Goal: Task Accomplishment & Management: Use online tool/utility

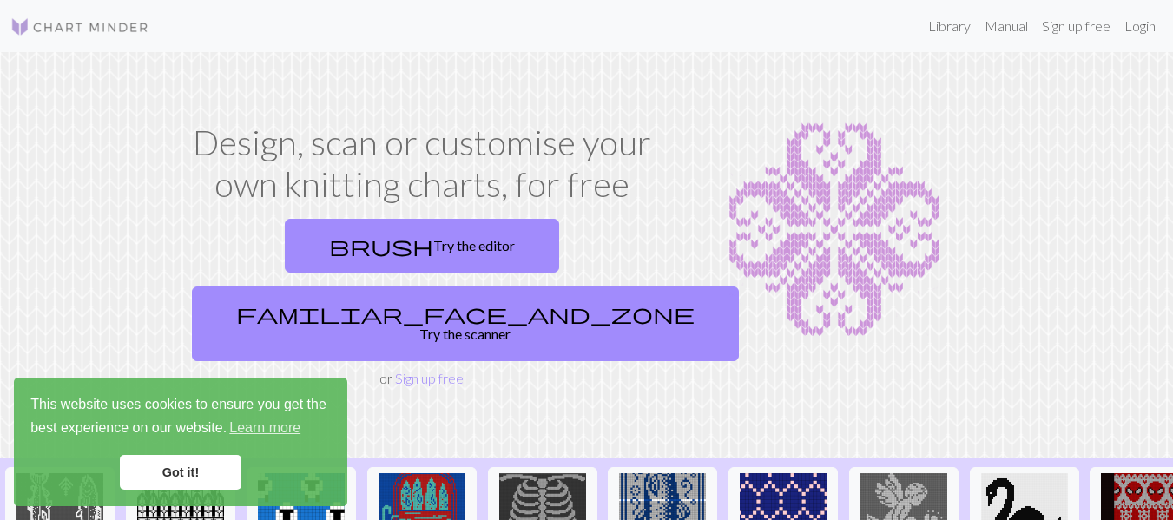
click at [204, 466] on link "Got it!" at bounding box center [181, 472] width 122 height 35
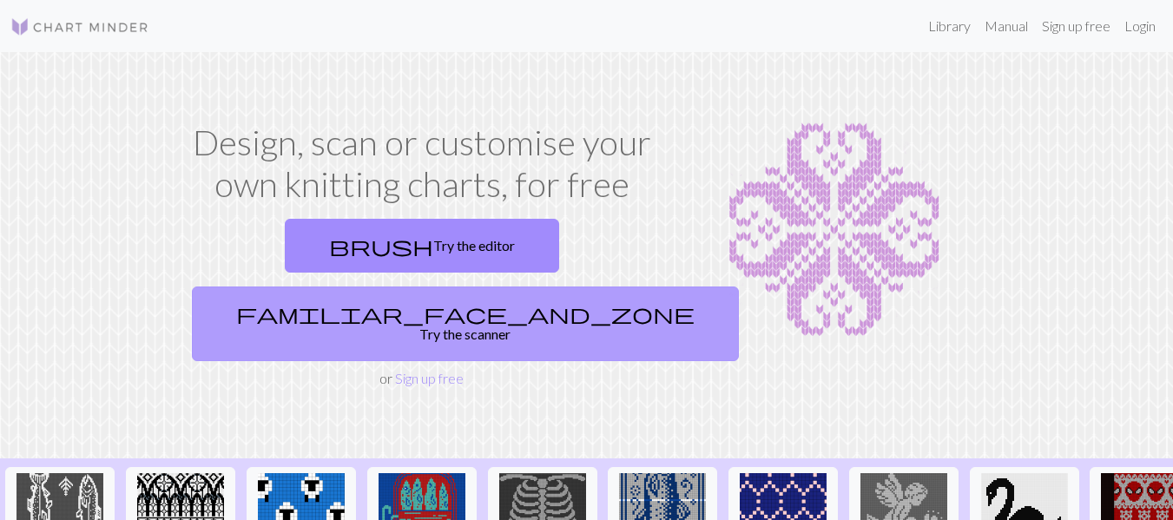
click at [529, 287] on link "familiar_face_and_zone Try the scanner" at bounding box center [465, 324] width 547 height 75
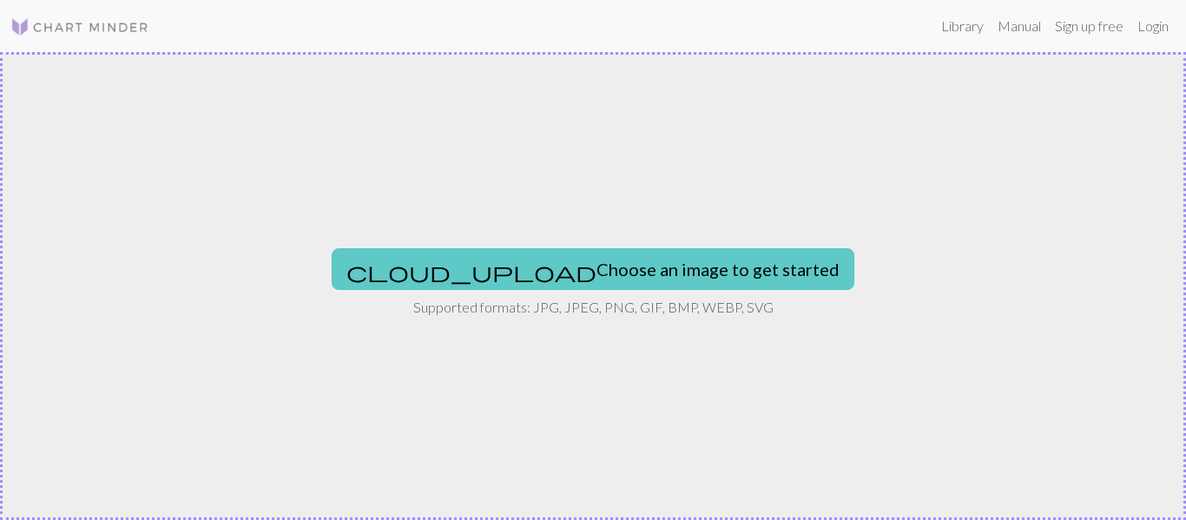
click at [504, 268] on button "cloud_upload Choose an image to get started" at bounding box center [593, 269] width 523 height 42
click at [602, 271] on button "cloud_upload Choose an image to get started" at bounding box center [593, 269] width 523 height 42
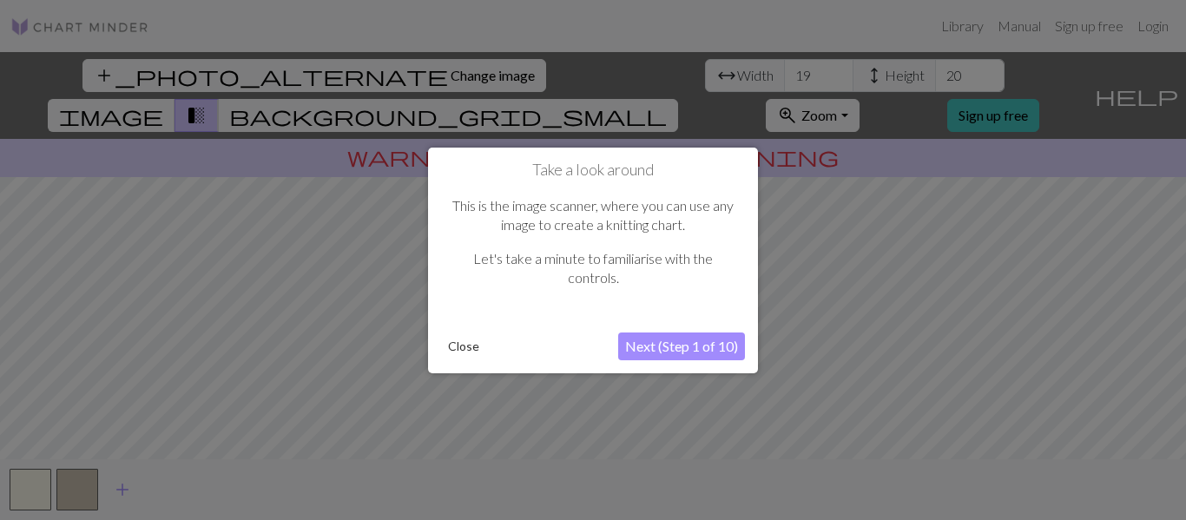
click at [704, 347] on button "Next (Step 1 of 10)" at bounding box center [681, 347] width 127 height 28
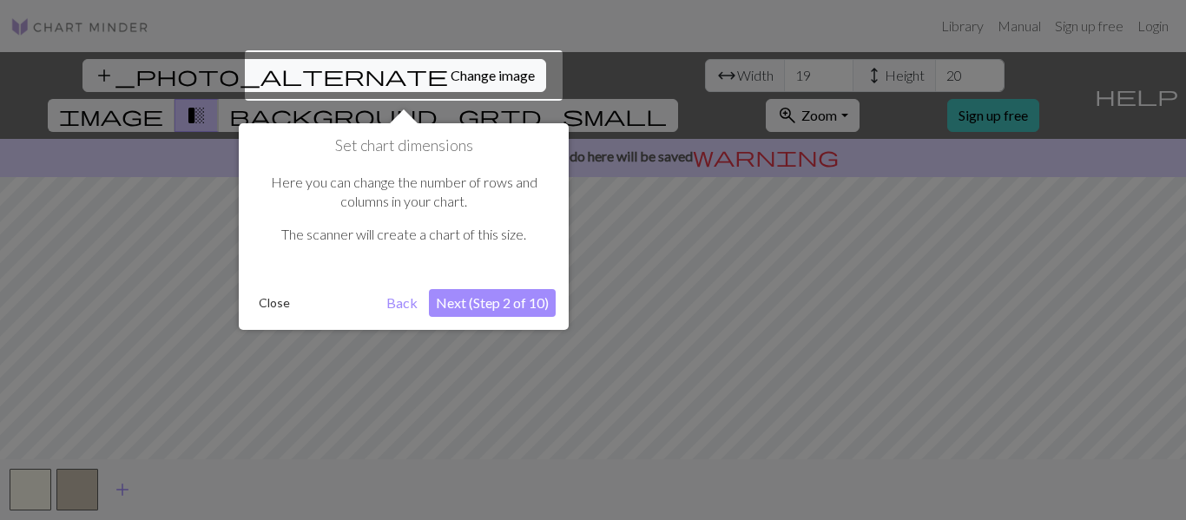
click at [480, 300] on button "Next (Step 2 of 10)" at bounding box center [492, 303] width 127 height 28
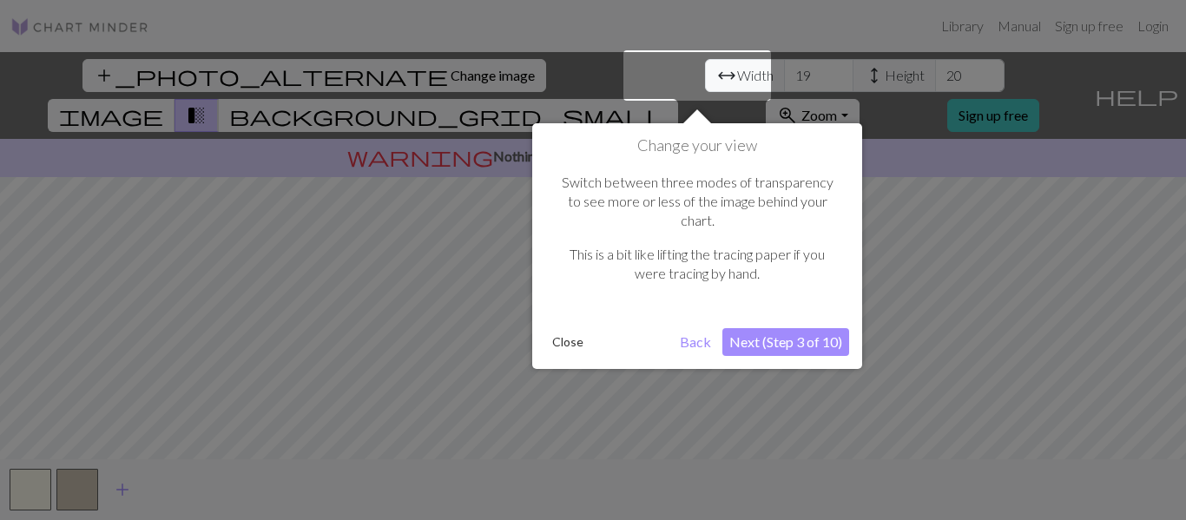
click at [810, 328] on button "Next (Step 3 of 10)" at bounding box center [785, 342] width 127 height 28
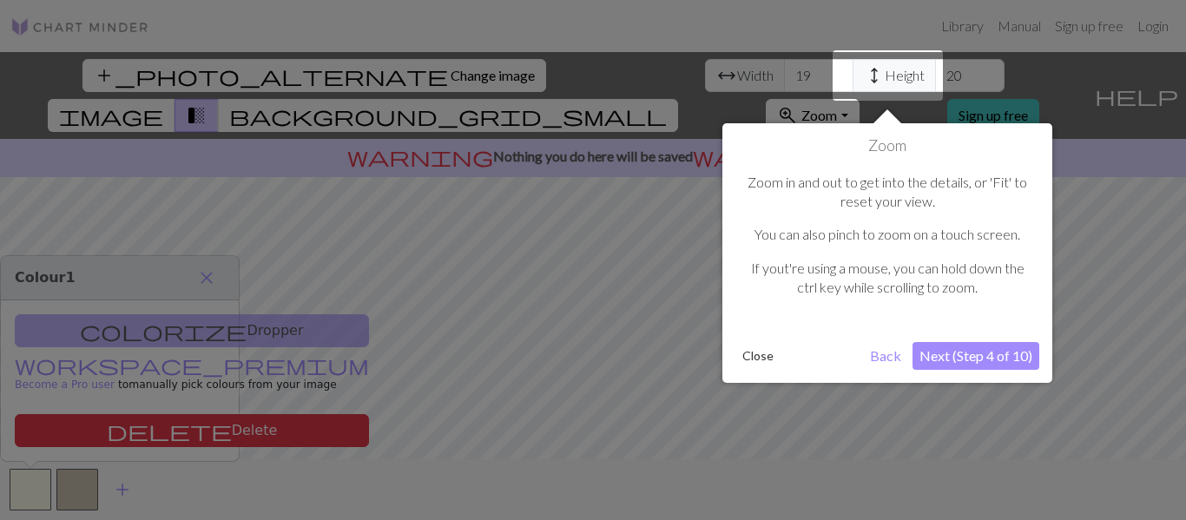
click at [984, 347] on button "Next (Step 4 of 10)" at bounding box center [976, 356] width 127 height 28
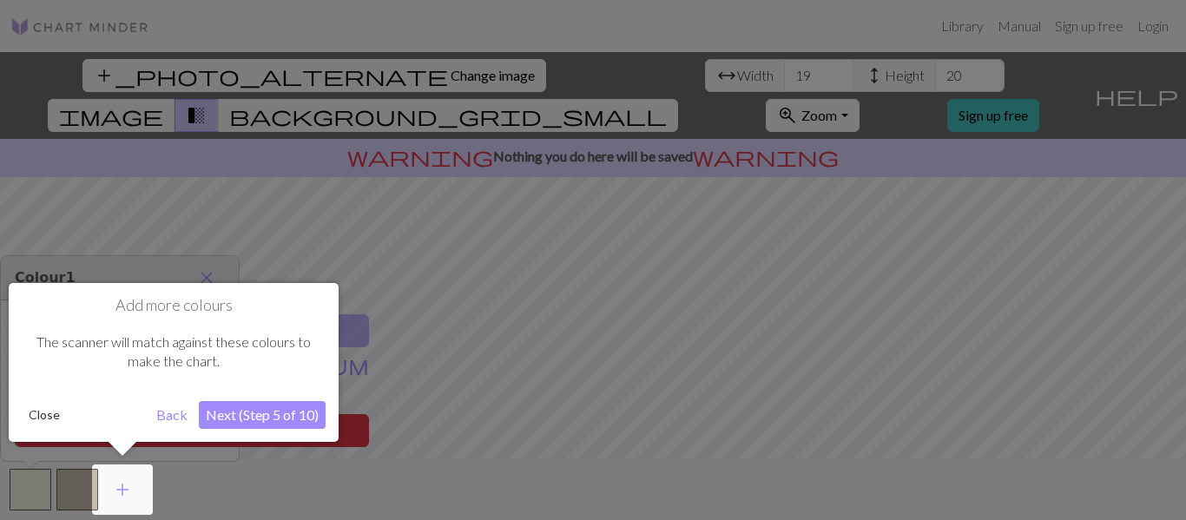
click at [305, 409] on button "Next (Step 5 of 10)" at bounding box center [262, 415] width 127 height 28
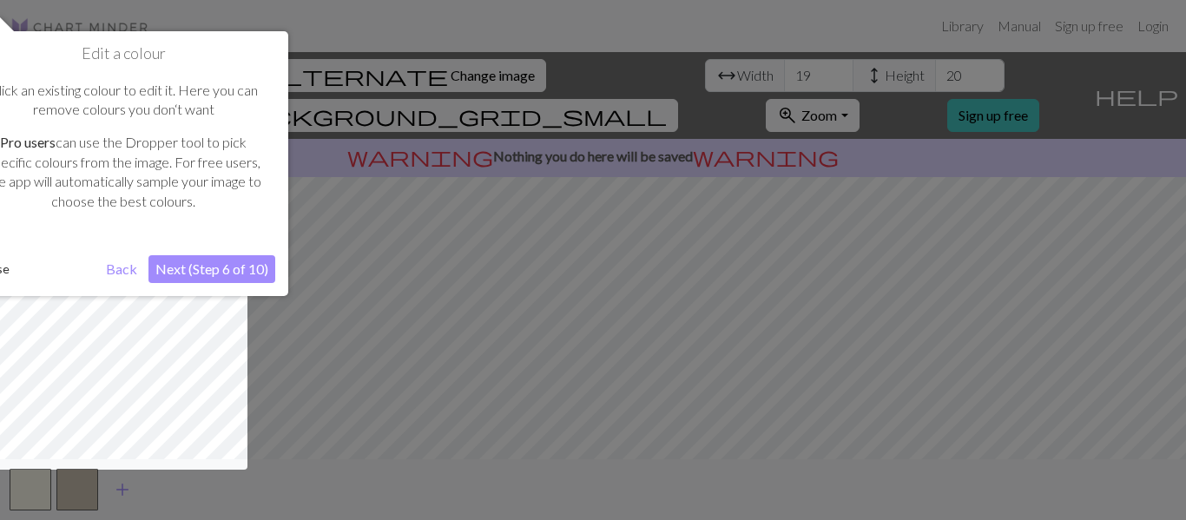
click at [230, 263] on button "Next (Step 6 of 10)" at bounding box center [211, 269] width 127 height 28
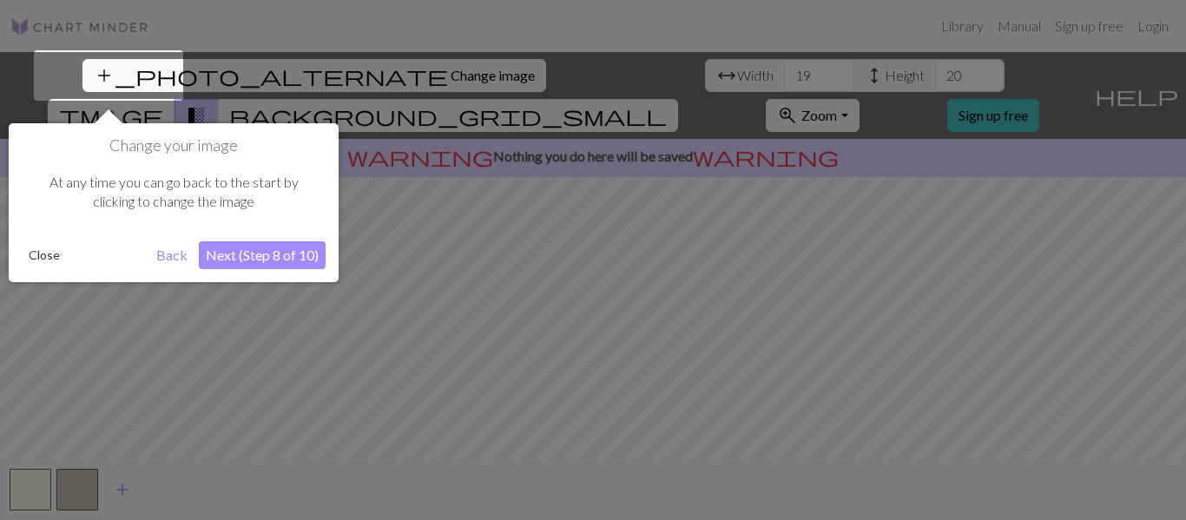
click at [234, 255] on button "Next (Step 8 of 10)" at bounding box center [262, 255] width 127 height 28
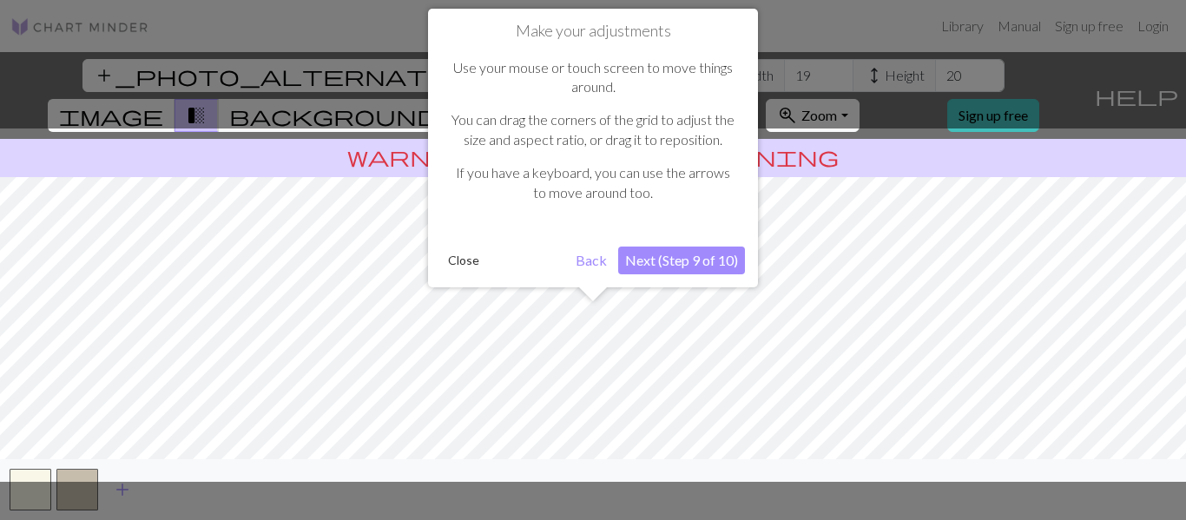
click at [695, 262] on button "Next (Step 9 of 10)" at bounding box center [681, 261] width 127 height 28
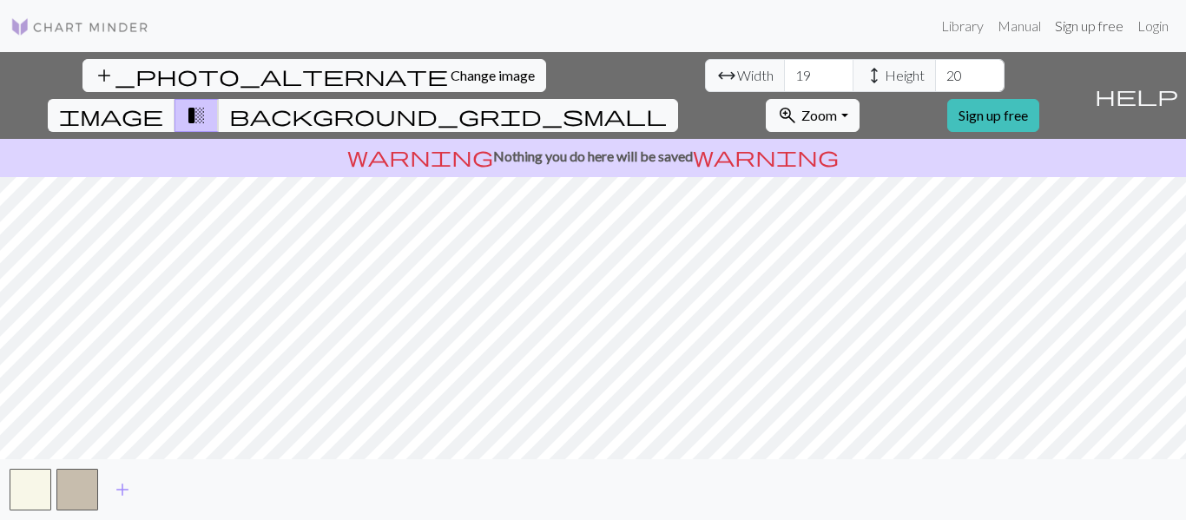
click at [1084, 25] on link "Sign up free" at bounding box center [1089, 26] width 82 height 35
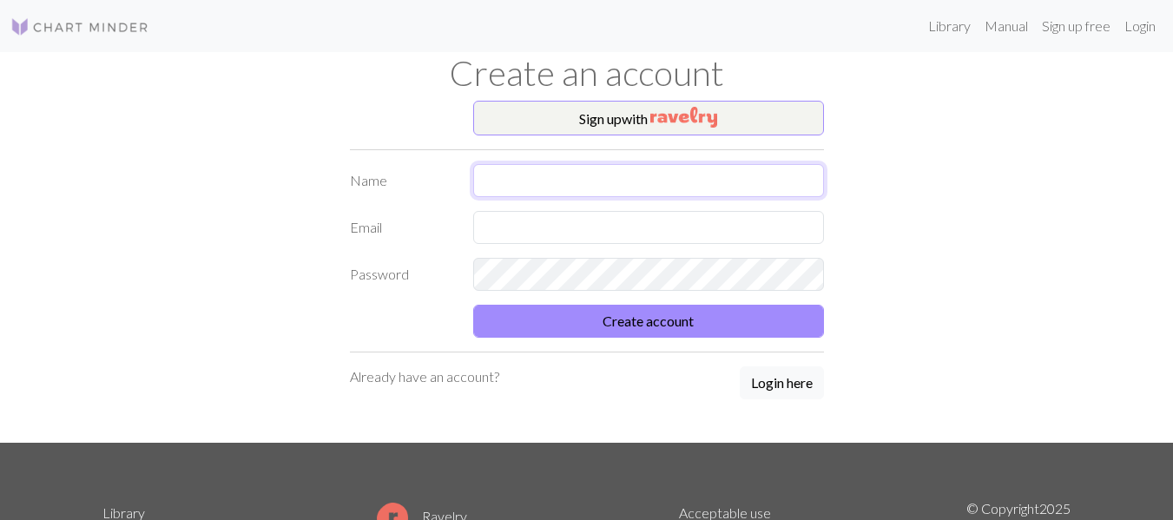
click at [560, 173] on input "text" at bounding box center [648, 180] width 351 height 33
type input "[PERSON_NAME]"
click at [588, 178] on input "[PERSON_NAME]" at bounding box center [648, 180] width 351 height 33
click at [898, 214] on div "Sign up with Name Melody Bruce Email Password Create account Already have an ac…" at bounding box center [587, 272] width 990 height 342
click at [535, 217] on input "text" at bounding box center [648, 227] width 351 height 33
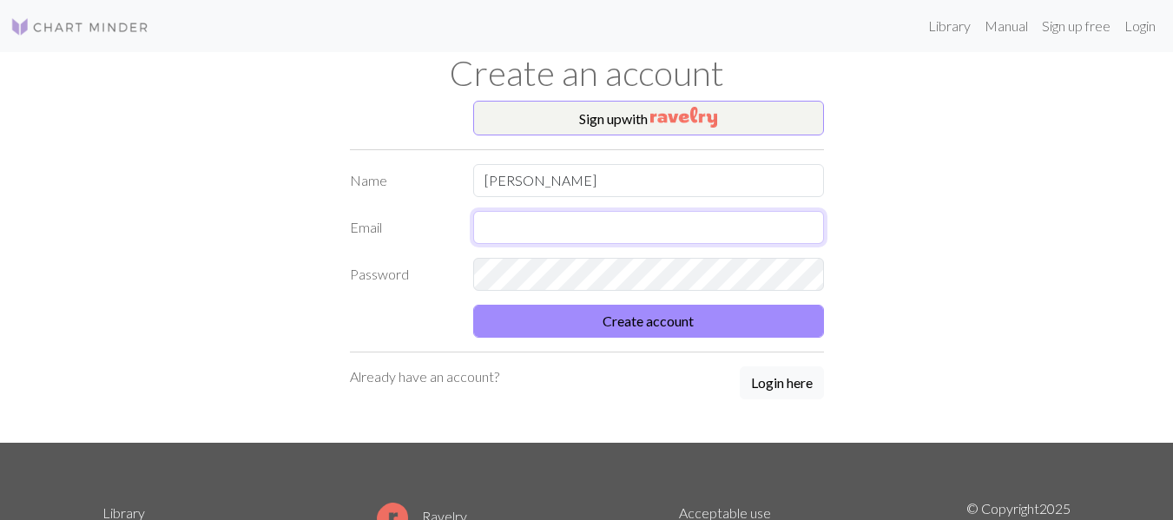
type input "melkrist@yahoo.com"
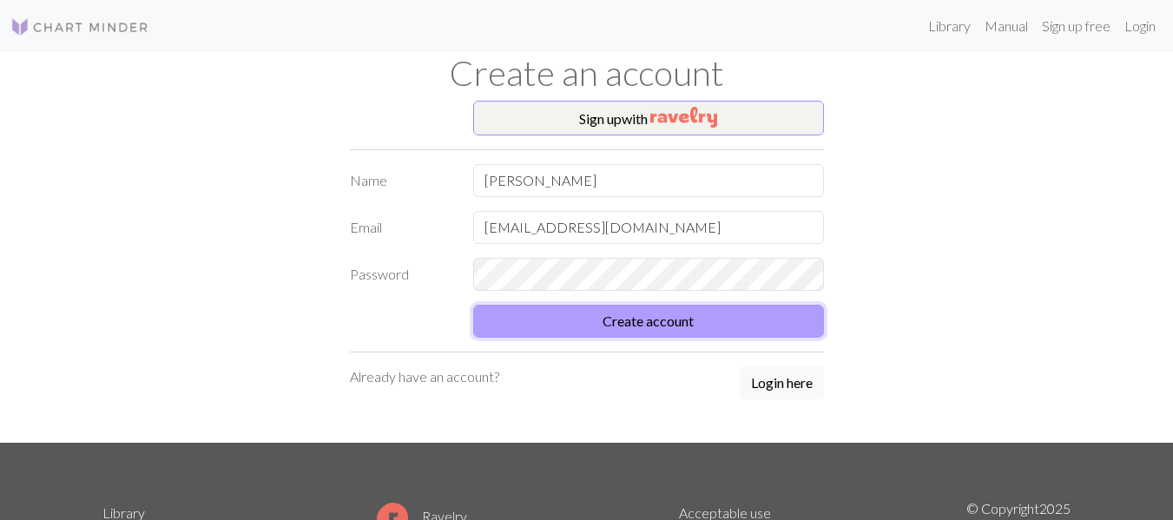
click at [666, 320] on button "Create account" at bounding box center [648, 321] width 351 height 33
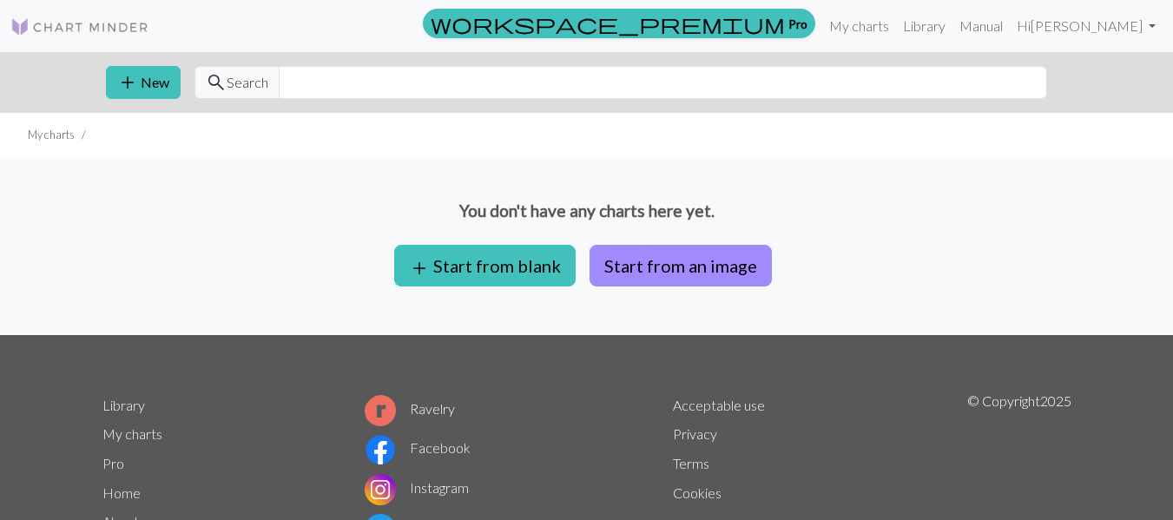
click at [900, 229] on div "You don't have any charts here yet. add Start from blank Start from an image" at bounding box center [586, 246] width 1173 height 178
click at [687, 266] on button "Start from an image" at bounding box center [681, 266] width 182 height 42
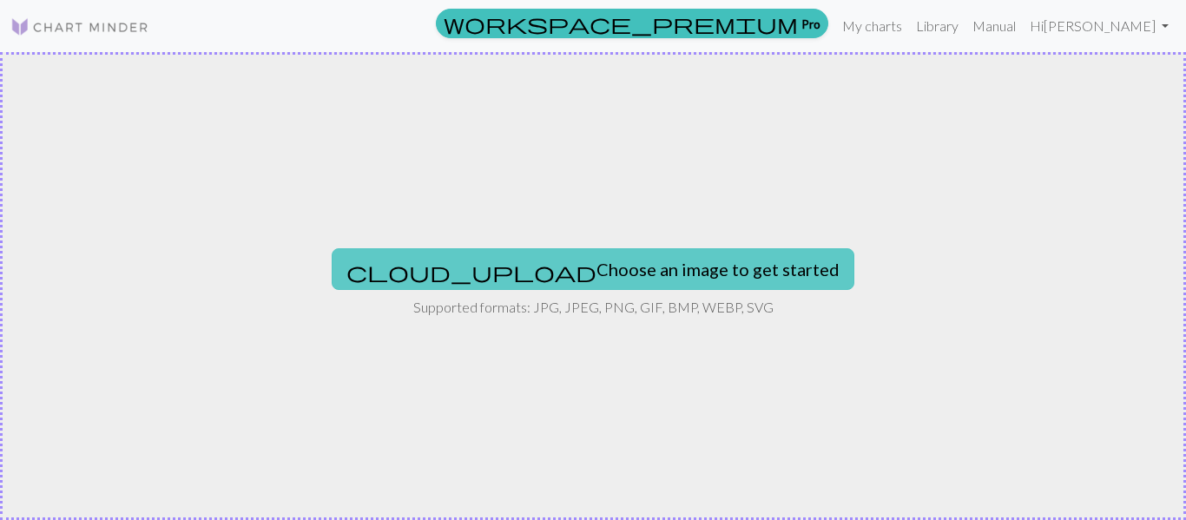
click at [636, 260] on button "cloud_upload Choose an image to get started" at bounding box center [593, 269] width 523 height 42
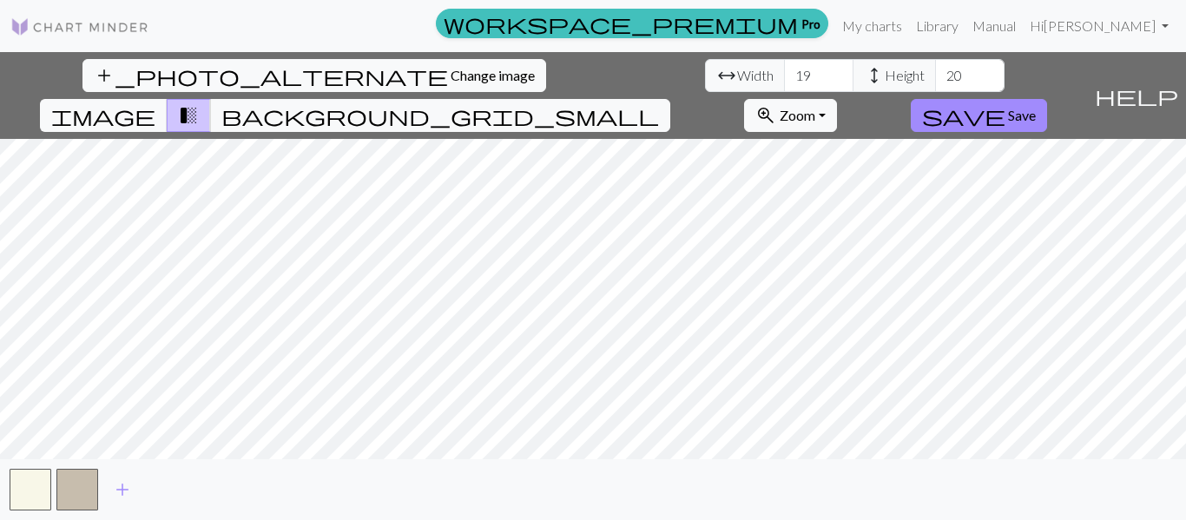
click at [1172, 83] on span "help" at bounding box center [1136, 95] width 83 height 24
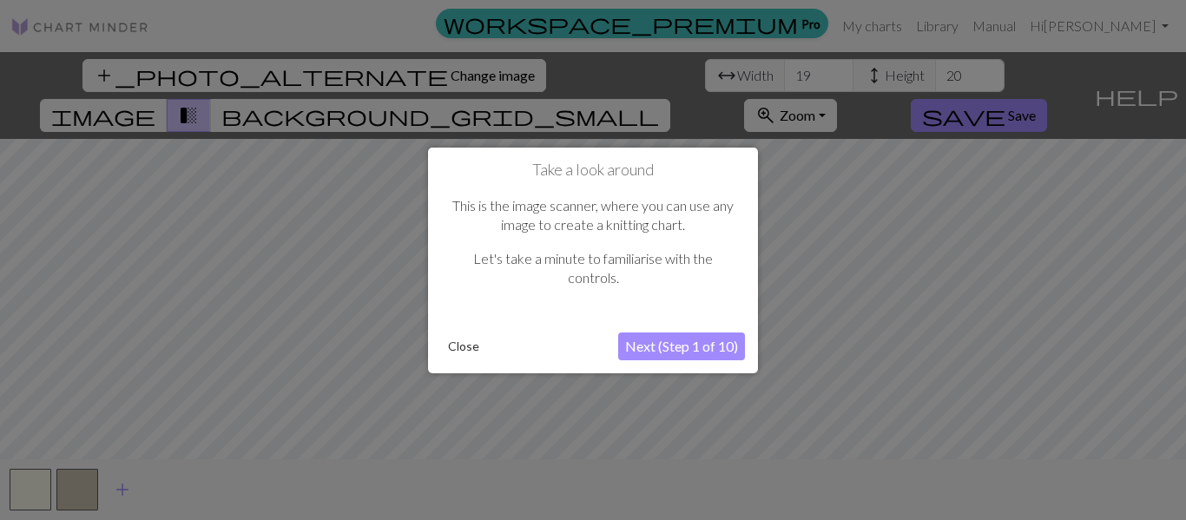
click at [704, 343] on button "Next (Step 1 of 10)" at bounding box center [681, 347] width 127 height 28
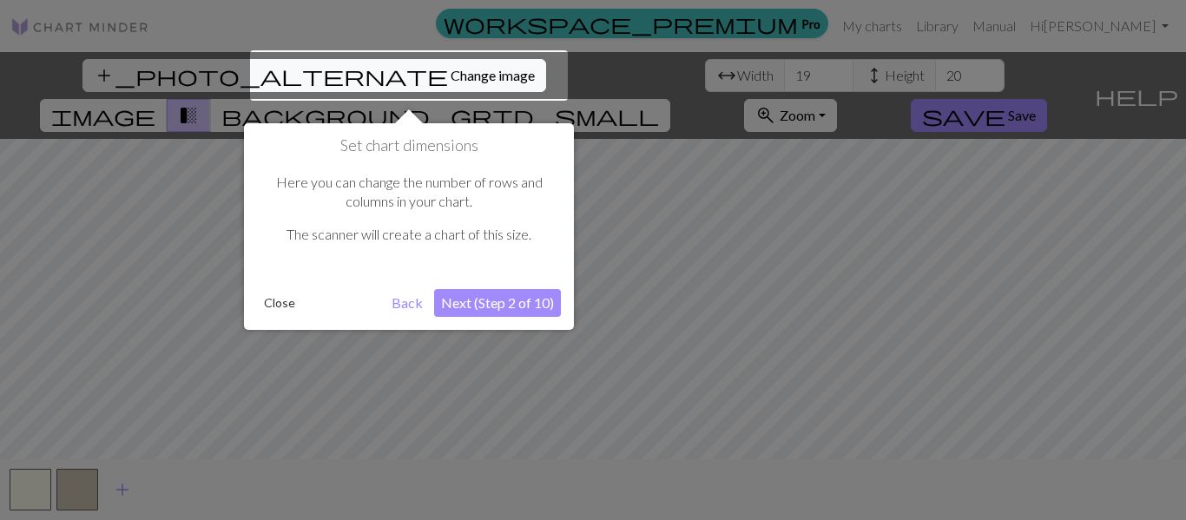
click at [274, 314] on button "Close" at bounding box center [279, 303] width 45 height 26
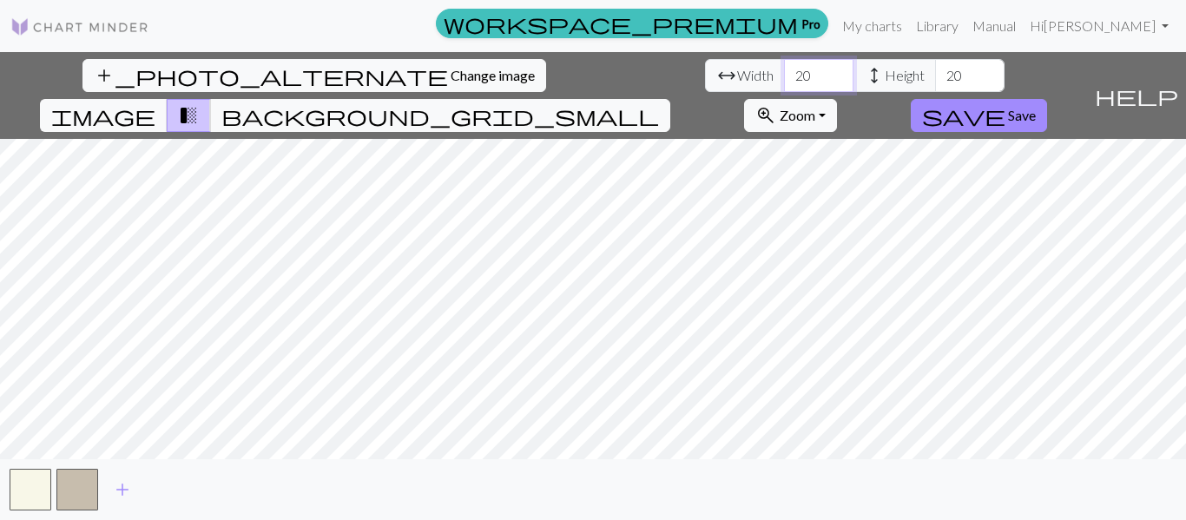
type input "20"
click at [784, 70] on input "20" at bounding box center [818, 75] width 69 height 33
click at [935, 70] on input "21" at bounding box center [969, 75] width 69 height 33
click at [935, 70] on input "22" at bounding box center [969, 75] width 69 height 33
click at [935, 70] on input "23" at bounding box center [969, 75] width 69 height 33
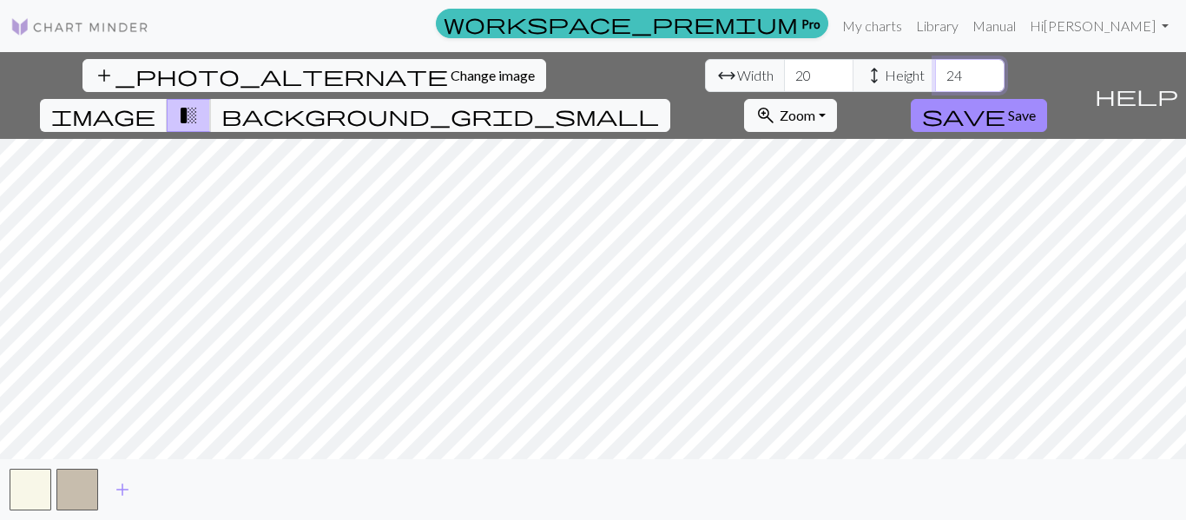
type input "24"
click at [935, 69] on input "24" at bounding box center [969, 75] width 69 height 33
click at [784, 72] on input "21" at bounding box center [818, 75] width 69 height 33
click at [784, 72] on input "22" at bounding box center [818, 75] width 69 height 33
click at [784, 72] on input "23" at bounding box center [818, 75] width 69 height 33
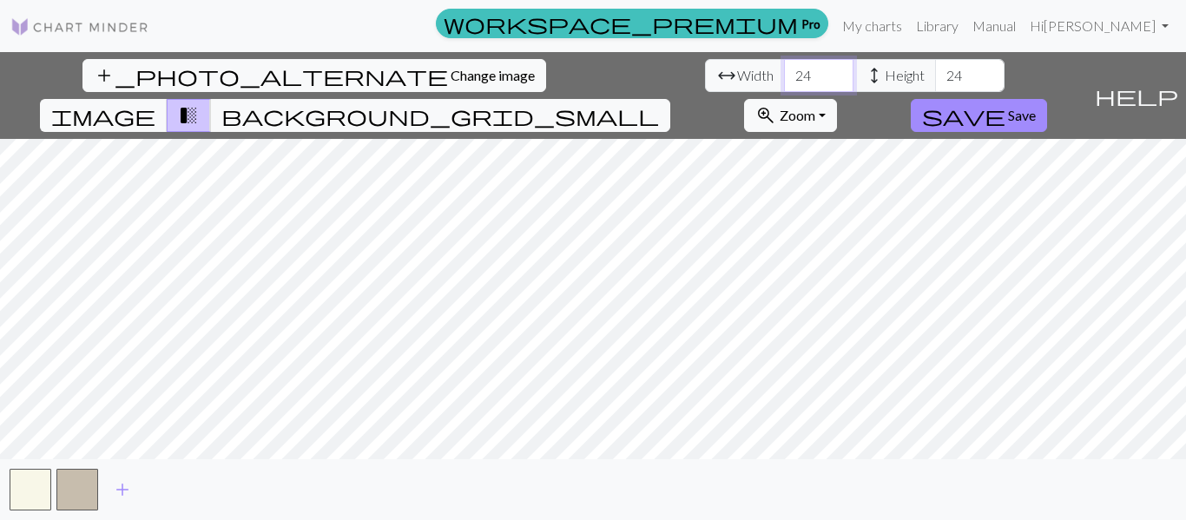
click at [784, 72] on input "24" at bounding box center [818, 75] width 69 height 33
type input "25"
click at [784, 72] on input "25" at bounding box center [818, 75] width 69 height 33
click at [935, 71] on input "25" at bounding box center [969, 75] width 69 height 33
click at [935, 71] on input "26" at bounding box center [969, 75] width 69 height 33
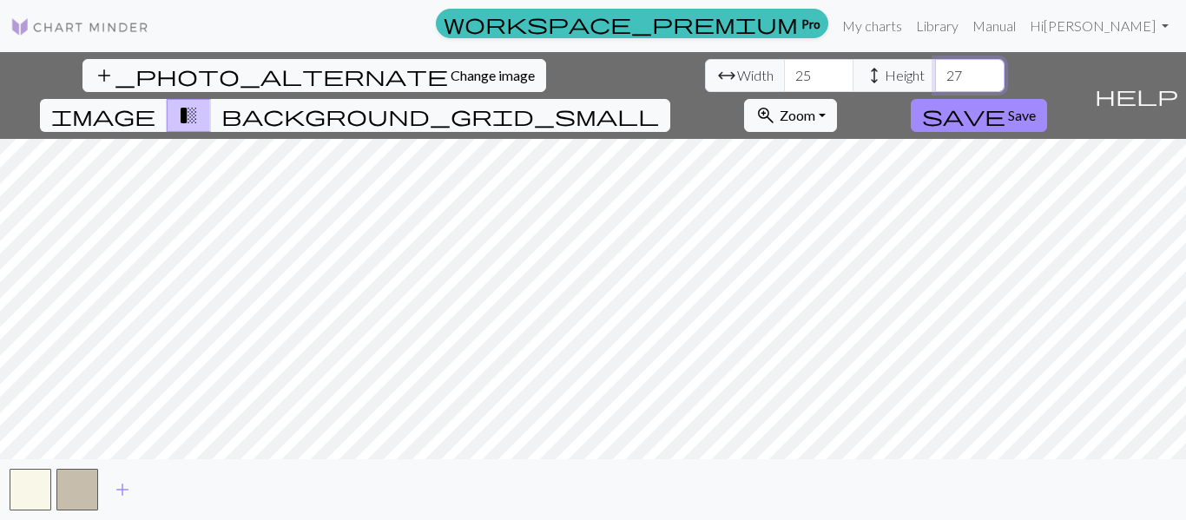
click at [935, 71] on input "27" at bounding box center [969, 75] width 69 height 33
type input "26"
click at [935, 84] on input "26" at bounding box center [969, 75] width 69 height 33
click at [1021, 24] on link "Manual" at bounding box center [993, 26] width 57 height 35
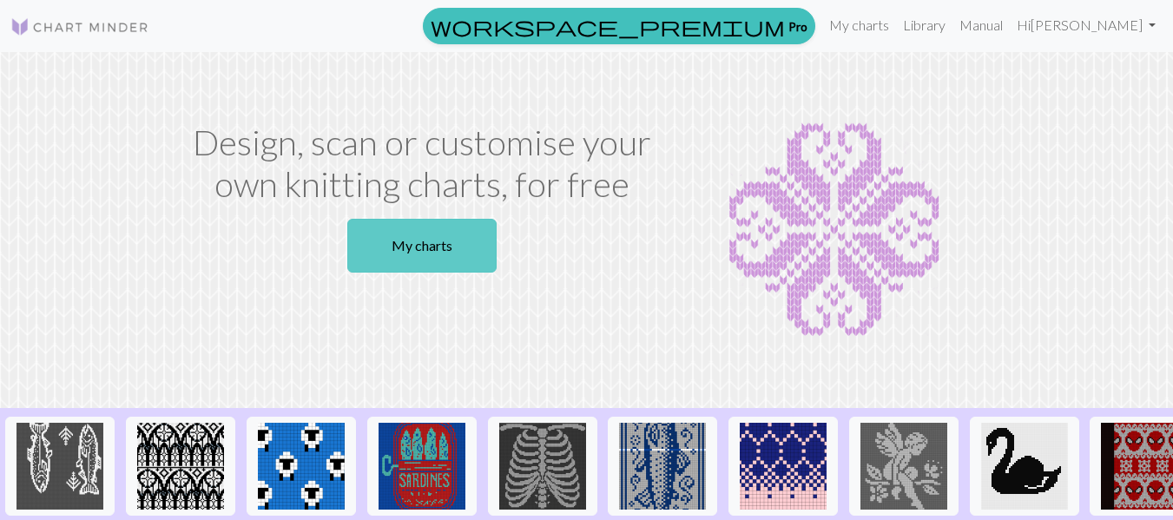
click at [358, 244] on link "My charts" at bounding box center [421, 246] width 149 height 54
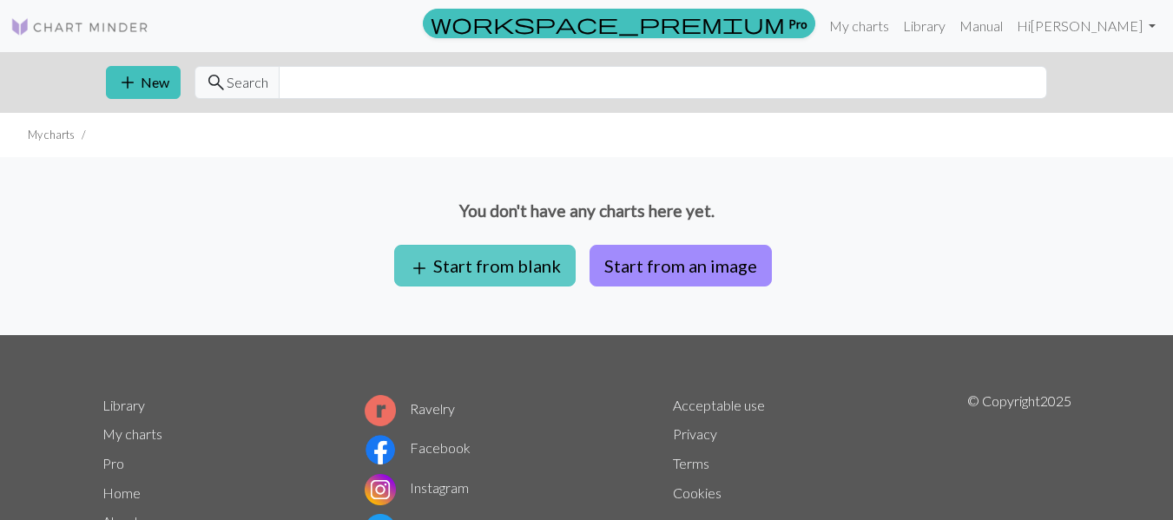
click at [503, 272] on button "add Start from blank" at bounding box center [484, 266] width 181 height 42
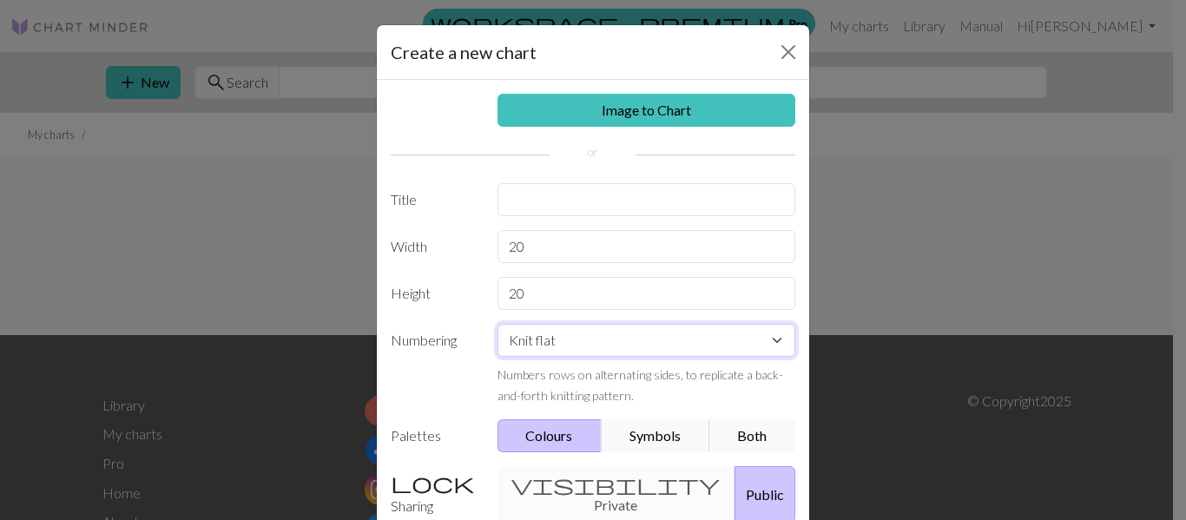
click at [739, 341] on select "Knit flat Knit in the round Lace knitting Cross stitch" at bounding box center [646, 340] width 299 height 33
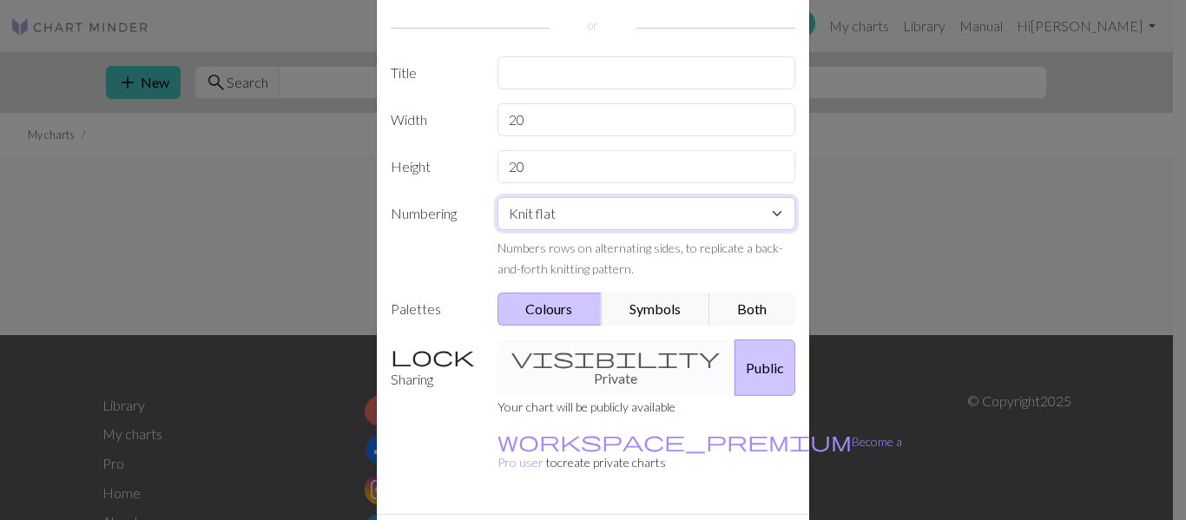
scroll to position [166, 0]
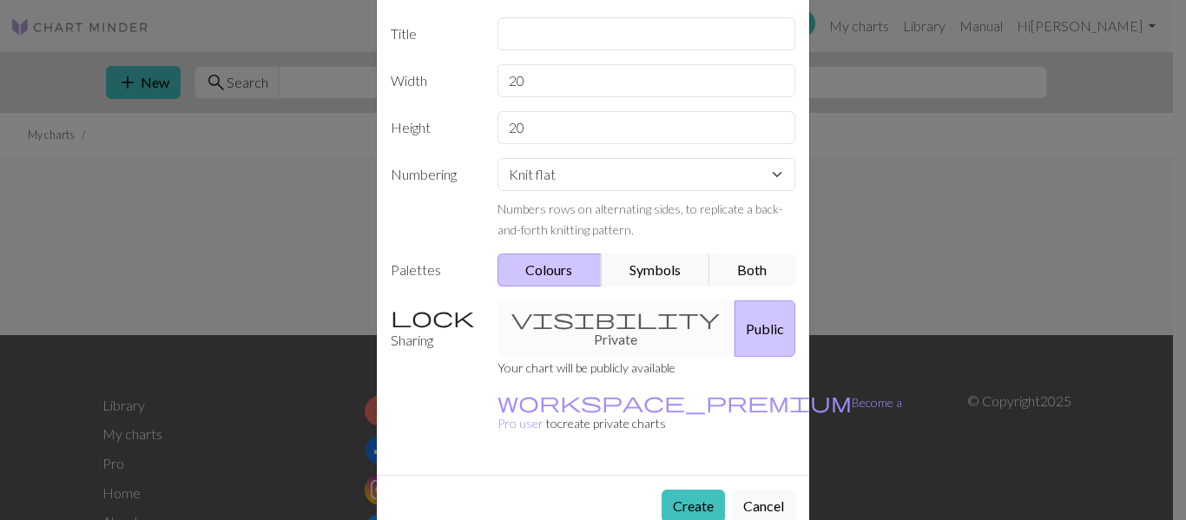
click at [528, 326] on div "visibility Private Public" at bounding box center [647, 328] width 320 height 56
click at [735, 326] on button "Public" at bounding box center [765, 328] width 61 height 56
click at [587, 321] on div "visibility Private Public" at bounding box center [647, 328] width 320 height 56
click at [641, 265] on button "Symbols" at bounding box center [655, 270] width 109 height 33
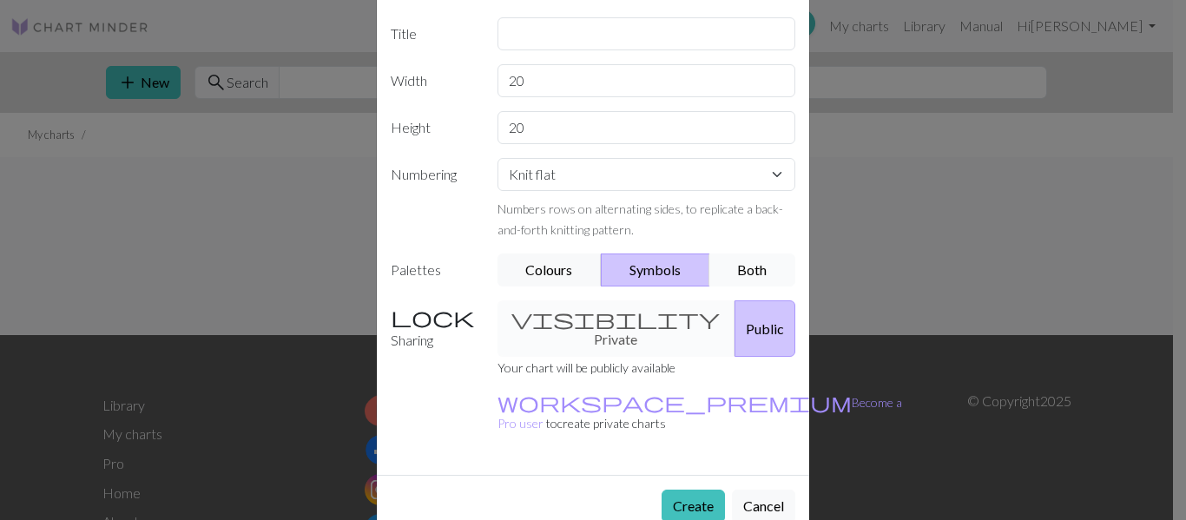
click at [759, 263] on button "Both" at bounding box center [752, 270] width 87 height 33
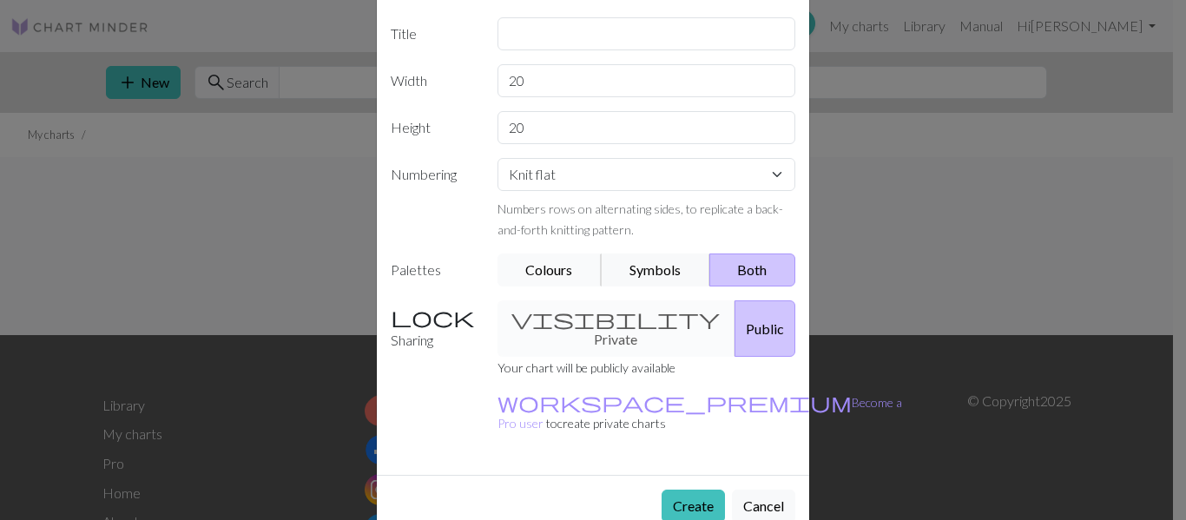
click at [552, 270] on button "Colours" at bounding box center [549, 270] width 105 height 33
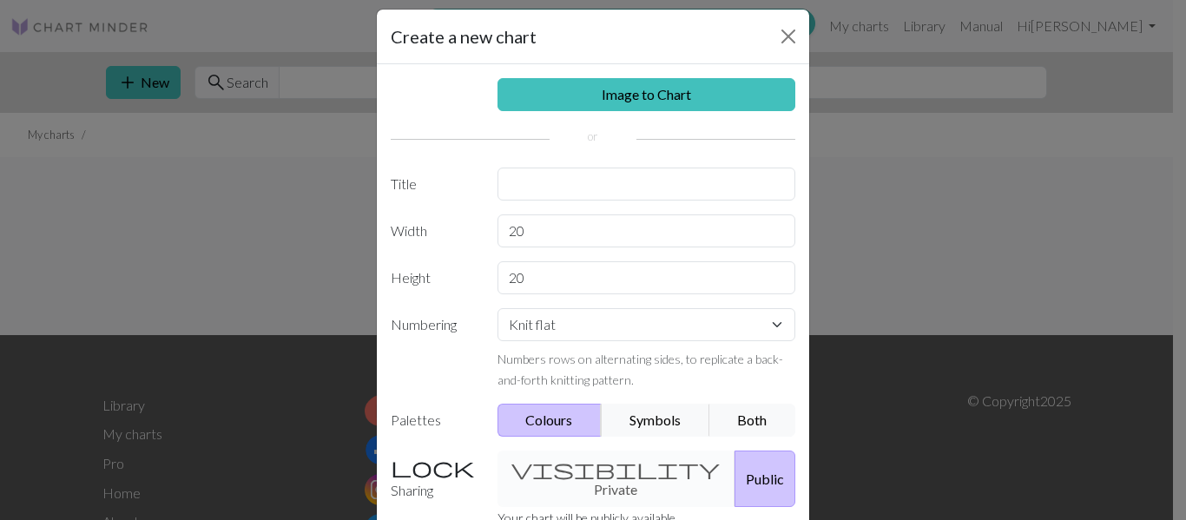
scroll to position [0, 0]
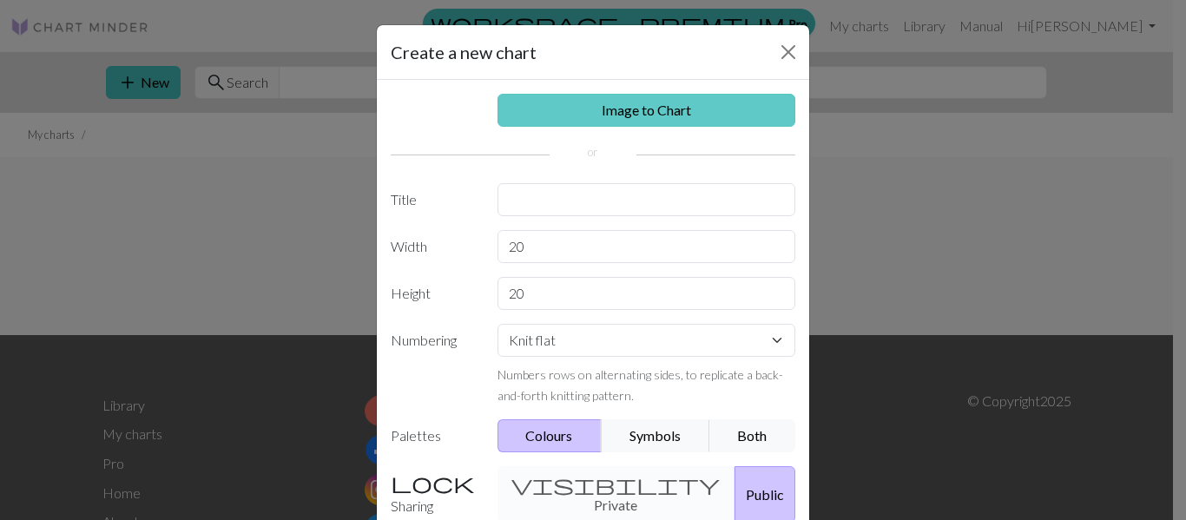
click at [637, 107] on link "Image to Chart" at bounding box center [646, 110] width 299 height 33
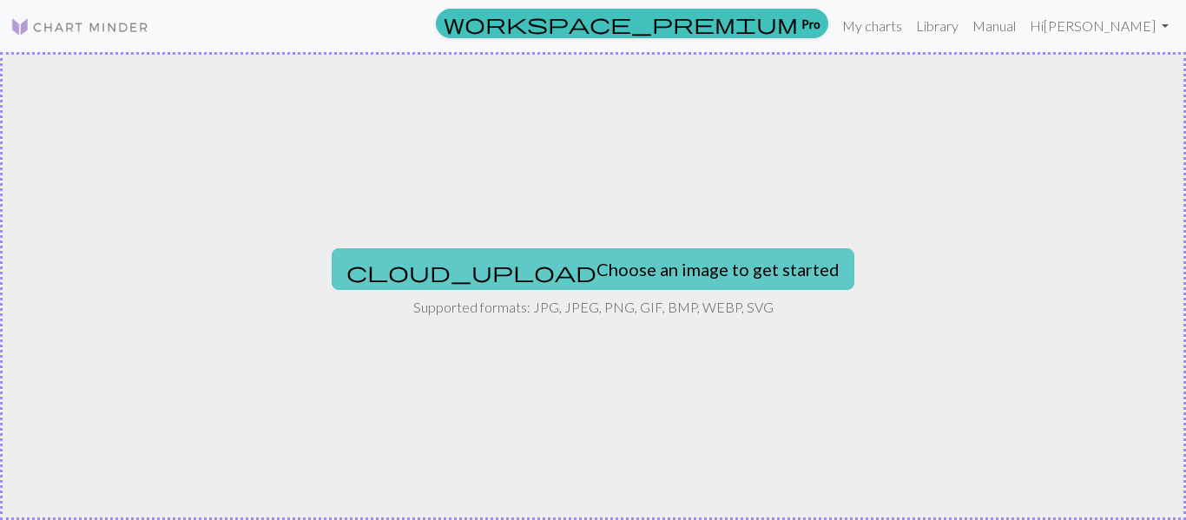
click at [563, 272] on button "cloud_upload Choose an image to get started" at bounding box center [593, 269] width 523 height 42
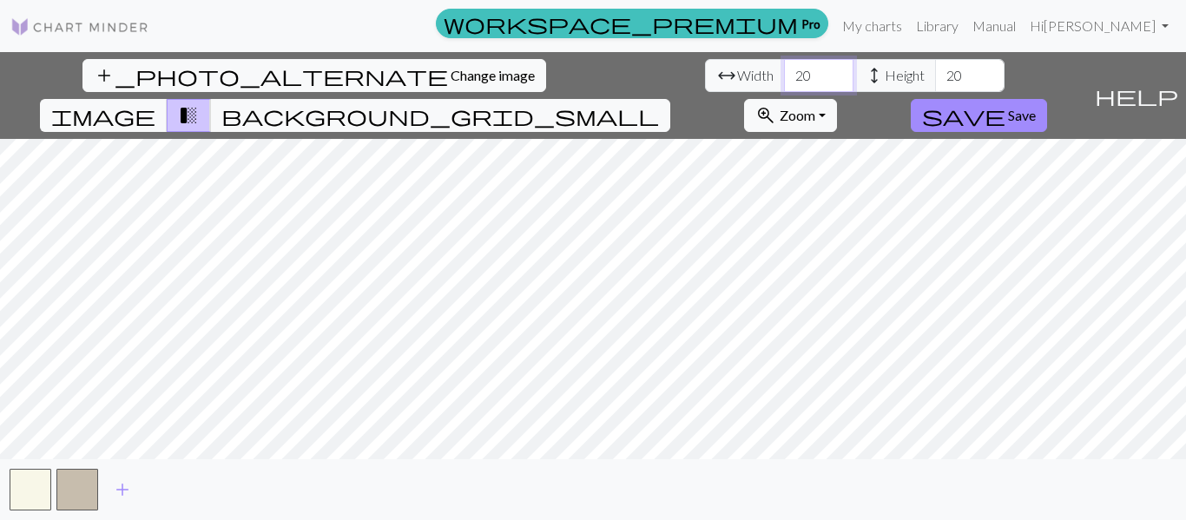
click at [784, 70] on input "20" at bounding box center [818, 75] width 69 height 33
click at [784, 70] on input "21" at bounding box center [818, 75] width 69 height 33
click at [784, 70] on input "22" at bounding box center [818, 75] width 69 height 33
click at [784, 70] on input "23" at bounding box center [818, 75] width 69 height 33
type input "24"
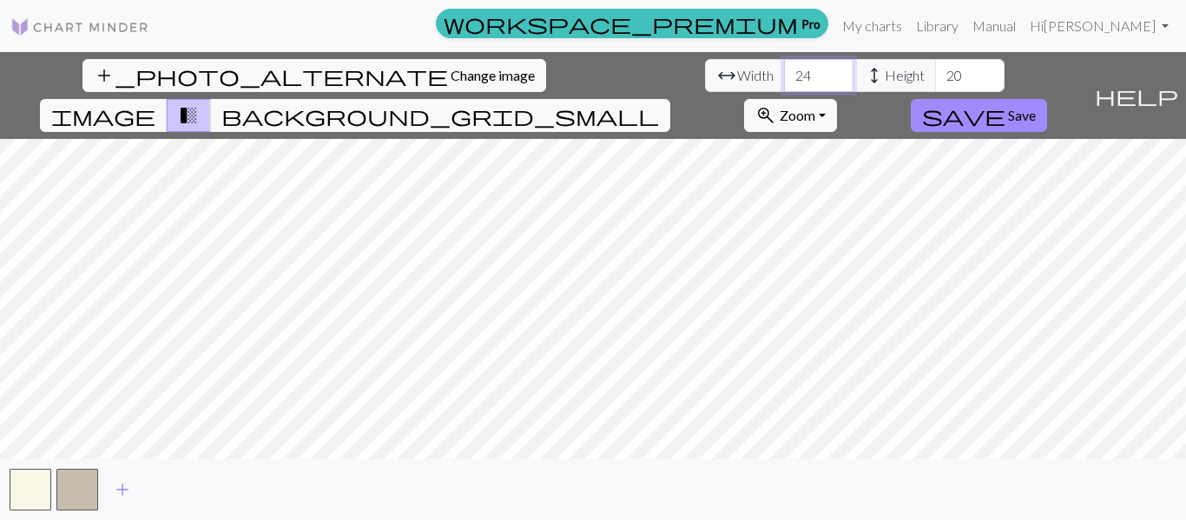
click at [784, 70] on input "24" at bounding box center [818, 75] width 69 height 33
click at [935, 74] on input "21" at bounding box center [969, 75] width 69 height 33
click at [935, 74] on input "22" at bounding box center [969, 75] width 69 height 33
click at [935, 74] on input "23" at bounding box center [969, 75] width 69 height 33
click at [935, 74] on input "24" at bounding box center [969, 75] width 69 height 33
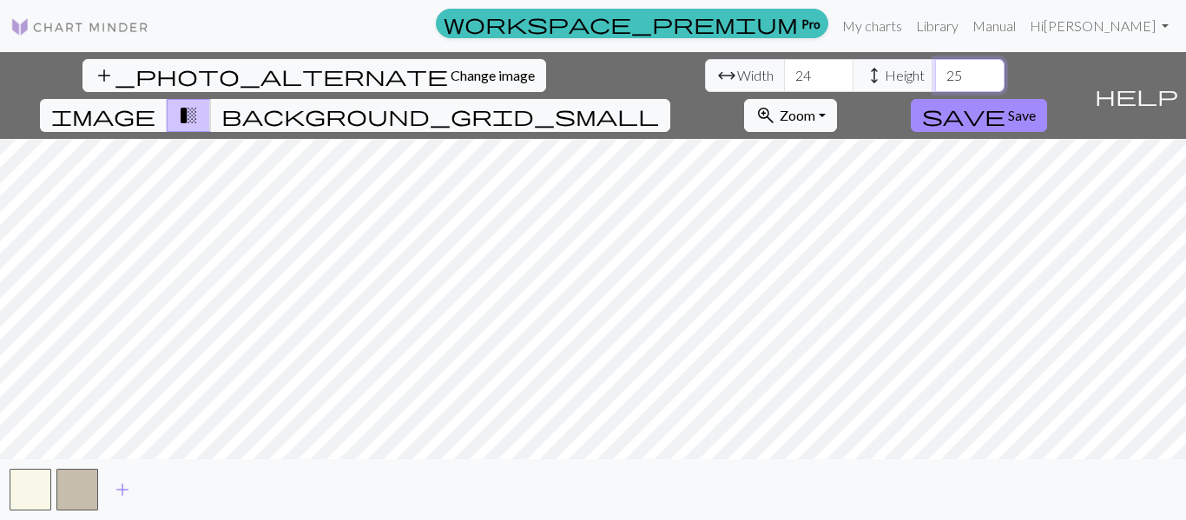
click at [935, 68] on input "25" at bounding box center [969, 75] width 69 height 33
click at [935, 68] on input "26" at bounding box center [969, 75] width 69 height 33
click at [935, 68] on input "27" at bounding box center [969, 75] width 69 height 33
type input "26"
click at [935, 81] on input "26" at bounding box center [969, 75] width 69 height 33
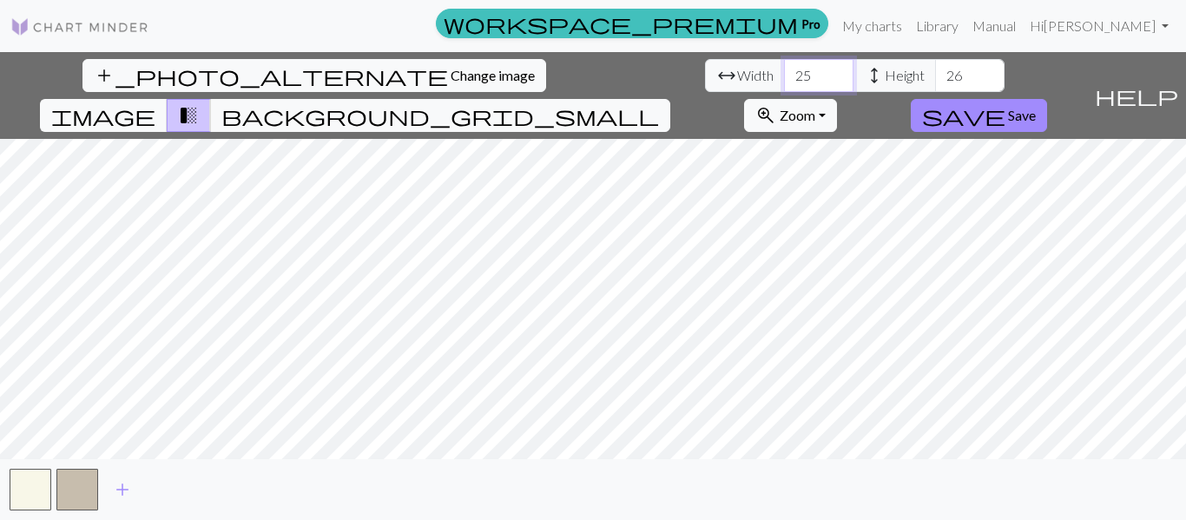
type input "25"
click at [784, 69] on input "25" at bounding box center [818, 75] width 69 height 33
click at [935, 69] on input "27" at bounding box center [969, 75] width 69 height 33
click at [935, 73] on input "28" at bounding box center [969, 75] width 69 height 33
click at [935, 69] on input "29" at bounding box center [969, 75] width 69 height 33
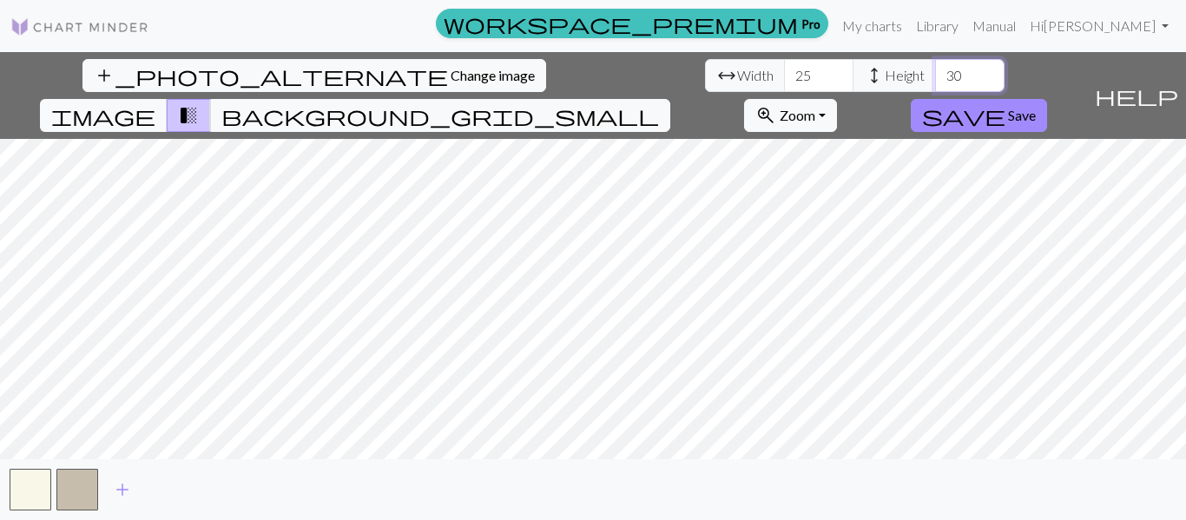
click at [935, 69] on input "30" at bounding box center [969, 75] width 69 height 33
click at [935, 89] on input "30" at bounding box center [969, 75] width 69 height 33
click at [935, 82] on input "29" at bounding box center [969, 75] width 69 height 33
click at [935, 82] on input "28" at bounding box center [969, 75] width 69 height 33
click at [935, 82] on input "27" at bounding box center [969, 75] width 69 height 33
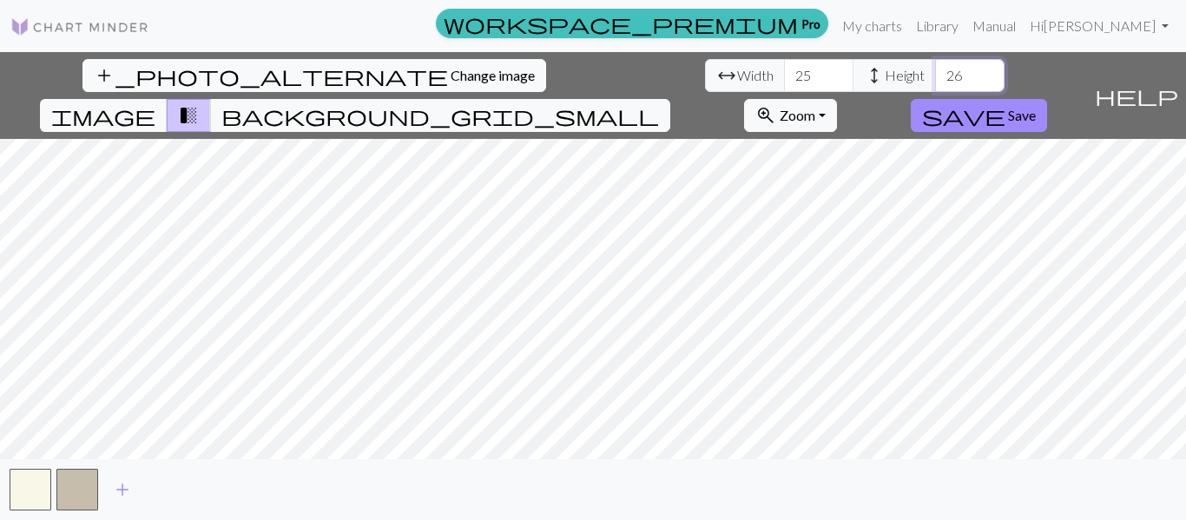
click at [935, 82] on input "26" at bounding box center [969, 75] width 69 height 33
type input "25"
click at [935, 82] on input "25" at bounding box center [969, 75] width 69 height 33
type input "24"
click at [784, 83] on input "24" at bounding box center [818, 75] width 69 height 33
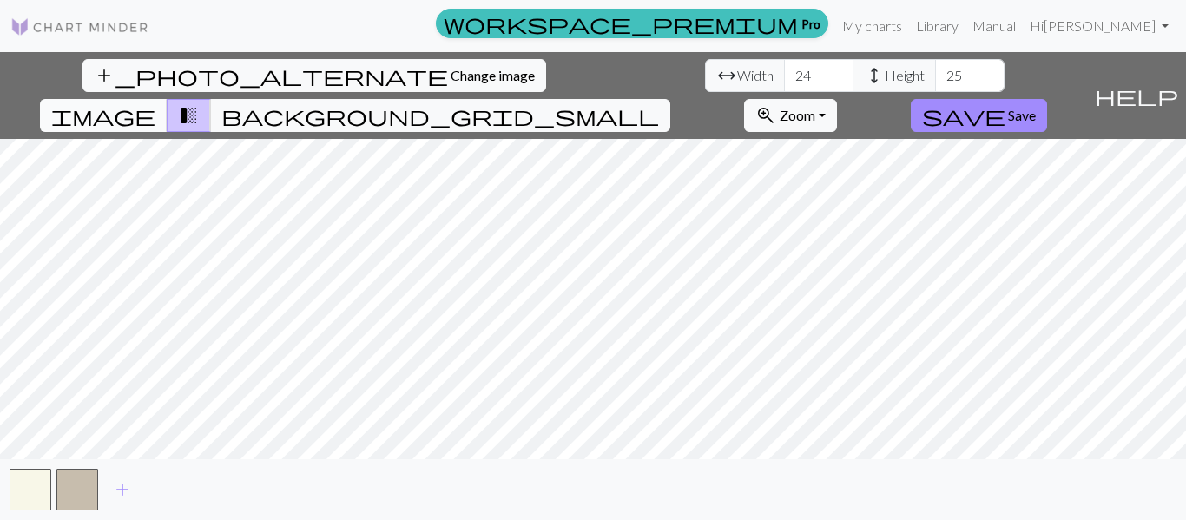
click at [155, 103] on span "image" at bounding box center [103, 115] width 104 height 24
click at [199, 103] on span "transition_fade" at bounding box center [188, 115] width 21 height 24
click at [935, 68] on input "26" at bounding box center [969, 75] width 69 height 33
type input "27"
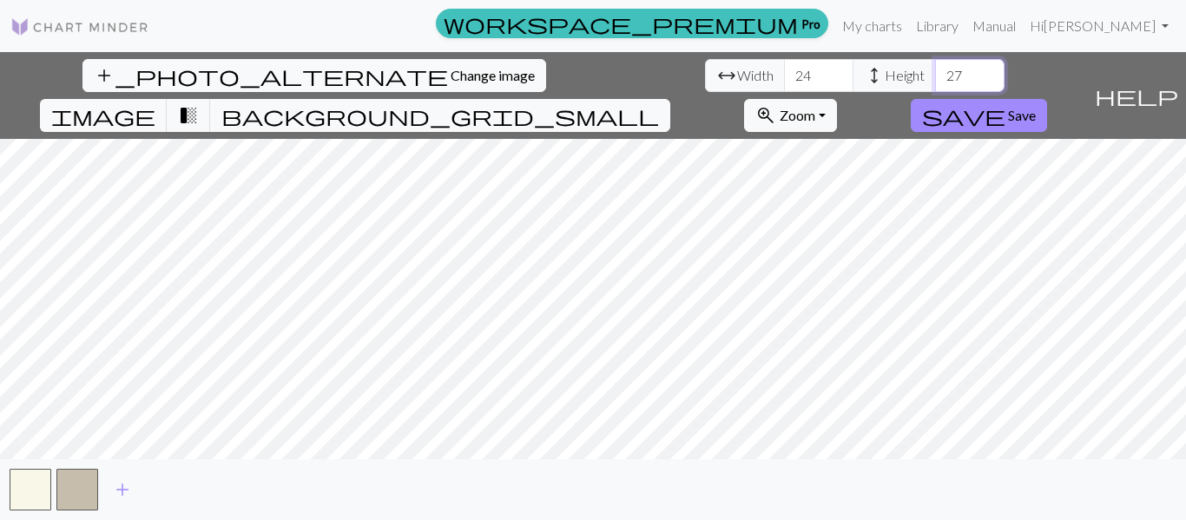
click at [935, 68] on input "27" at bounding box center [969, 75] width 69 height 33
click at [1036, 107] on span "Save" at bounding box center [1022, 115] width 28 height 16
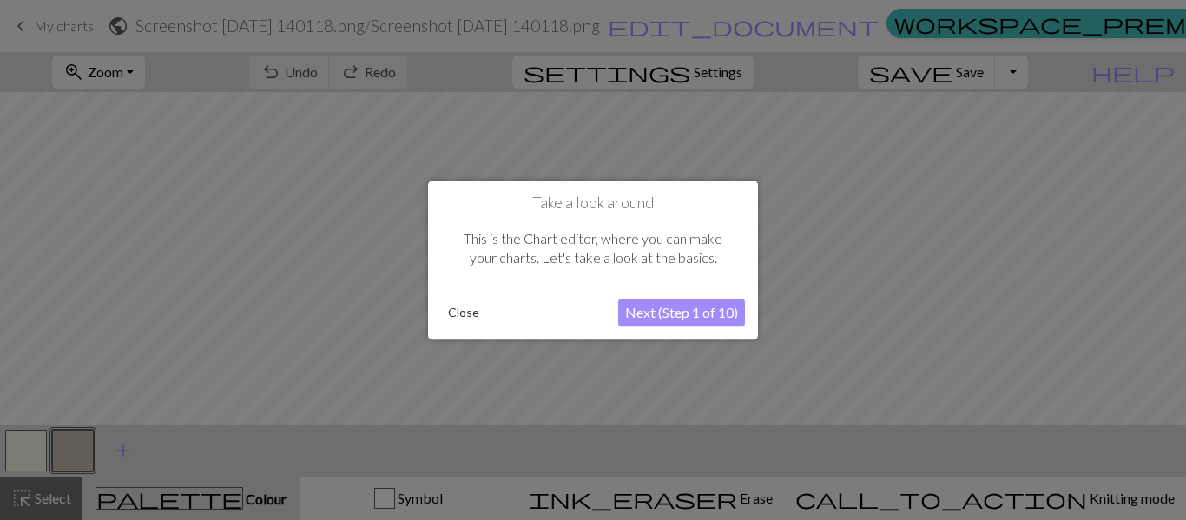
click at [680, 312] on button "Next (Step 1 of 10)" at bounding box center [681, 313] width 127 height 28
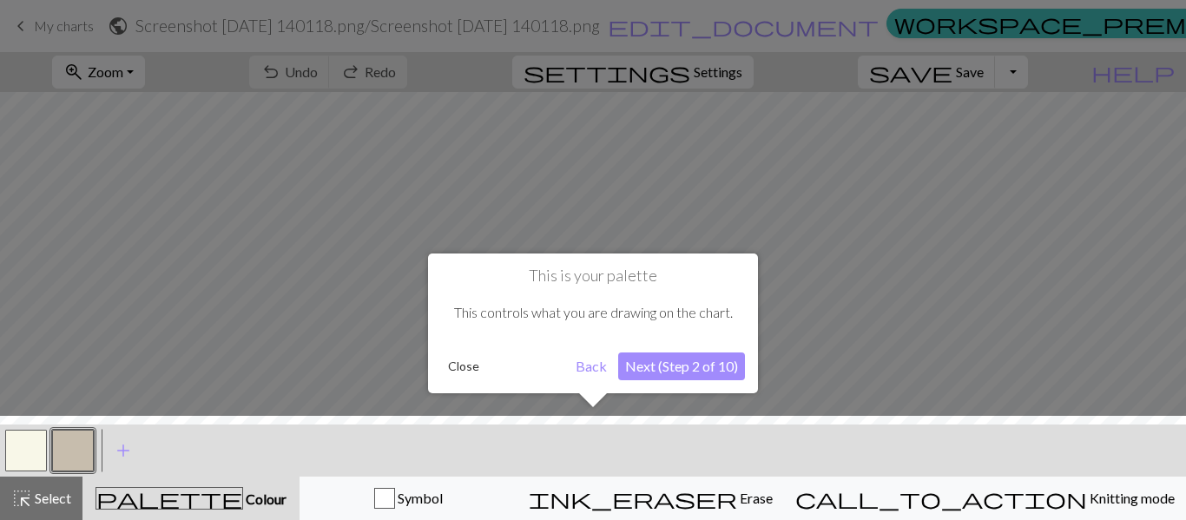
click at [680, 312] on div "This controls what you are drawing on the chart." at bounding box center [593, 313] width 304 height 54
click at [669, 371] on button "Next (Step 2 of 10)" at bounding box center [681, 366] width 127 height 28
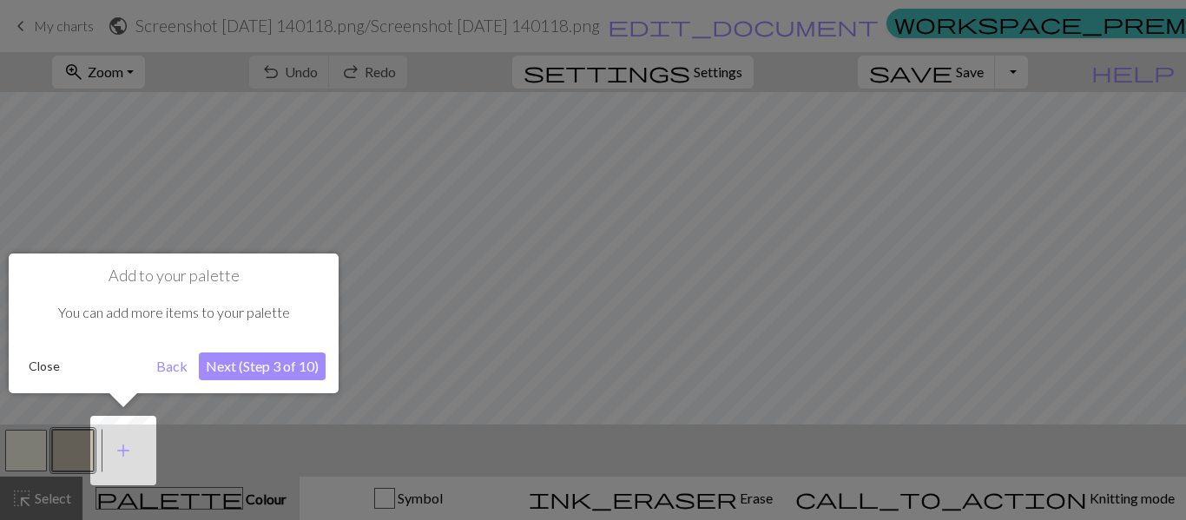
click at [306, 366] on button "Next (Step 3 of 10)" at bounding box center [262, 366] width 127 height 28
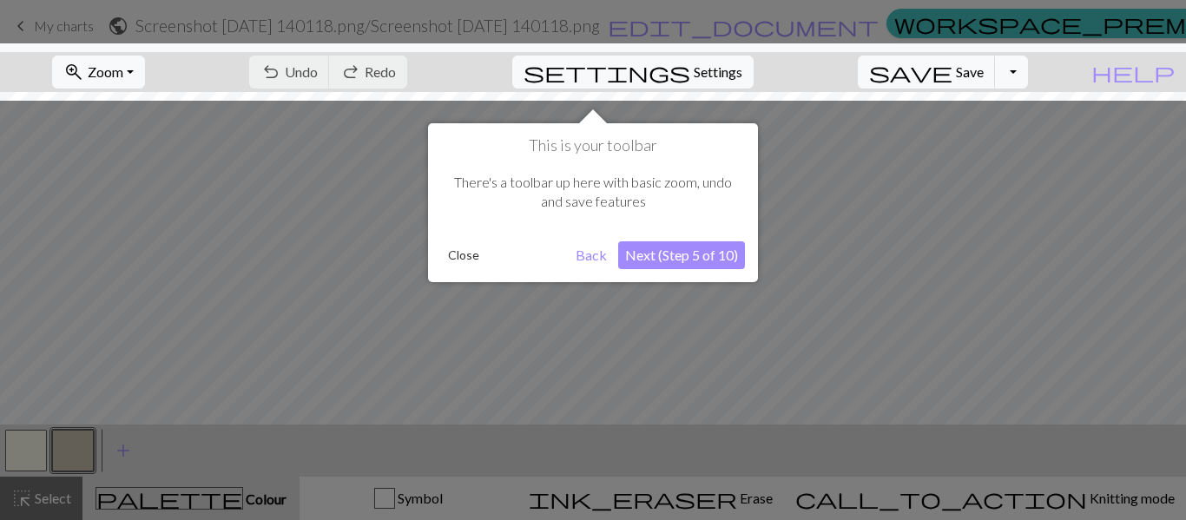
click at [713, 249] on button "Next (Step 5 of 10)" at bounding box center [681, 255] width 127 height 28
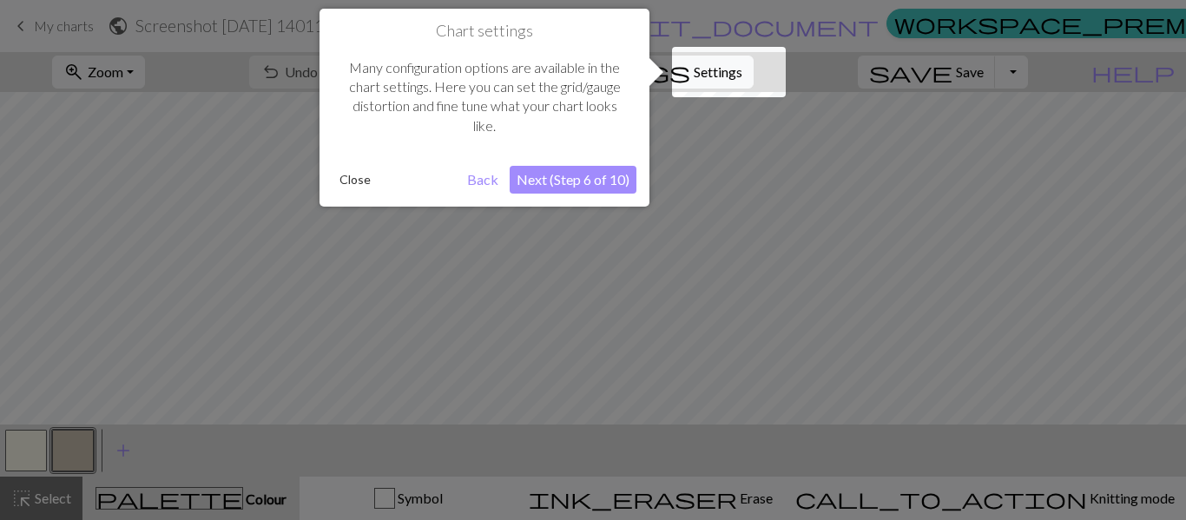
click at [597, 188] on button "Next (Step 6 of 10)" at bounding box center [573, 180] width 127 height 28
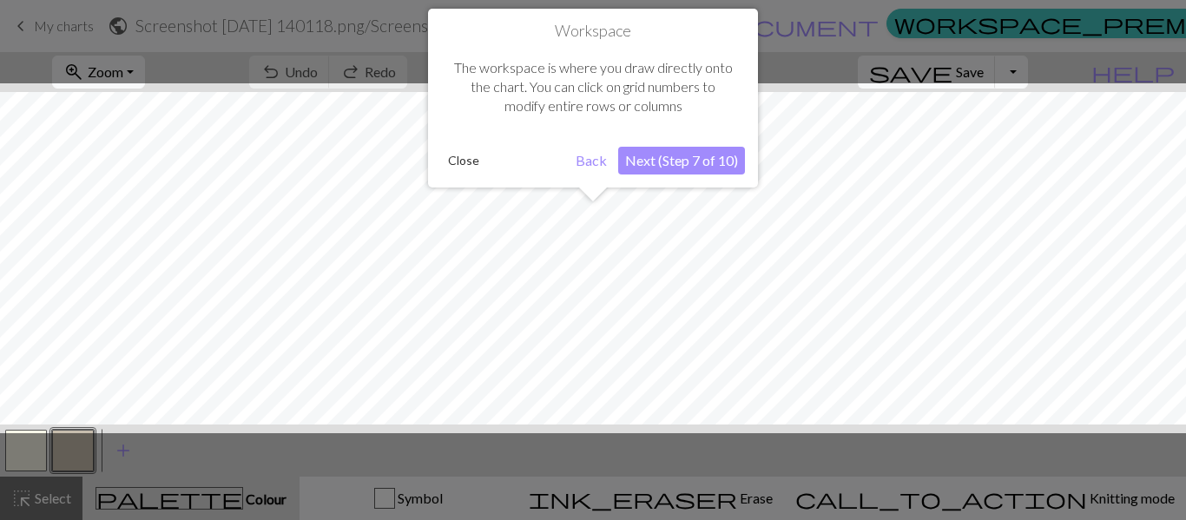
click at [688, 155] on button "Next (Step 7 of 10)" at bounding box center [681, 161] width 127 height 28
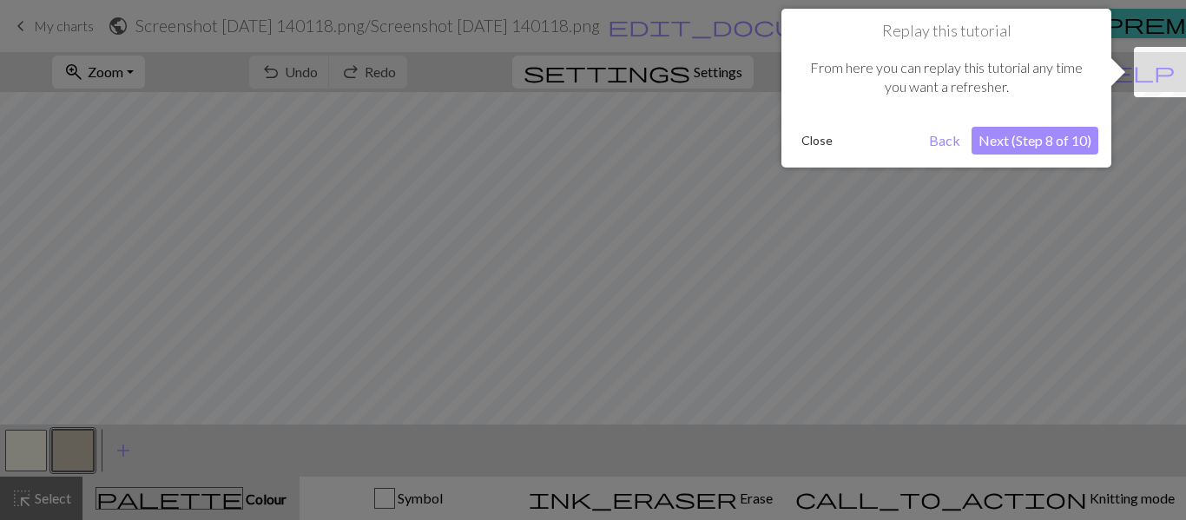
drag, startPoint x: 1025, startPoint y: 133, endPoint x: 837, endPoint y: 142, distance: 187.7
click at [840, 142] on div "Close Back Next (Step 8 of 10)" at bounding box center [946, 141] width 304 height 28
click at [807, 139] on button "Close" at bounding box center [816, 141] width 45 height 26
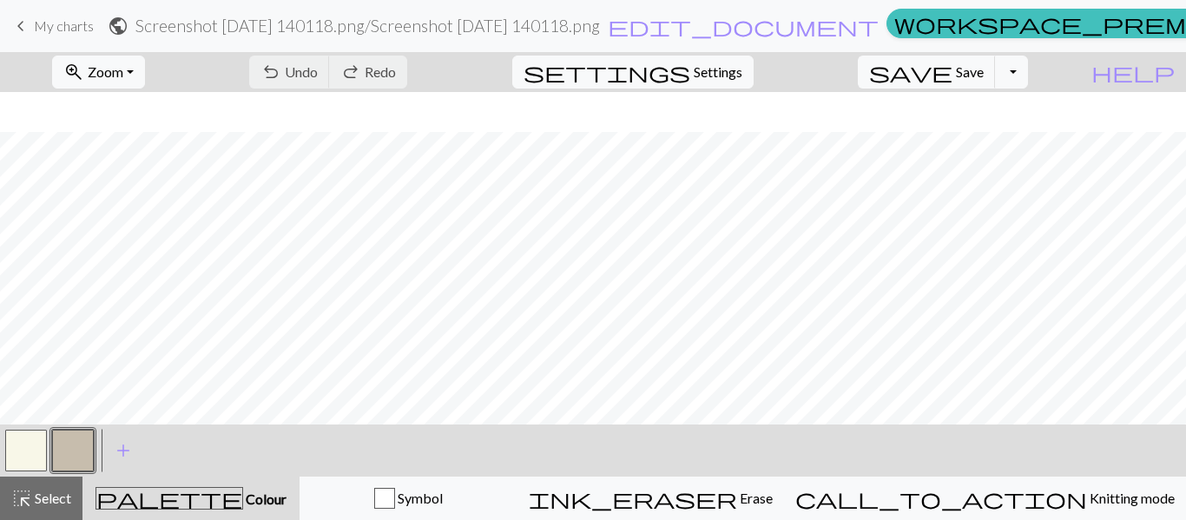
scroll to position [227, 0]
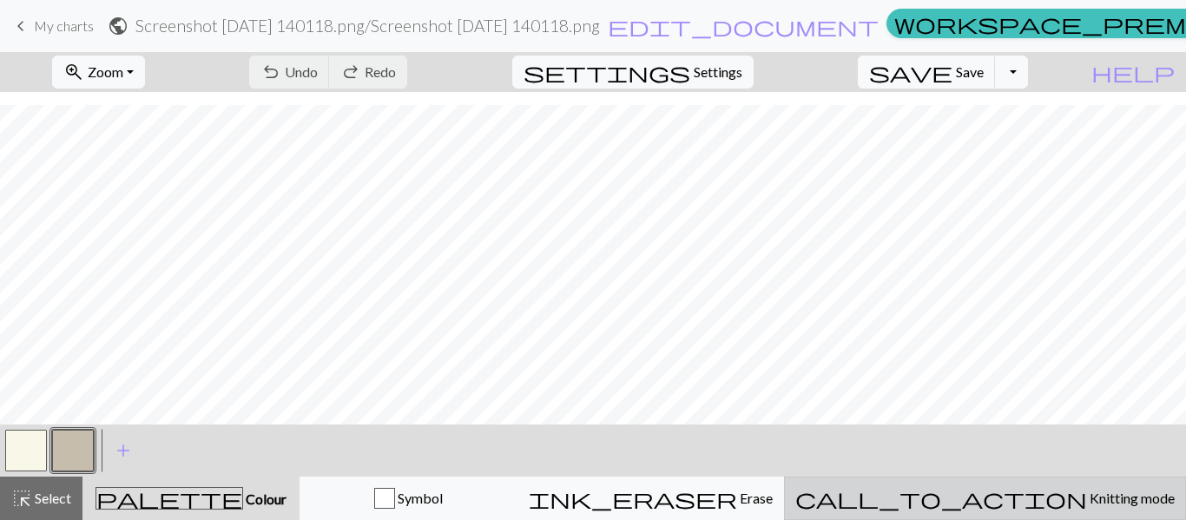
click at [1087, 494] on span "Knitting mode" at bounding box center [1131, 498] width 88 height 16
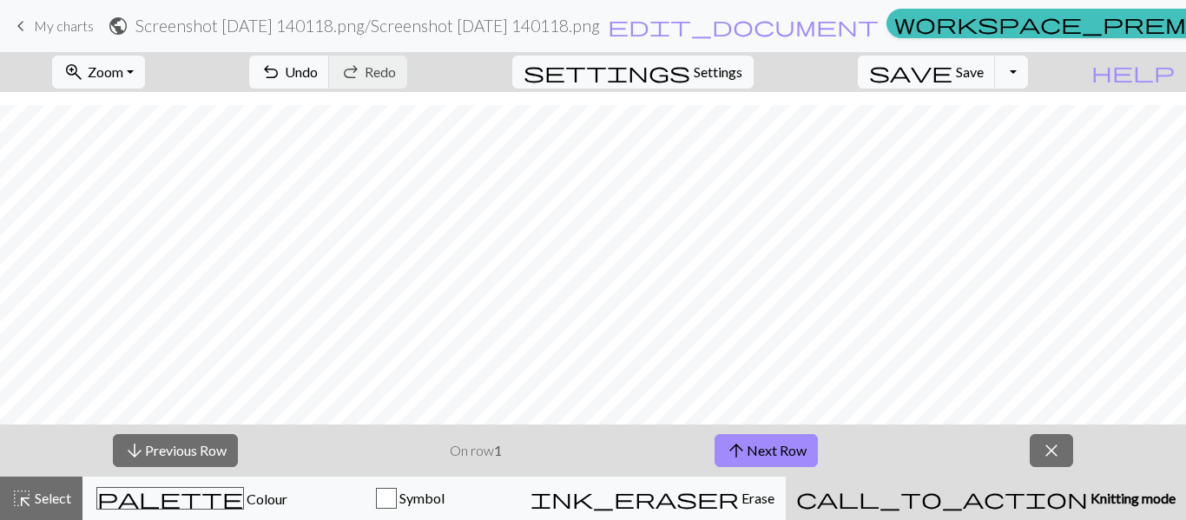
click at [1088, 495] on span "Knitting mode" at bounding box center [1132, 498] width 88 height 16
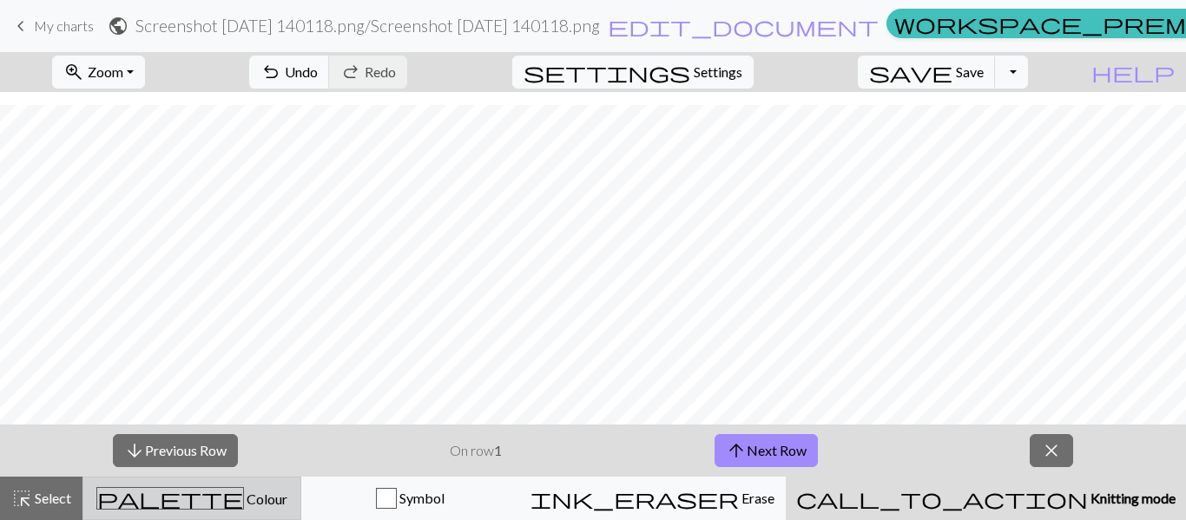
click at [244, 501] on span "Colour" at bounding box center [265, 499] width 43 height 16
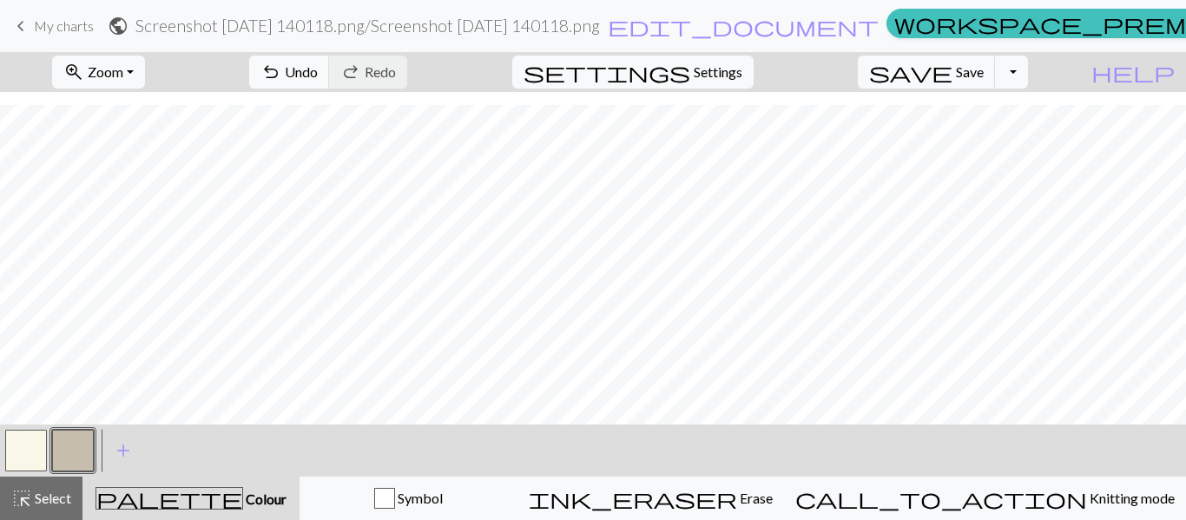
click at [36, 450] on button "button" at bounding box center [26, 451] width 42 height 42
click at [68, 448] on button "button" at bounding box center [73, 451] width 42 height 42
click at [1028, 66] on button "Toggle Dropdown" at bounding box center [1011, 72] width 33 height 33
click at [1028, 81] on button "Toggle Dropdown" at bounding box center [1011, 72] width 33 height 33
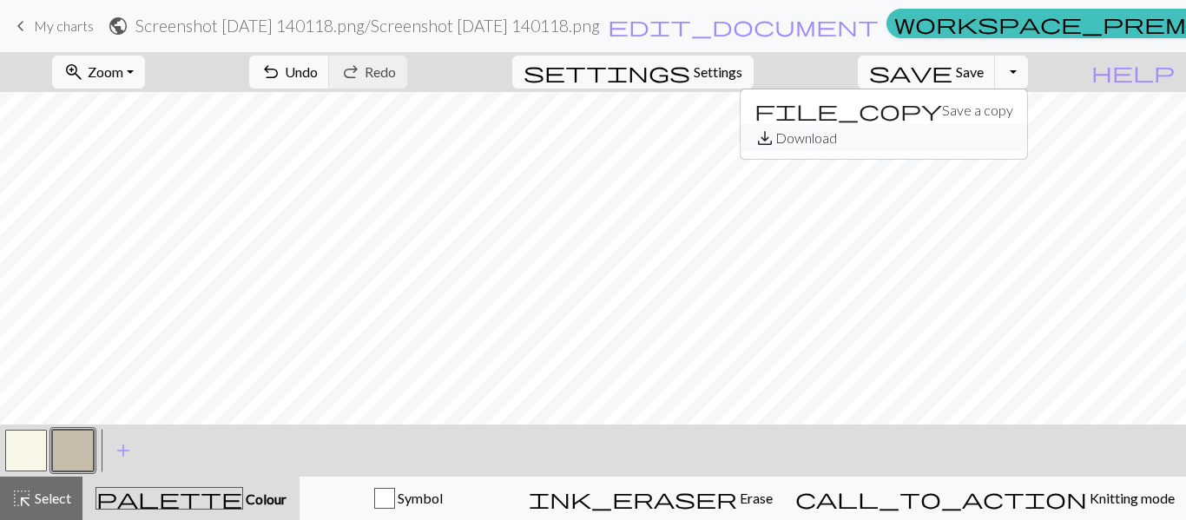
click at [980, 150] on button "save_alt Download" at bounding box center [884, 138] width 287 height 28
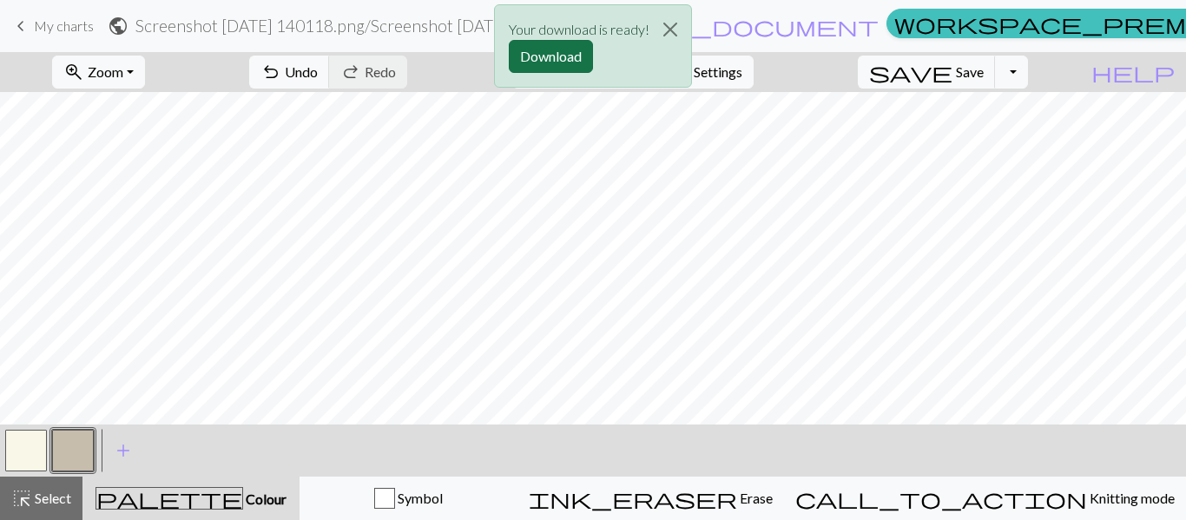
click at [550, 49] on button "Download" at bounding box center [551, 56] width 84 height 33
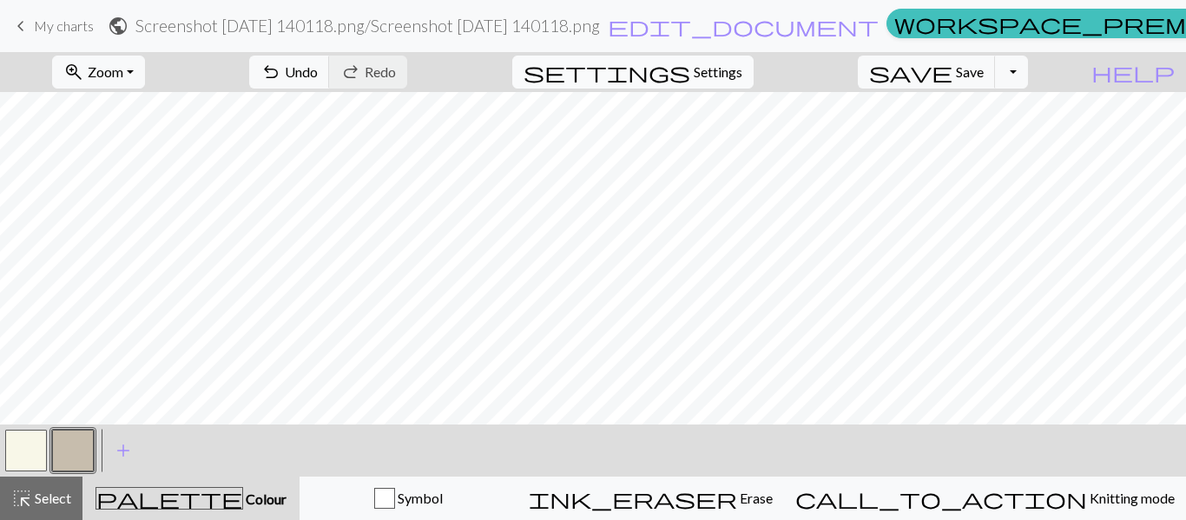
click at [732, 73] on span "Settings" at bounding box center [718, 72] width 49 height 21
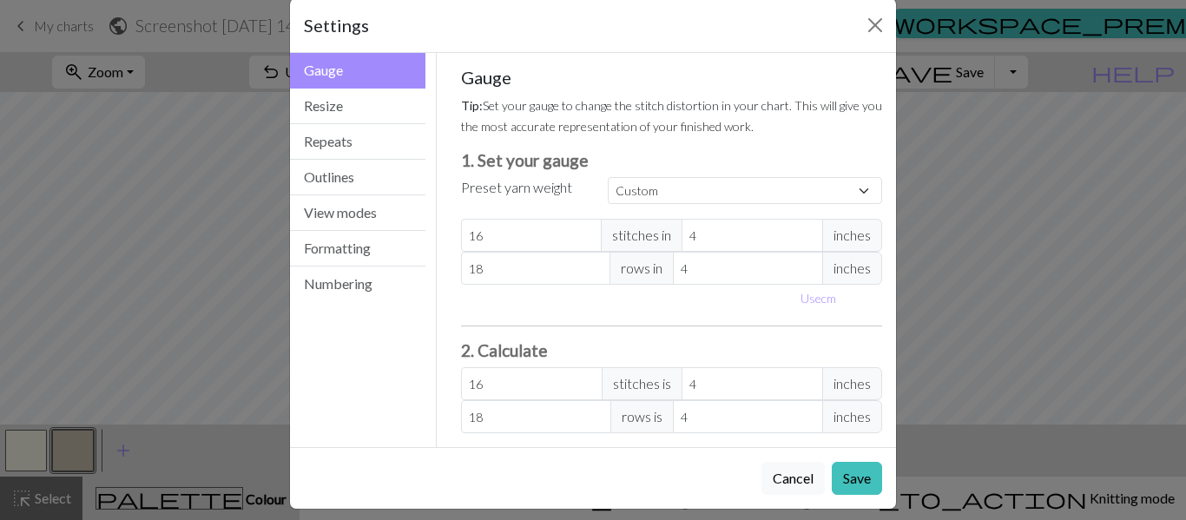
scroll to position [41, 0]
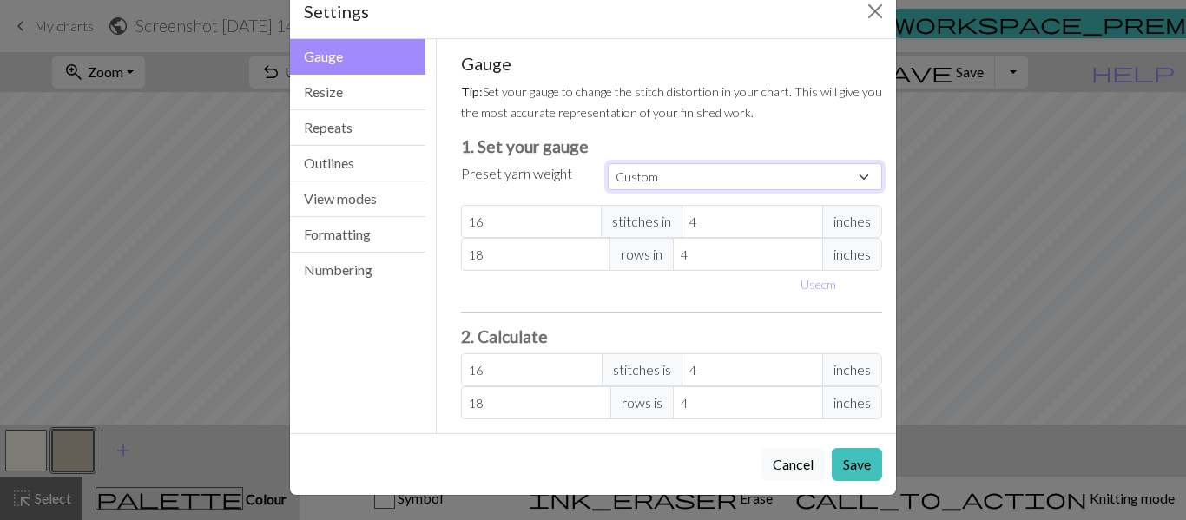
click at [735, 181] on select "Custom Square Lace Light Fingering Fingering Sport Double knit Worsted Aran Bul…" at bounding box center [745, 176] width 274 height 27
select select "sport"
click at [608, 163] on select "Custom Square Lace Light Fingering Fingering Sport Double knit Worsted Aran Bul…" at bounding box center [745, 176] width 274 height 27
type input "24"
type input "34"
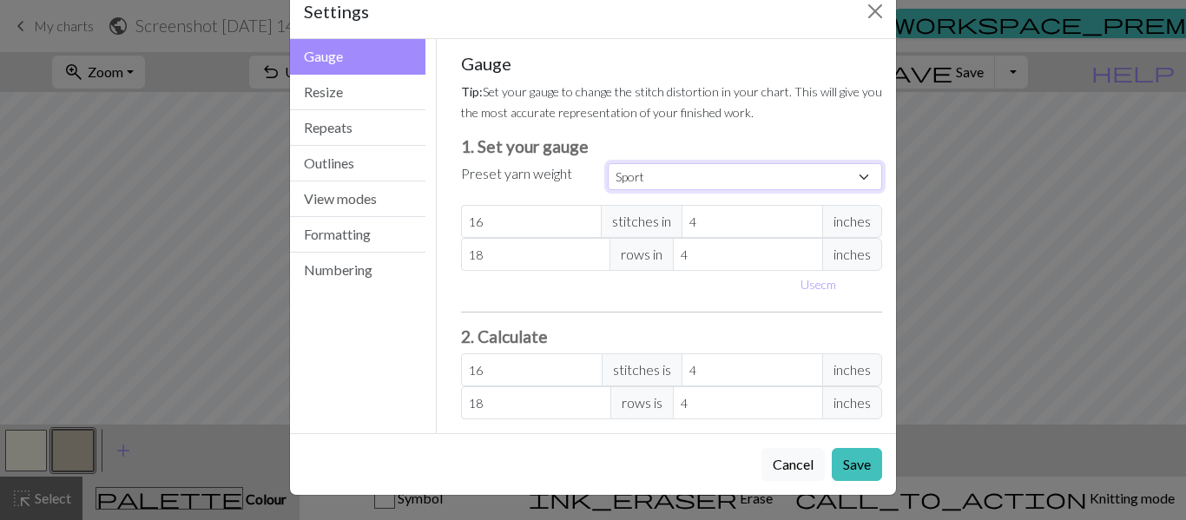
type input "24"
type input "34"
drag, startPoint x: 540, startPoint y: 224, endPoint x: 559, endPoint y: 221, distance: 19.3
click at [550, 221] on input "24" at bounding box center [532, 221] width 142 height 33
select select "custom"
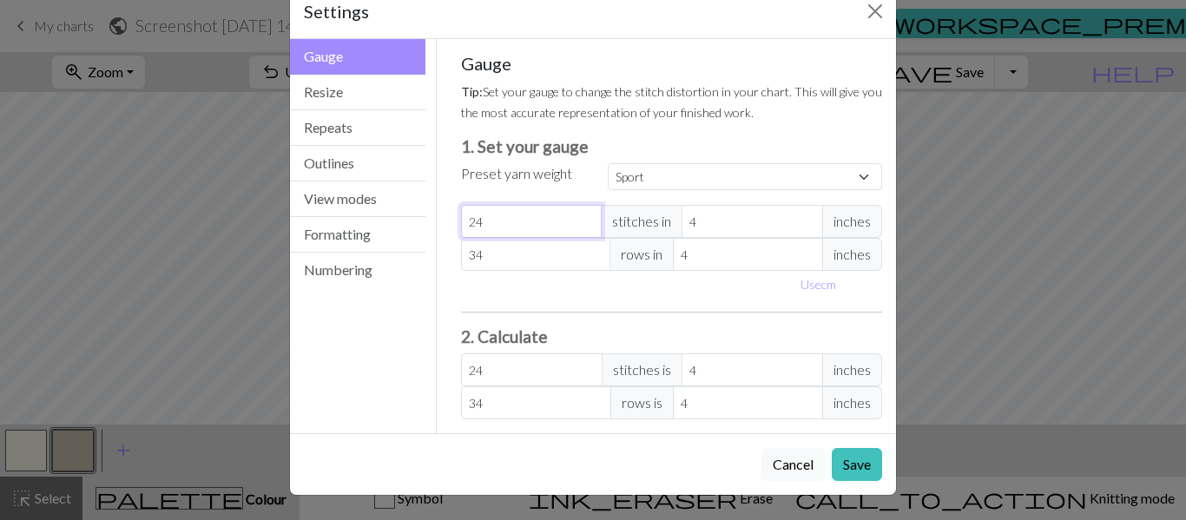
type input "23"
click at [582, 225] on input "23" at bounding box center [532, 221] width 142 height 33
type input "22"
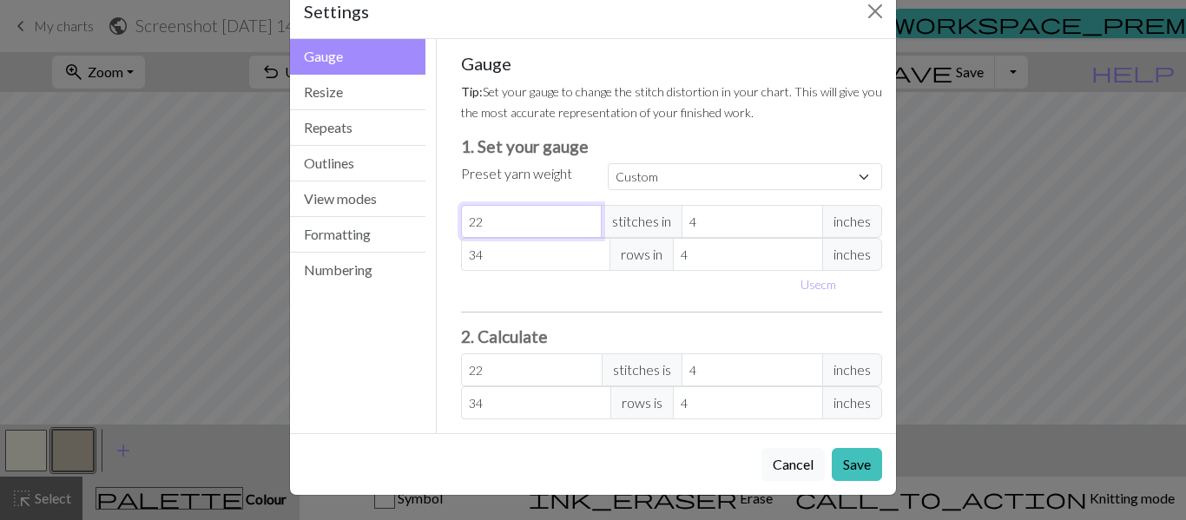
click at [582, 225] on input "22" at bounding box center [532, 221] width 142 height 33
type input "21"
click at [582, 225] on input "21" at bounding box center [532, 221] width 142 height 33
type input "20"
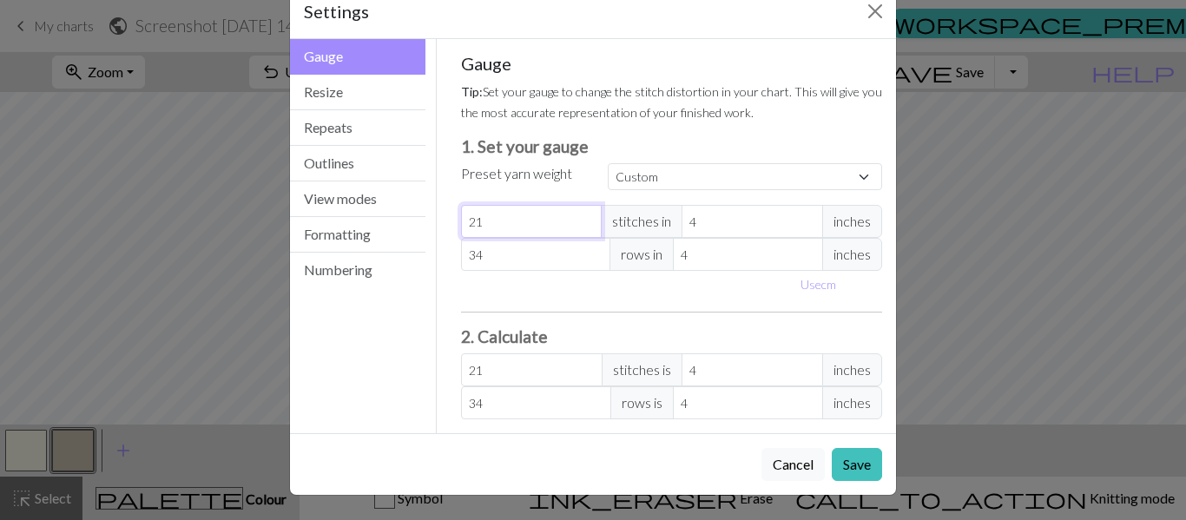
type input "20"
click at [582, 225] on input "20" at bounding box center [532, 221] width 142 height 33
type input "19"
type input "18"
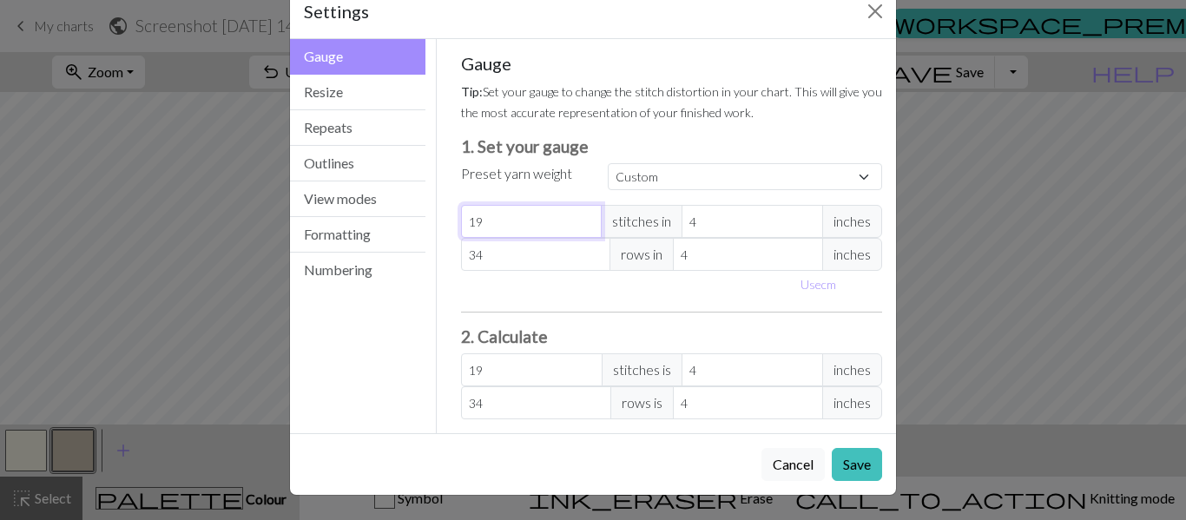
type input "18"
type input "17"
click at [582, 225] on input "17" at bounding box center [532, 221] width 142 height 33
type input "17"
type input "16"
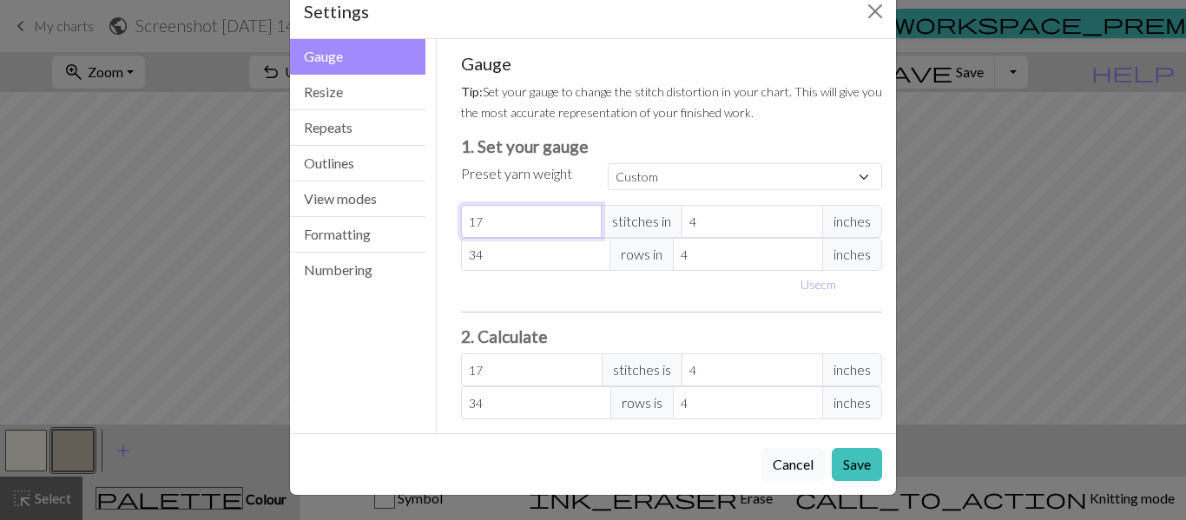
type input "16"
click at [582, 225] on input "16" at bounding box center [532, 221] width 142 height 33
type input "15"
click at [582, 225] on input "15" at bounding box center [532, 221] width 142 height 33
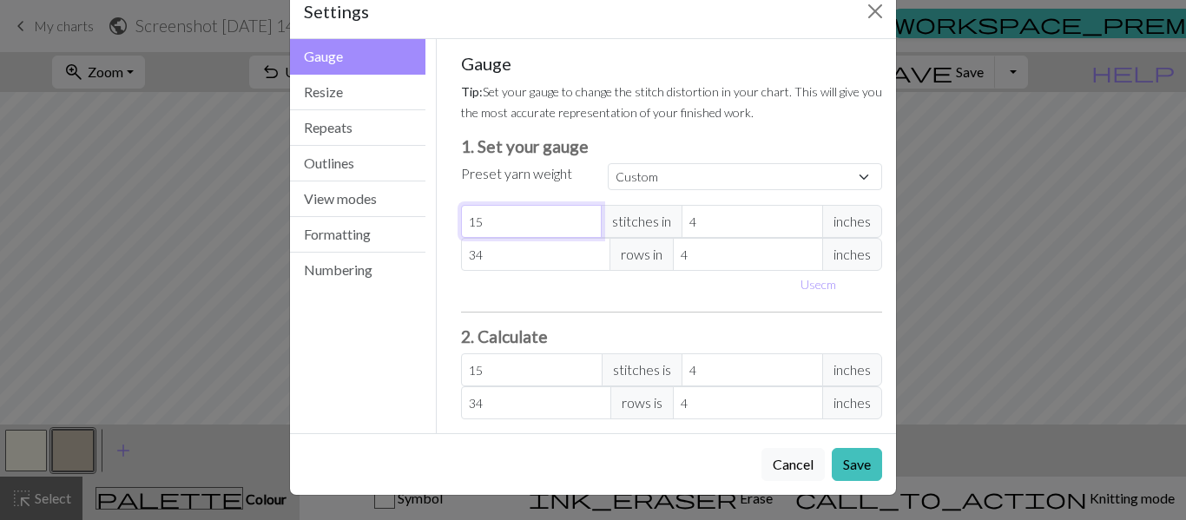
type input "14"
click at [582, 225] on input "14" at bounding box center [532, 221] width 142 height 33
type input "13"
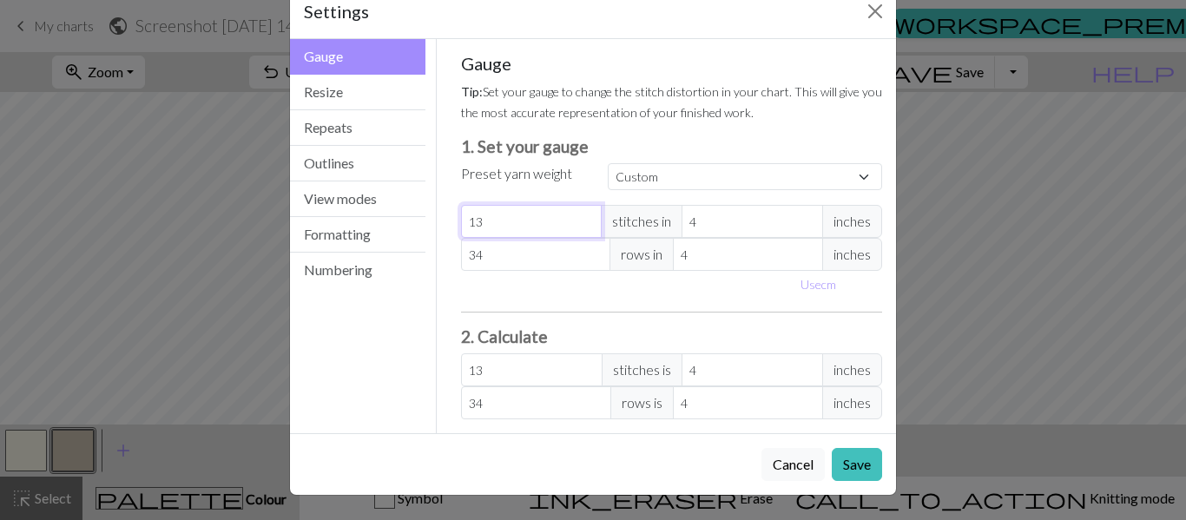
type input "13"
click at [582, 225] on input "13" at bounding box center [532, 221] width 142 height 33
type input "3"
type input "17.33"
click at [800, 225] on input "3" at bounding box center [753, 221] width 142 height 33
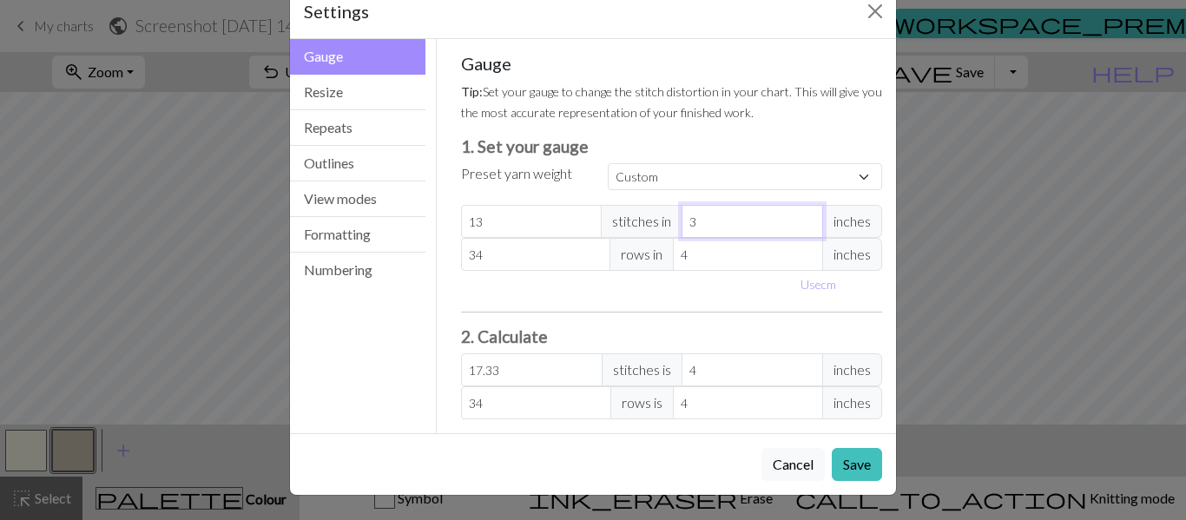
type input "2"
type input "26"
type input "2"
click at [798, 225] on input "2" at bounding box center [753, 221] width 142 height 33
click at [519, 254] on input "34" at bounding box center [536, 254] width 150 height 33
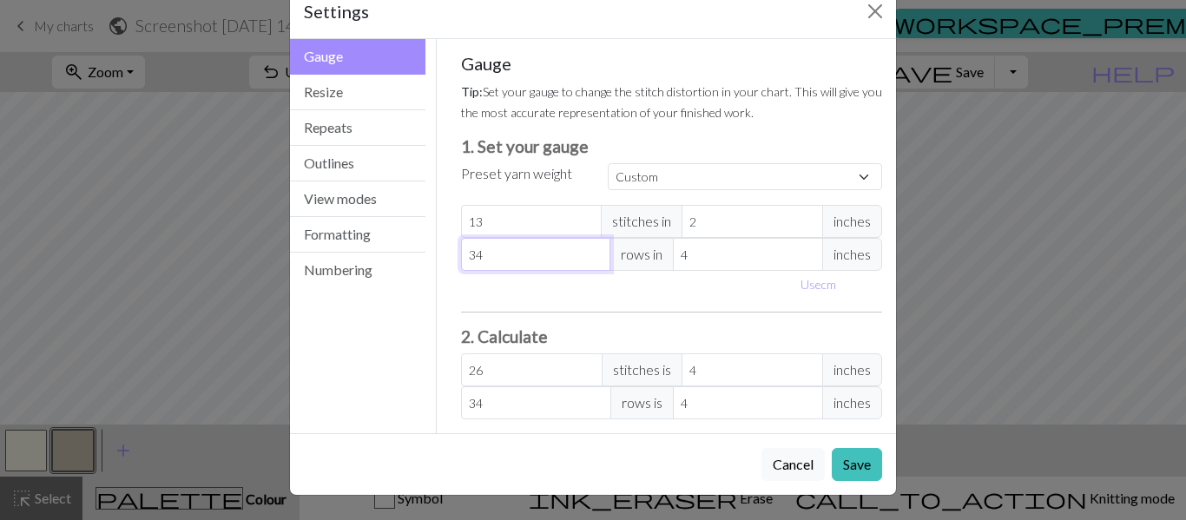
type input "33"
click at [589, 257] on input "33" at bounding box center [536, 254] width 150 height 33
type input "32"
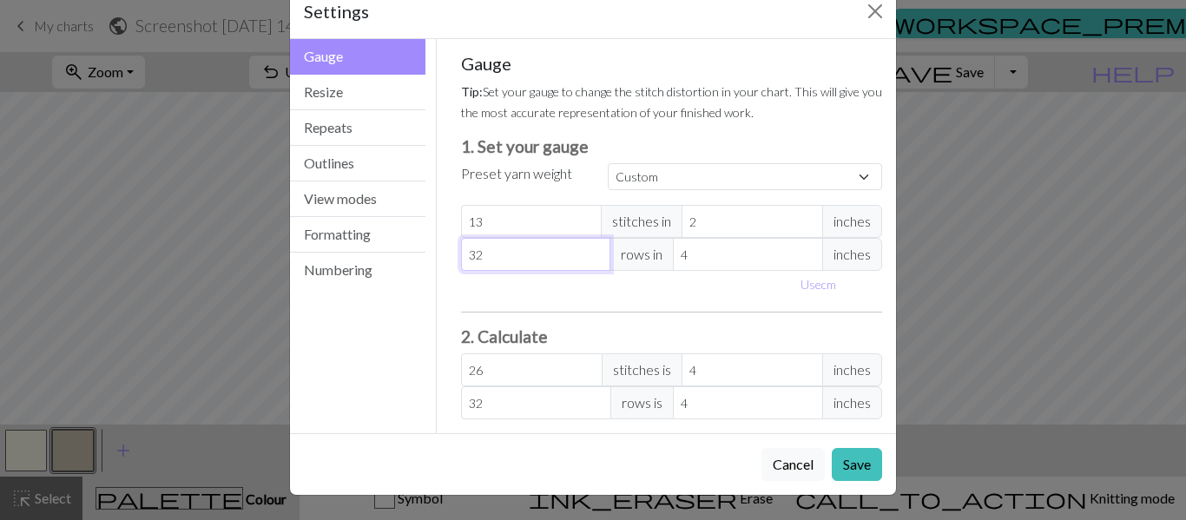
click at [589, 257] on input "32" at bounding box center [536, 254] width 150 height 33
type input "31"
click at [590, 258] on input "31" at bounding box center [536, 254] width 150 height 33
type input "30"
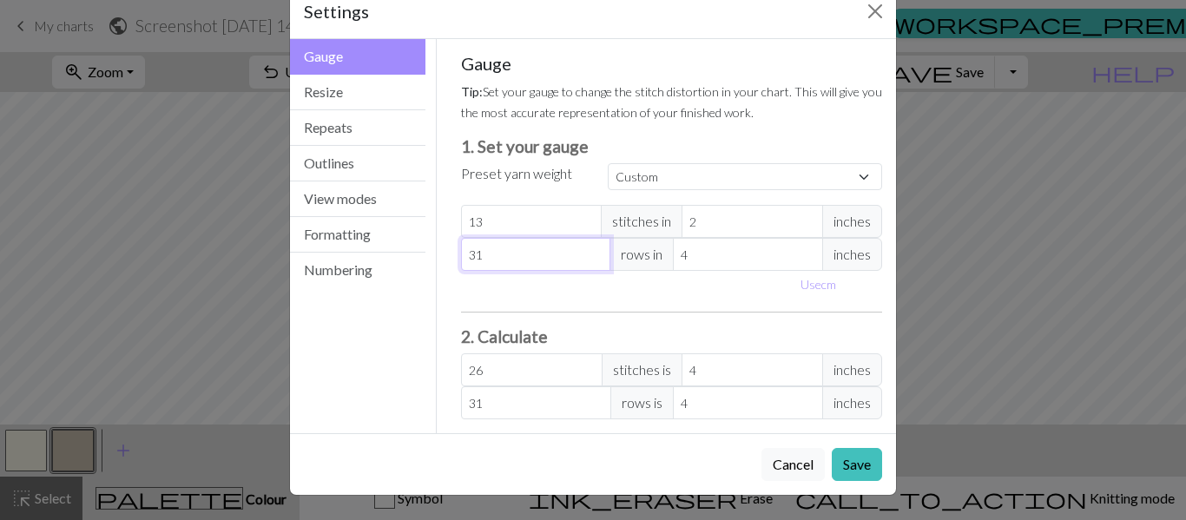
type input "30"
click at [590, 258] on input "30" at bounding box center [536, 254] width 150 height 33
type input "29"
click at [590, 258] on input "29" at bounding box center [536, 254] width 150 height 33
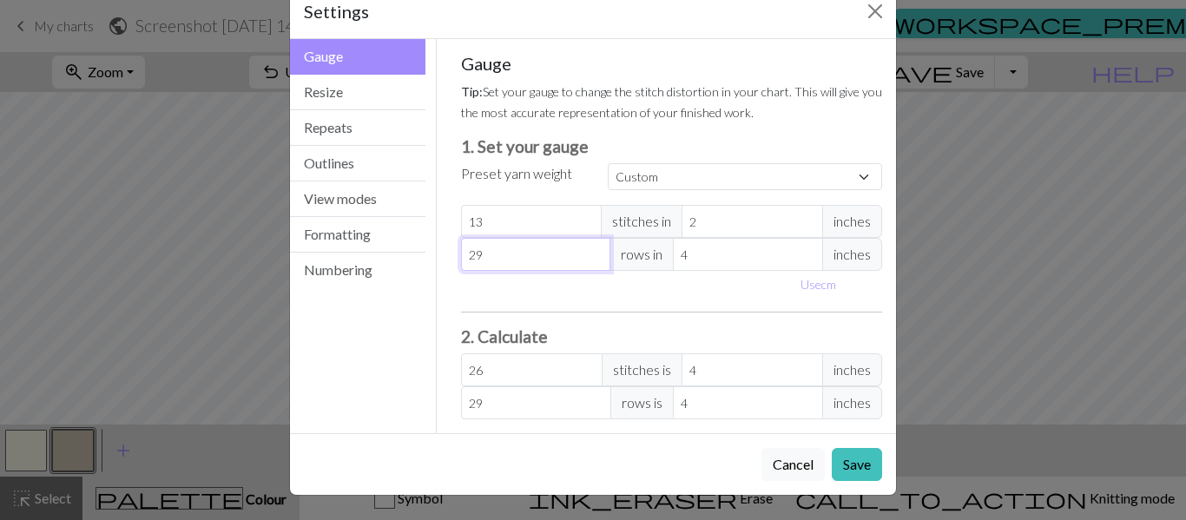
type input "28"
click at [590, 258] on input "28" at bounding box center [536, 254] width 150 height 33
type input "27"
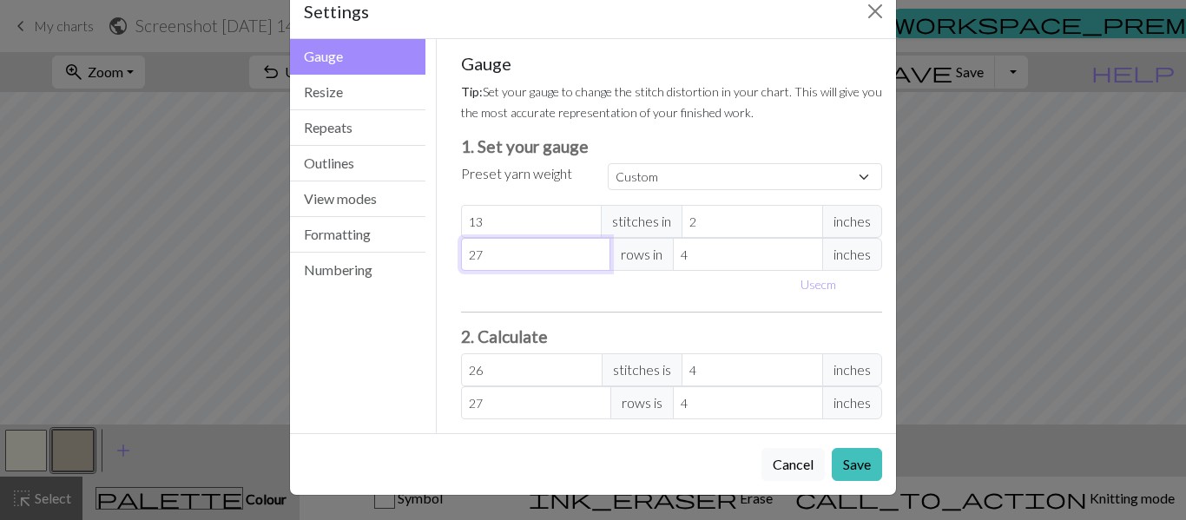
click at [590, 258] on input "27" at bounding box center [536, 254] width 150 height 33
type input "26"
click at [590, 258] on input "26" at bounding box center [536, 254] width 150 height 33
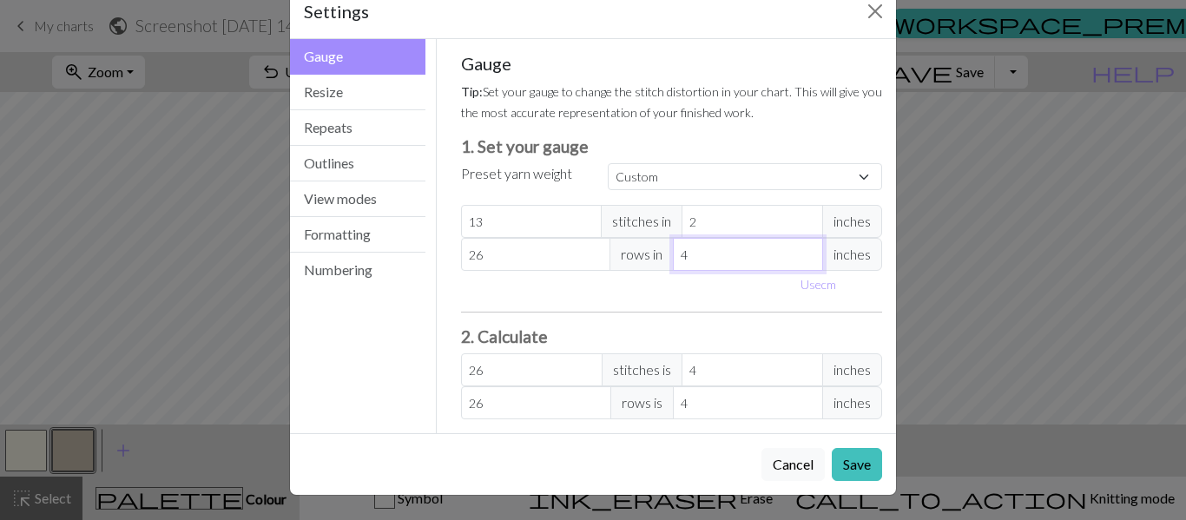
type input "3"
type input "34.67"
click at [802, 263] on input "3" at bounding box center [748, 254] width 150 height 33
type input "2"
type input "52"
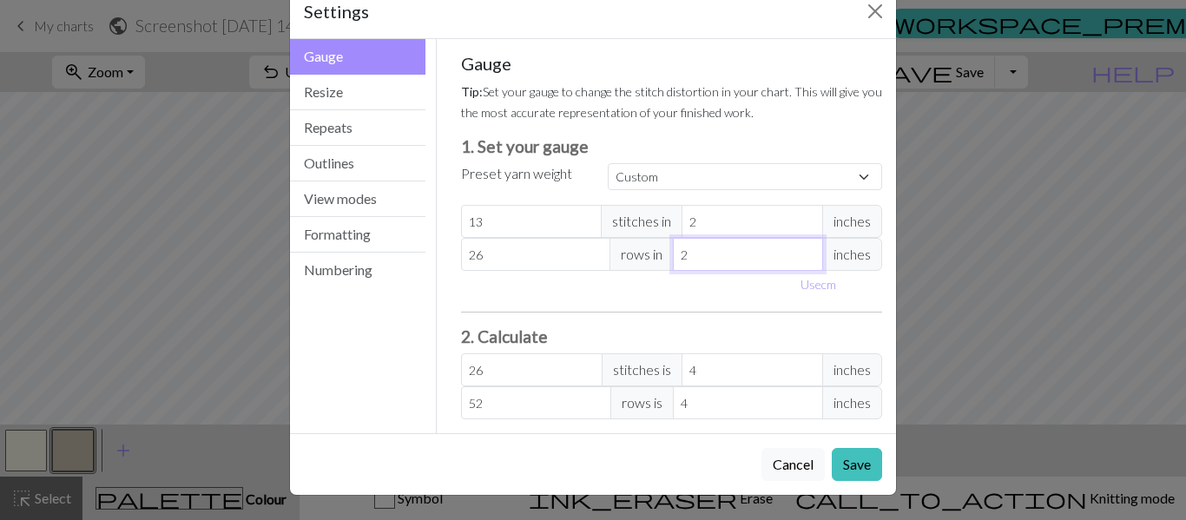
type input "2"
click at [803, 263] on input "2" at bounding box center [748, 254] width 150 height 33
click at [862, 468] on button "Save" at bounding box center [857, 464] width 50 height 33
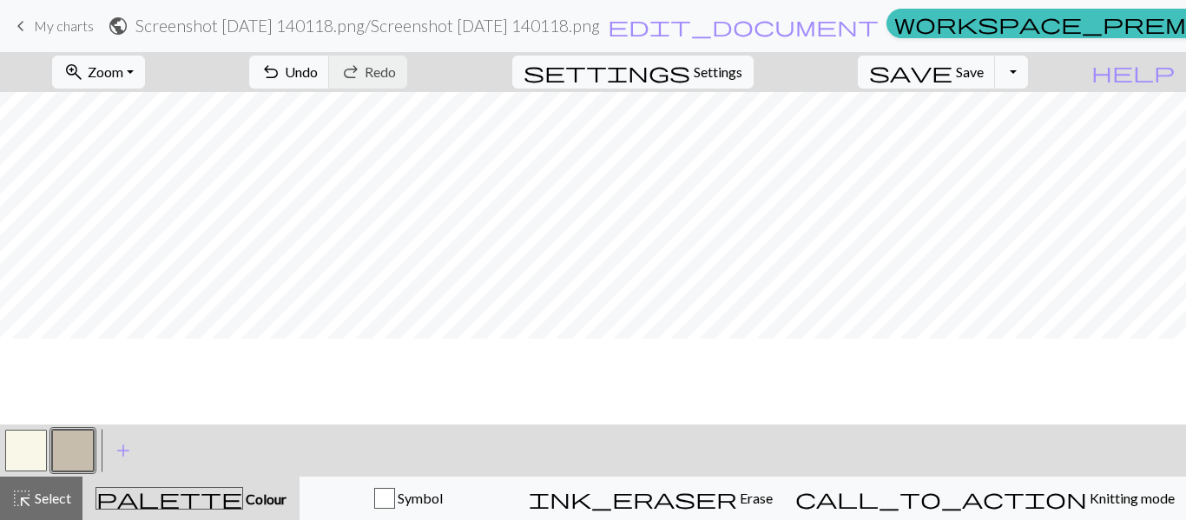
scroll to position [0, 0]
click at [742, 64] on span "Settings" at bounding box center [718, 72] width 49 height 21
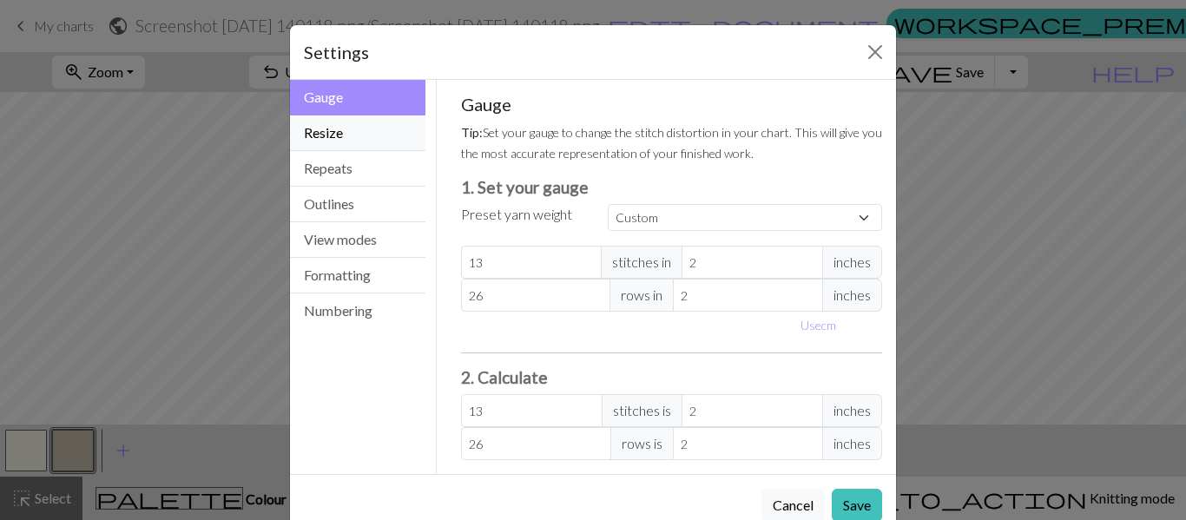
click at [334, 135] on button "Resize" at bounding box center [357, 133] width 135 height 36
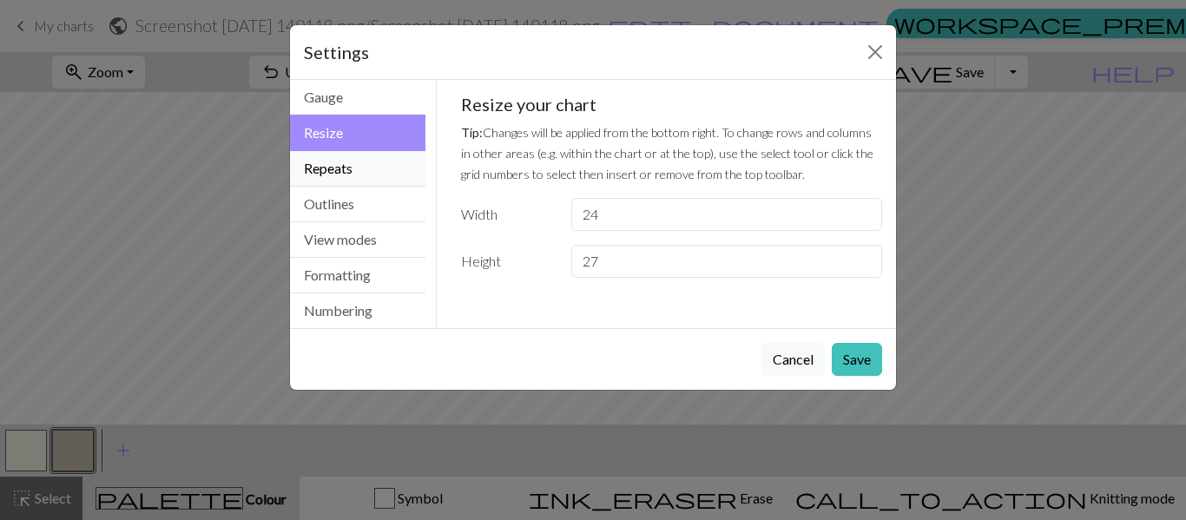
click at [327, 173] on button "Repeats" at bounding box center [357, 169] width 135 height 36
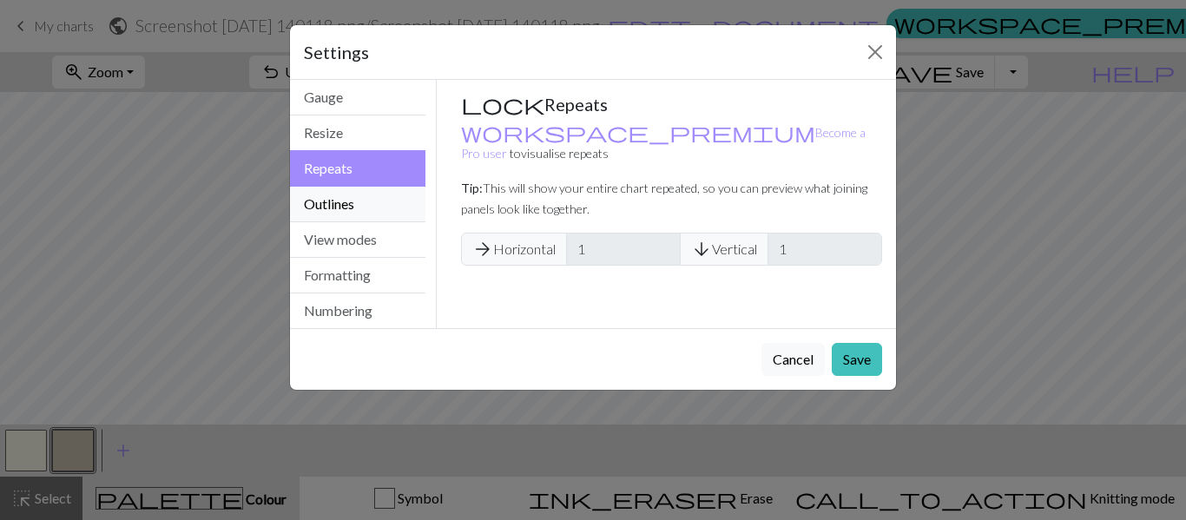
click at [349, 214] on button "Outlines" at bounding box center [357, 205] width 135 height 36
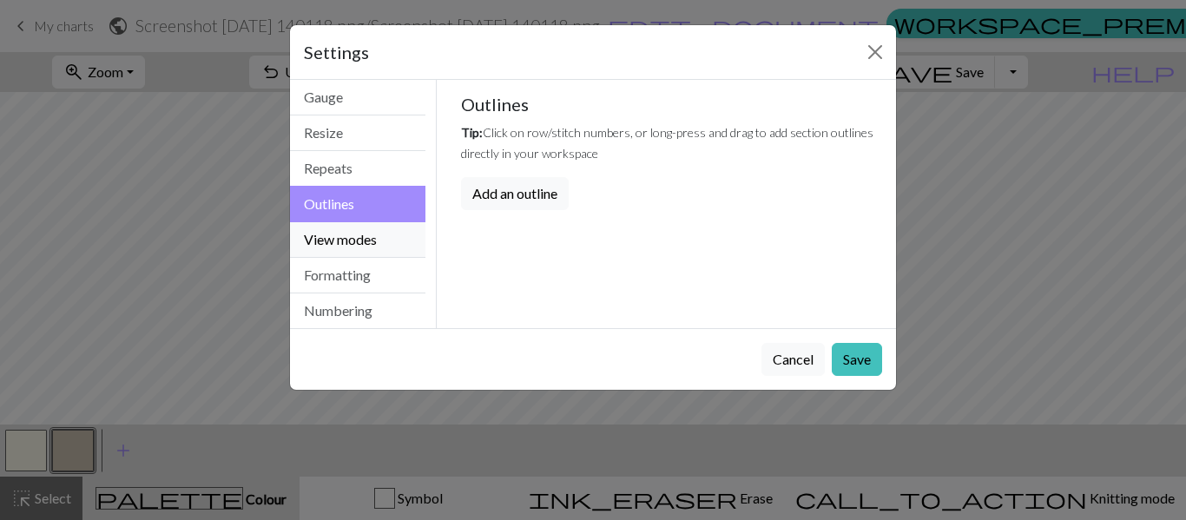
click at [350, 245] on button "View modes" at bounding box center [357, 240] width 135 height 36
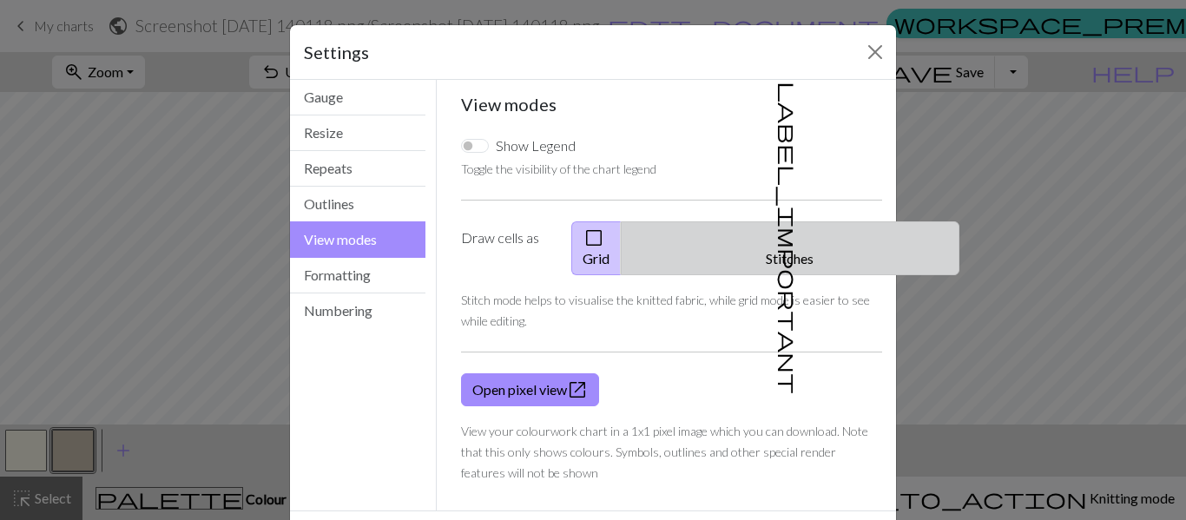
click at [776, 230] on span "label_important" at bounding box center [788, 238] width 24 height 313
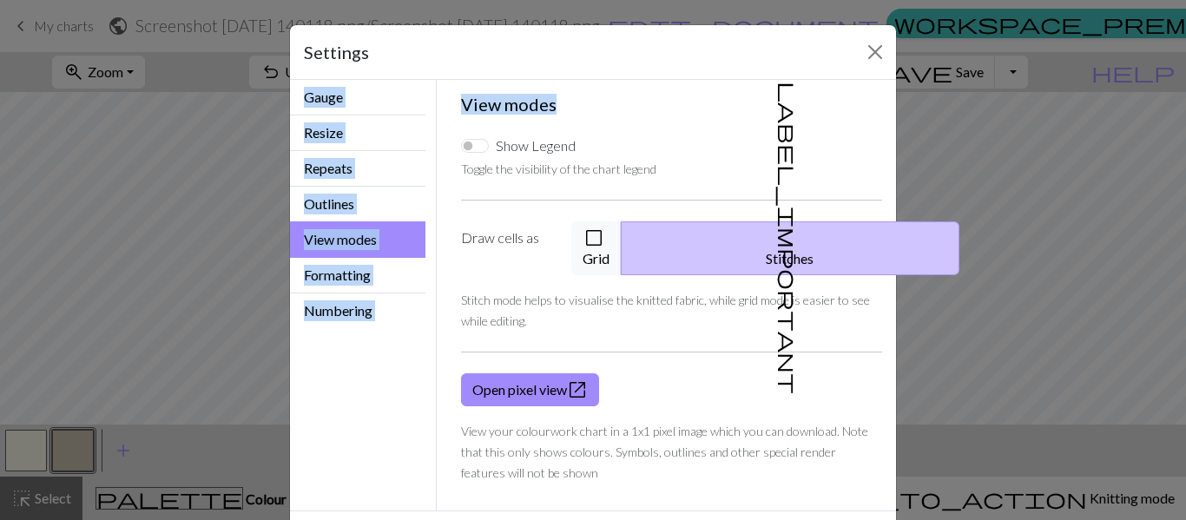
drag, startPoint x: 589, startPoint y: 60, endPoint x: 666, endPoint y: 80, distance: 79.8
click at [666, 80] on div "Settings View modes Gauge Resize Repeats Outlines View modes Formatting Numberi…" at bounding box center [593, 298] width 608 height 549
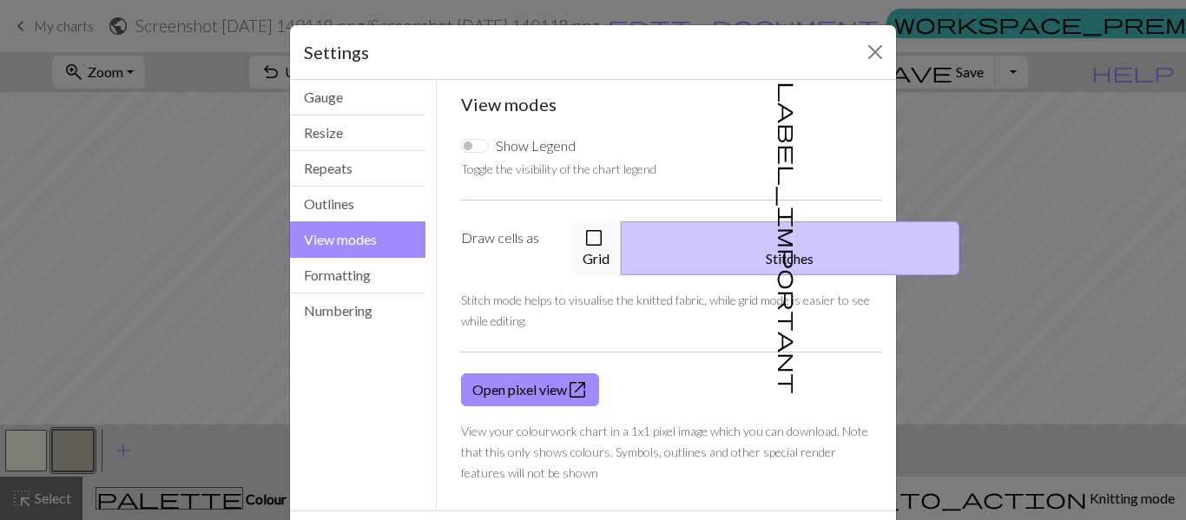
click at [763, 121] on div "View modes Show Legend Toggle the visibility of the chart legend Draw cells as …" at bounding box center [672, 295] width 422 height 403
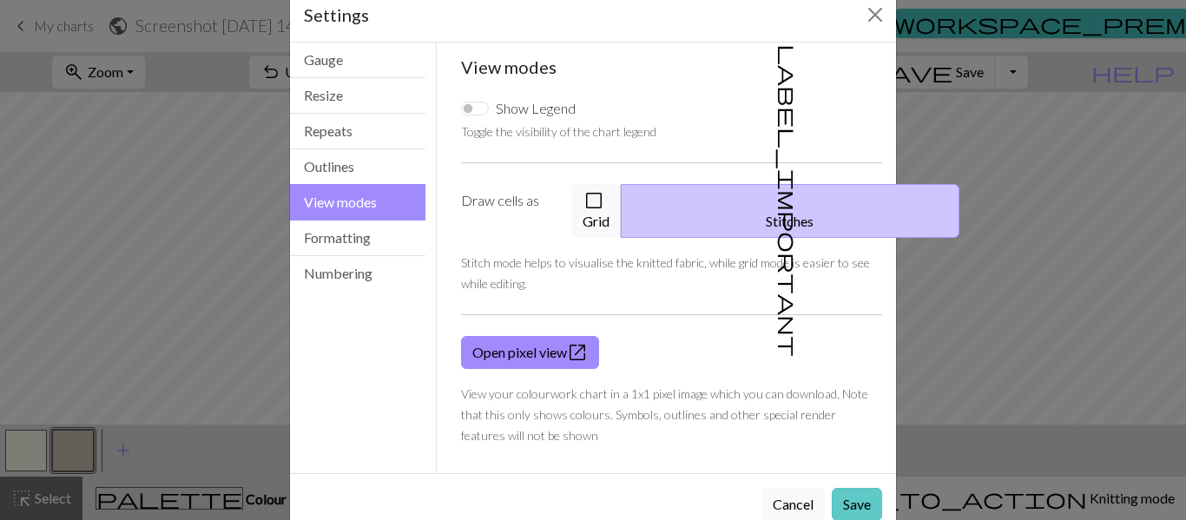
scroll to position [56, 0]
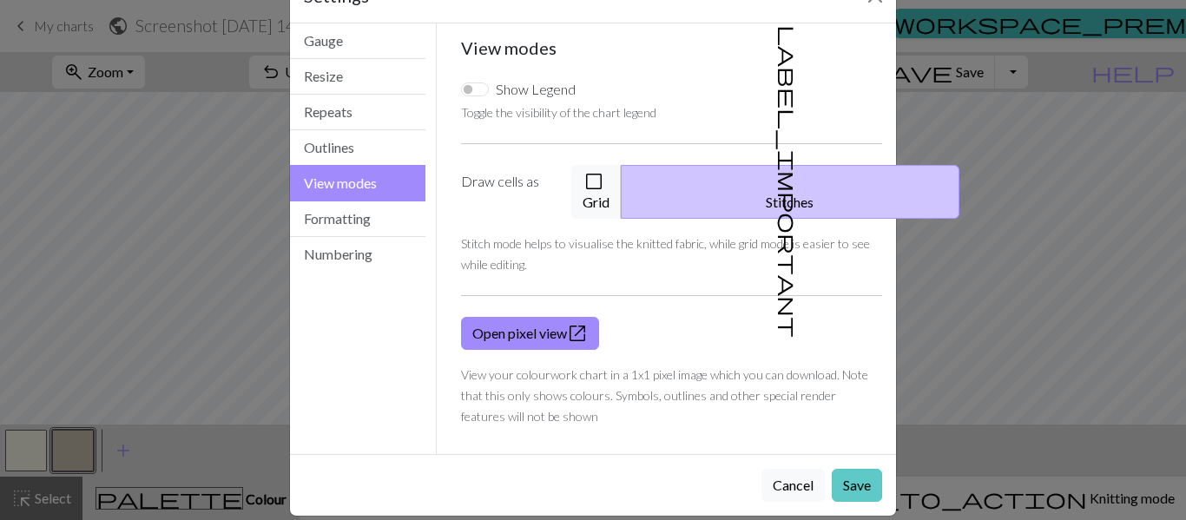
click at [847, 469] on button "Save" at bounding box center [857, 485] width 50 height 33
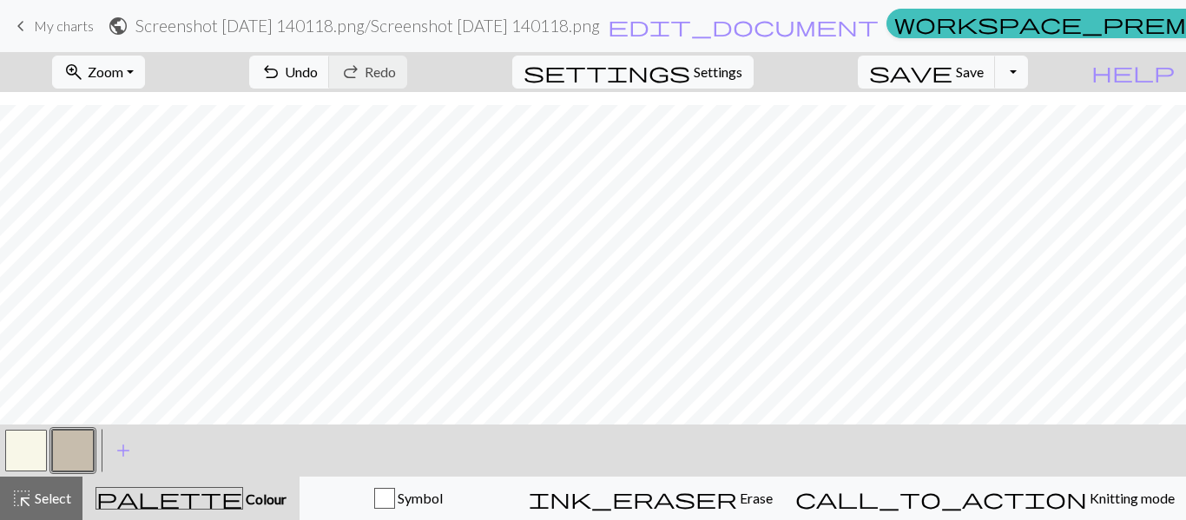
scroll to position [141, 0]
click at [725, 77] on span "Settings" at bounding box center [718, 72] width 49 height 21
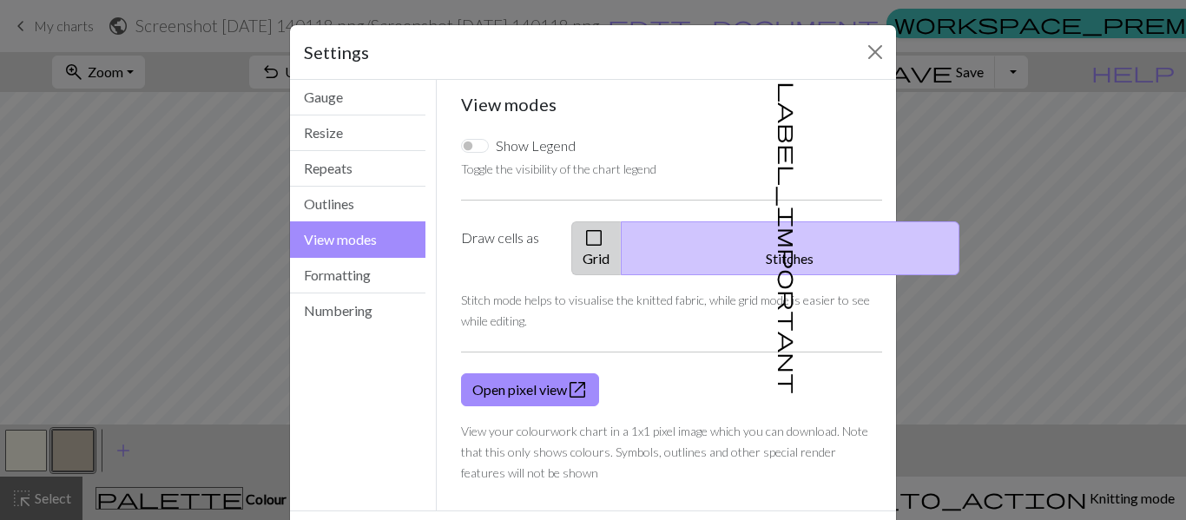
click at [604, 231] on span "check_box_outline_blank" at bounding box center [593, 238] width 21 height 24
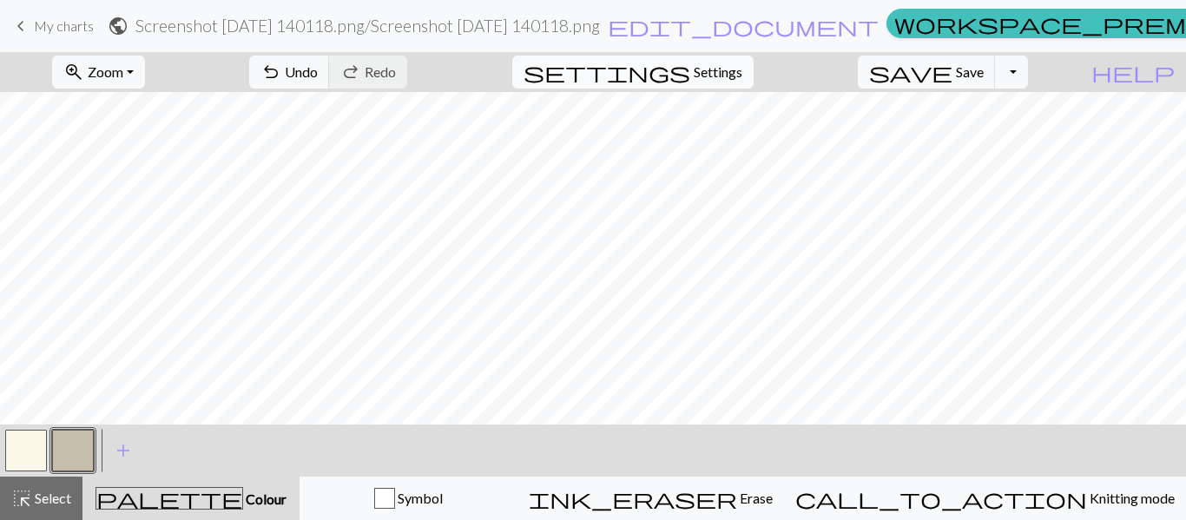
click at [730, 69] on span "Settings" at bounding box center [718, 72] width 49 height 21
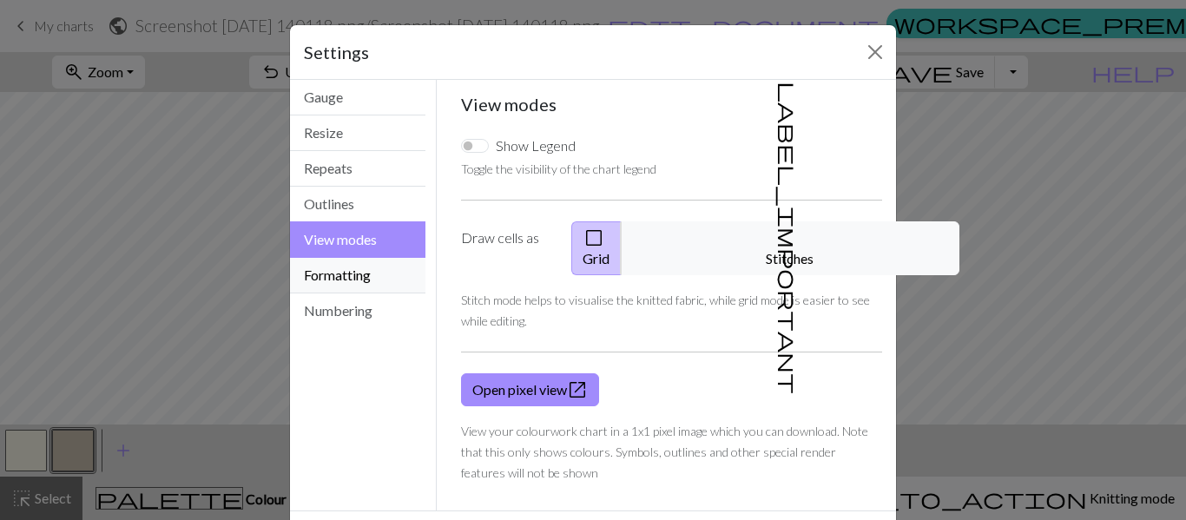
click at [351, 273] on button "Formatting" at bounding box center [357, 276] width 135 height 36
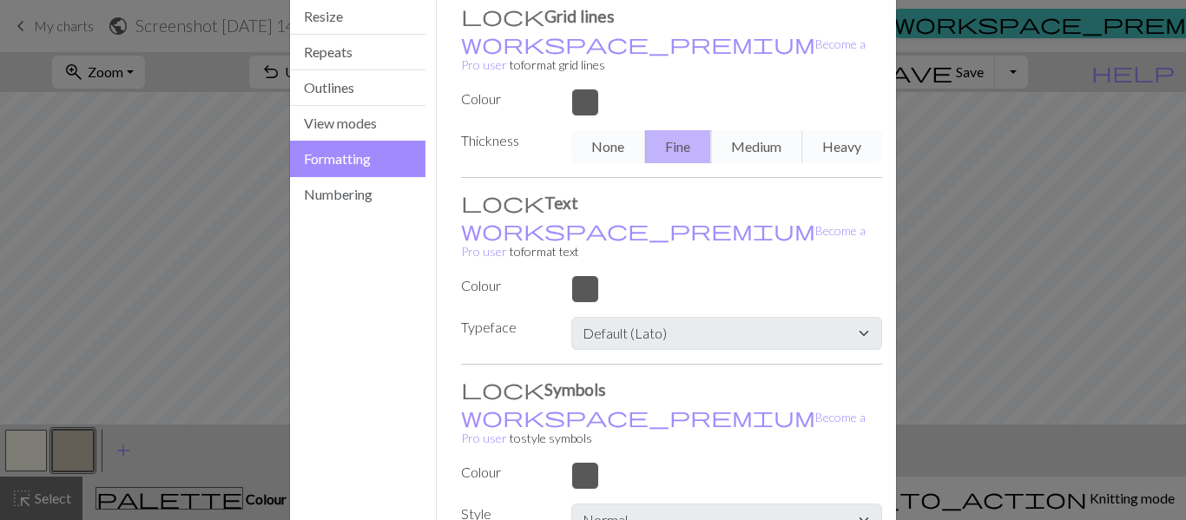
scroll to position [87, 0]
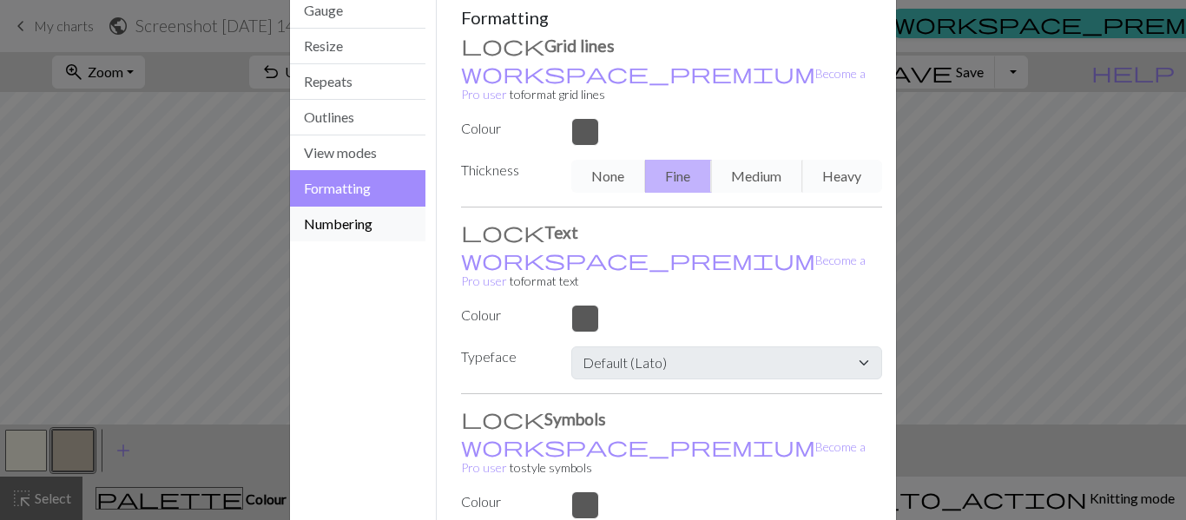
click at [352, 220] on button "Numbering" at bounding box center [357, 224] width 135 height 35
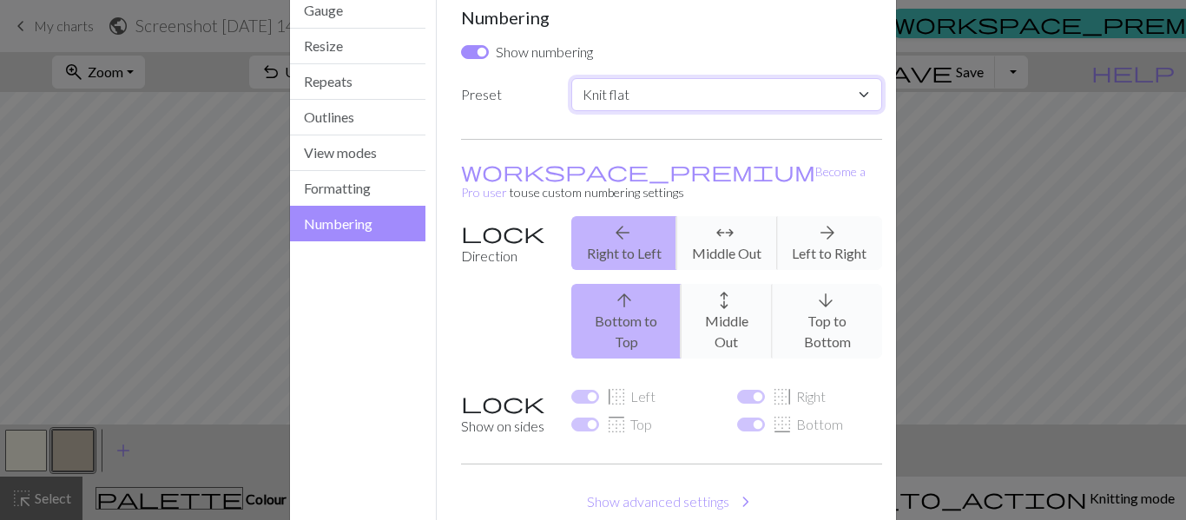
click at [853, 84] on select "Custom Knit flat Knit in the round Lace knitting Cross stitch" at bounding box center [726, 94] width 311 height 33
click at [851, 89] on select "Custom Knit flat Knit in the round Lace knitting Cross stitch" at bounding box center [726, 94] width 311 height 33
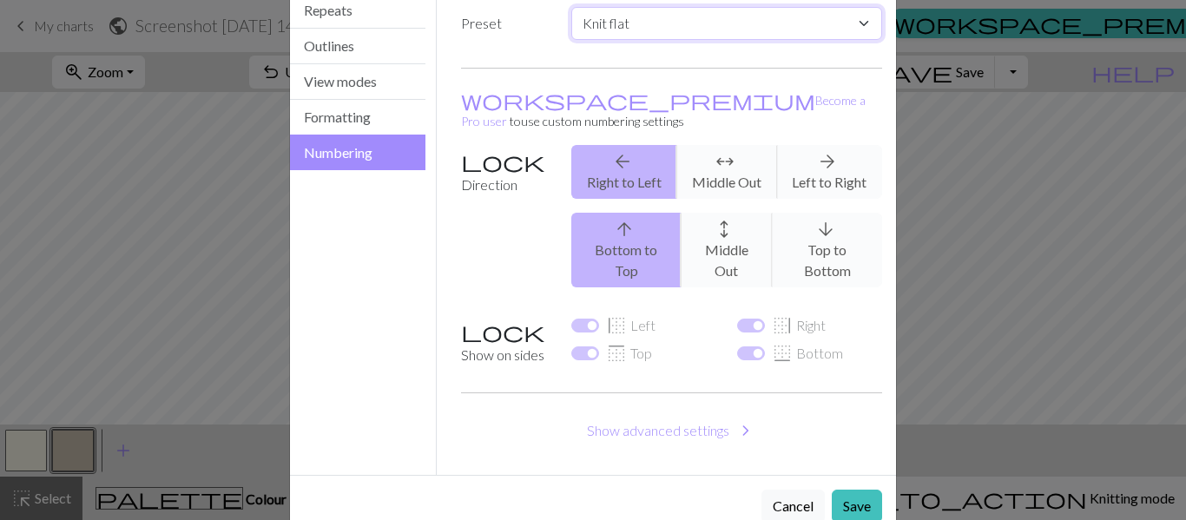
scroll to position [0, 0]
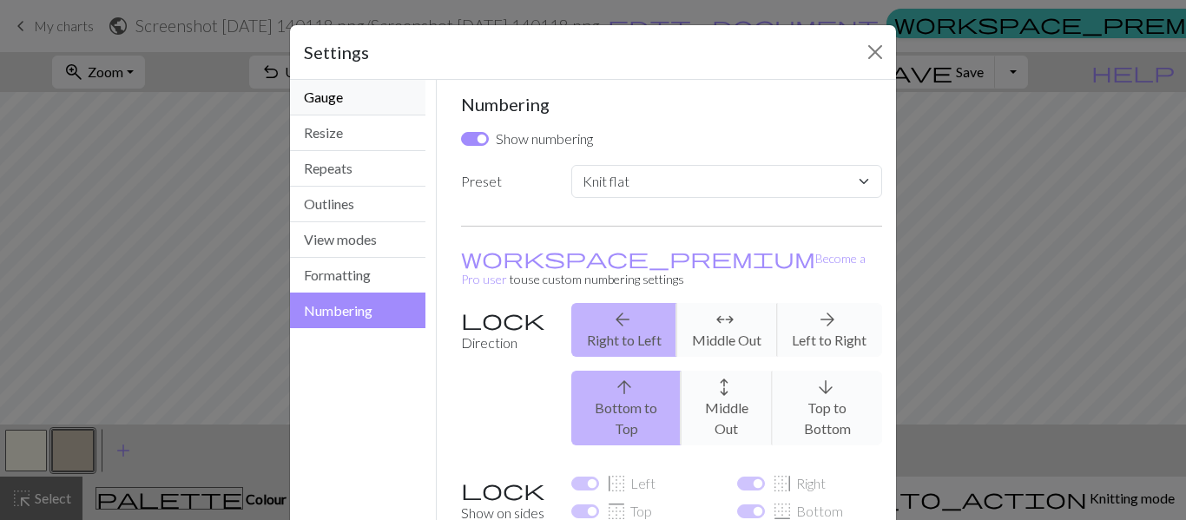
click at [326, 106] on button "Gauge" at bounding box center [357, 98] width 135 height 36
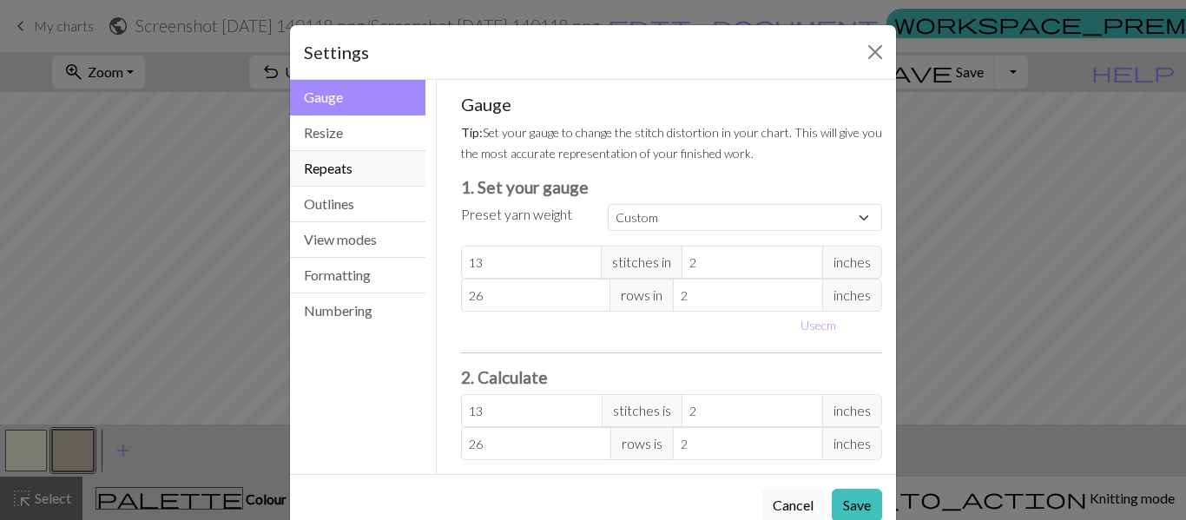
click at [352, 171] on button "Repeats" at bounding box center [357, 169] width 135 height 36
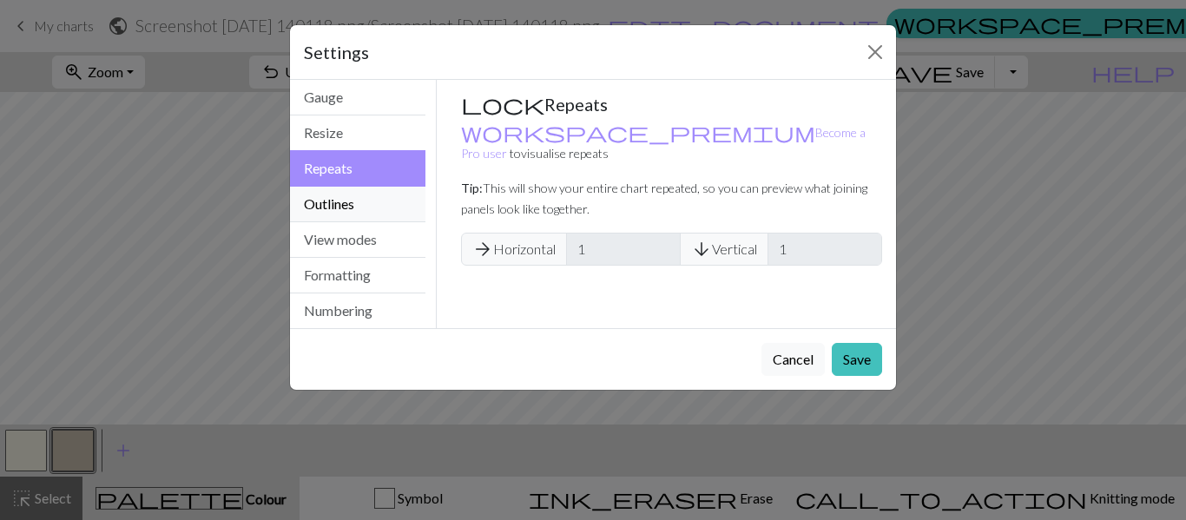
click at [338, 208] on button "Outlines" at bounding box center [357, 205] width 135 height 36
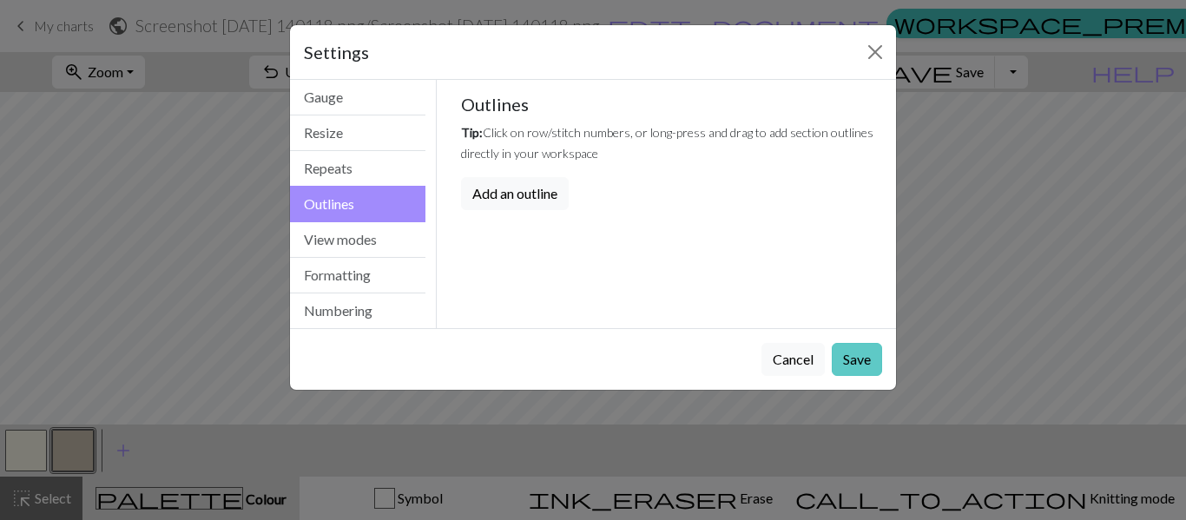
click at [854, 360] on button "Save" at bounding box center [857, 359] width 50 height 33
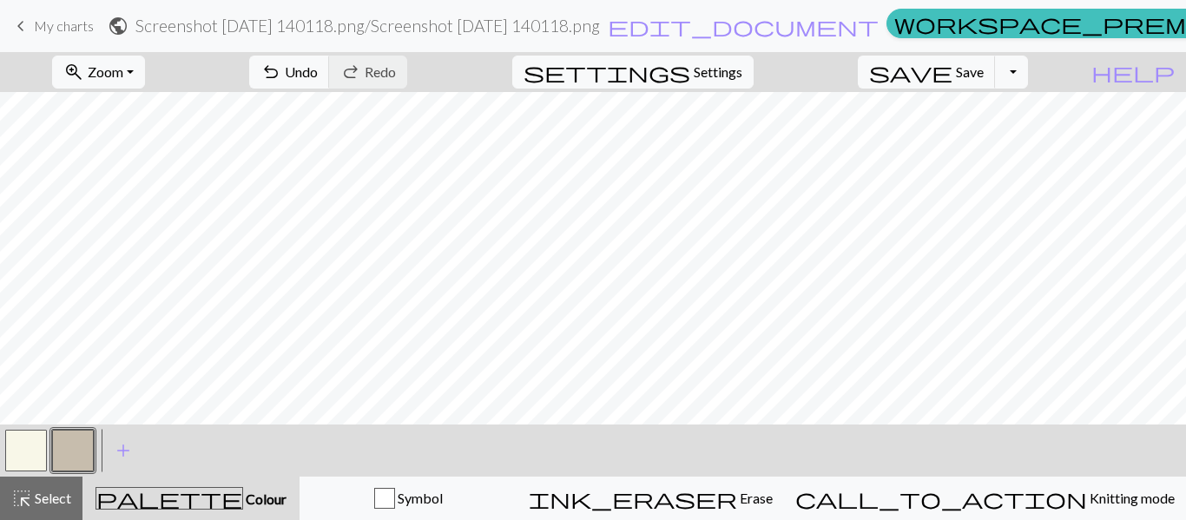
click at [26, 450] on button "button" at bounding box center [26, 451] width 42 height 42
click at [64, 454] on button "button" at bounding box center [73, 451] width 42 height 42
click at [23, 448] on button "button" at bounding box center [26, 451] width 42 height 42
click at [77, 456] on button "button" at bounding box center [73, 451] width 42 height 42
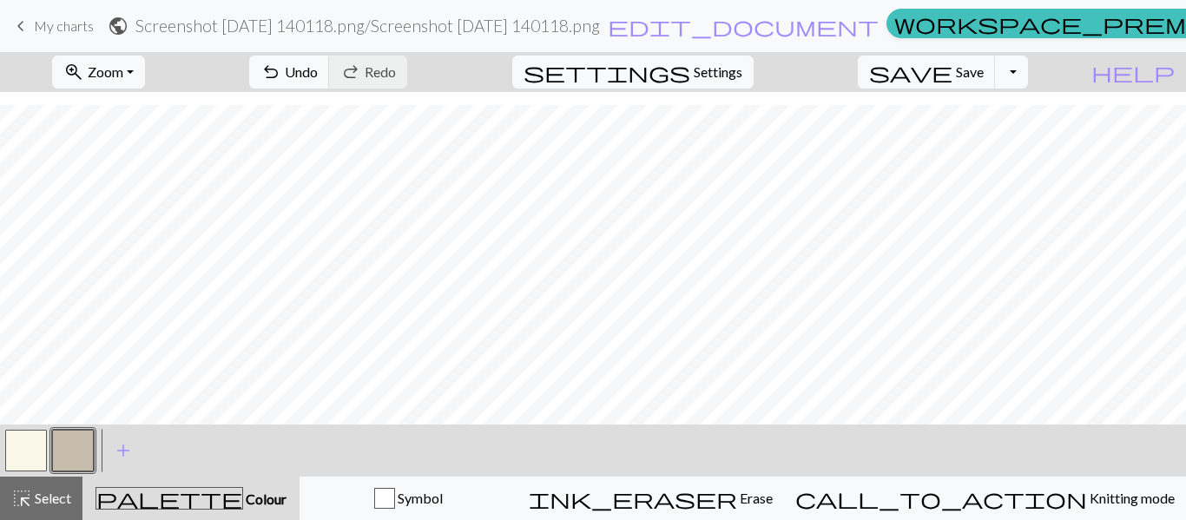
click at [21, 434] on button "button" at bounding box center [26, 451] width 42 height 42
click at [74, 444] on button "button" at bounding box center [73, 451] width 42 height 42
click at [713, 77] on button "settings Settings" at bounding box center [632, 72] width 241 height 33
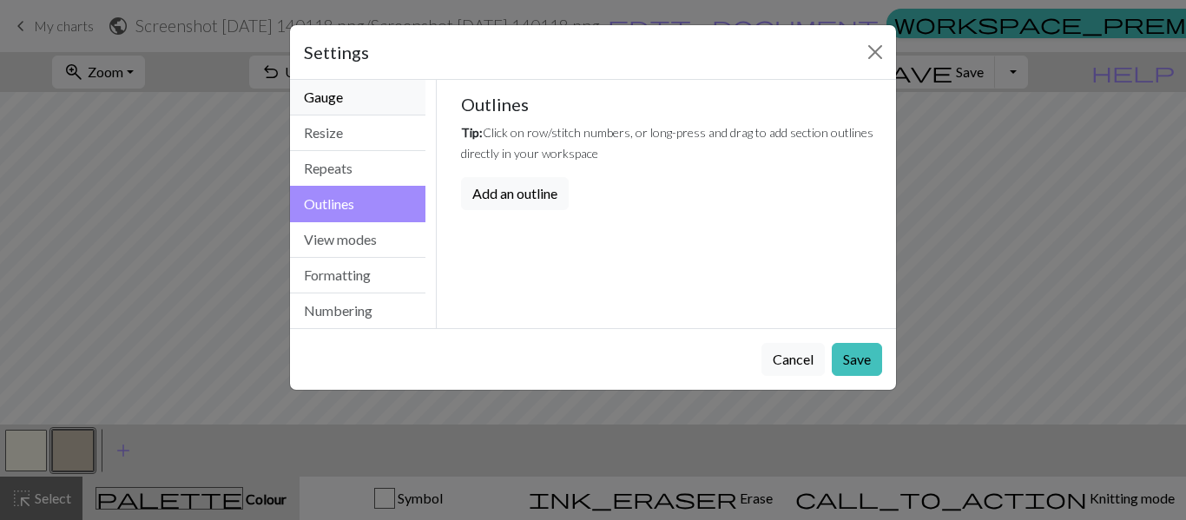
click at [331, 108] on button "Gauge" at bounding box center [357, 98] width 135 height 36
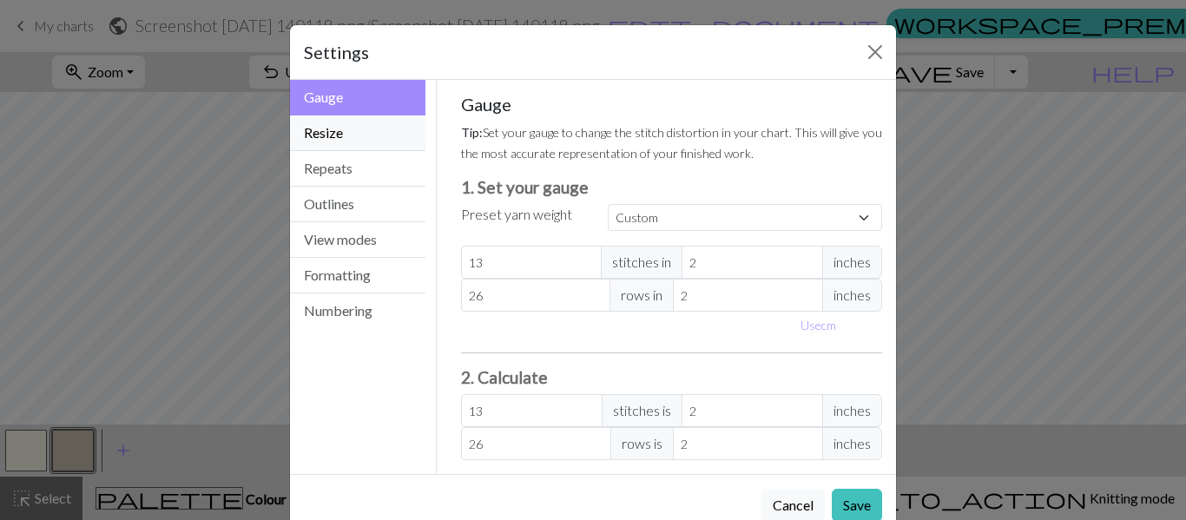
click at [326, 130] on button "Resize" at bounding box center [357, 133] width 135 height 36
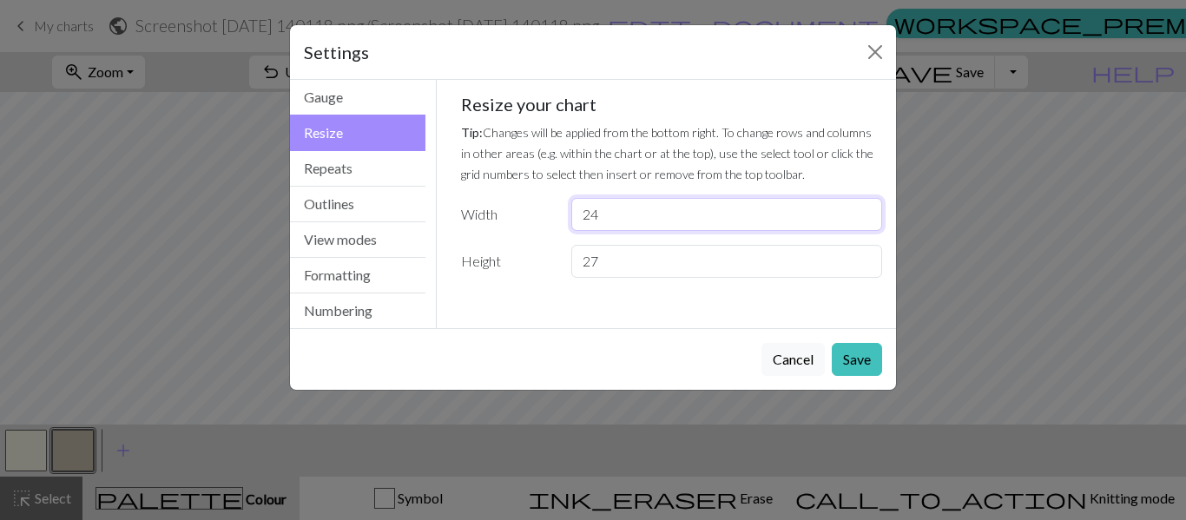
click at [623, 217] on input "24" at bounding box center [726, 214] width 311 height 33
click at [869, 212] on input "25" at bounding box center [726, 214] width 311 height 33
type input "26"
click at [869, 212] on input "26" at bounding box center [726, 214] width 311 height 33
click at [847, 358] on button "Save" at bounding box center [857, 359] width 50 height 33
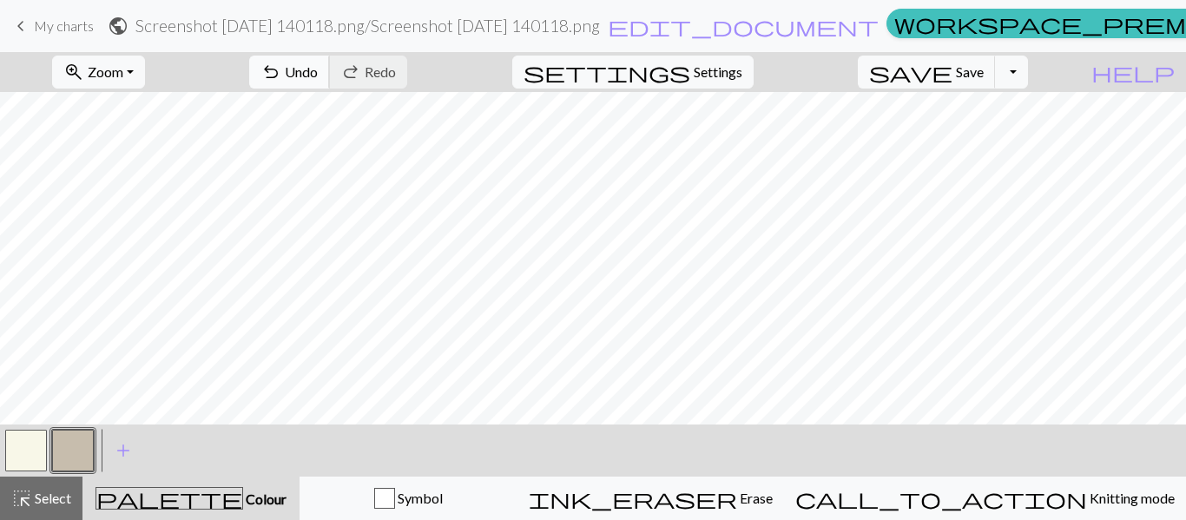
click at [281, 65] on span "undo" at bounding box center [270, 72] width 21 height 24
click at [742, 69] on span "Settings" at bounding box center [718, 72] width 49 height 21
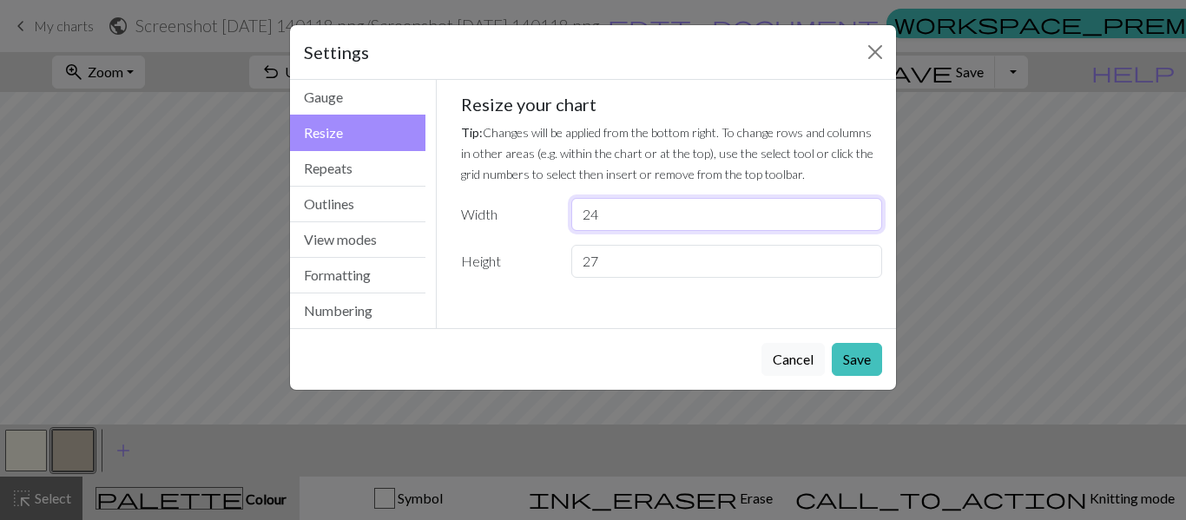
click at [641, 213] on input "24" at bounding box center [726, 214] width 311 height 33
type input "23"
click at [866, 222] on input "23" at bounding box center [726, 214] width 311 height 33
click at [852, 366] on button "Save" at bounding box center [857, 359] width 50 height 33
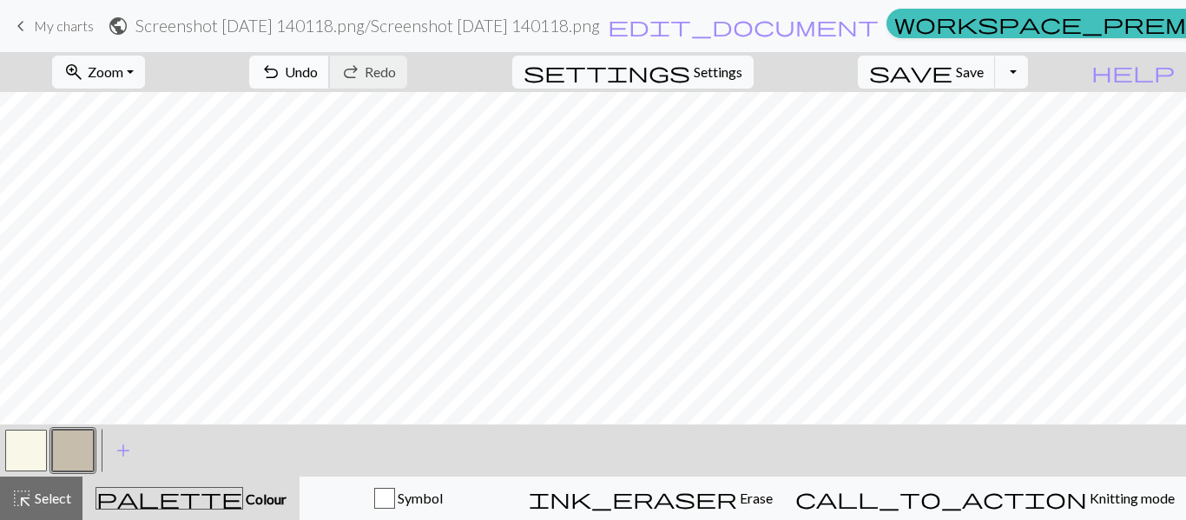
click at [281, 73] on span "undo" at bounding box center [270, 72] width 21 height 24
click at [67, 442] on button "button" at bounding box center [73, 451] width 42 height 42
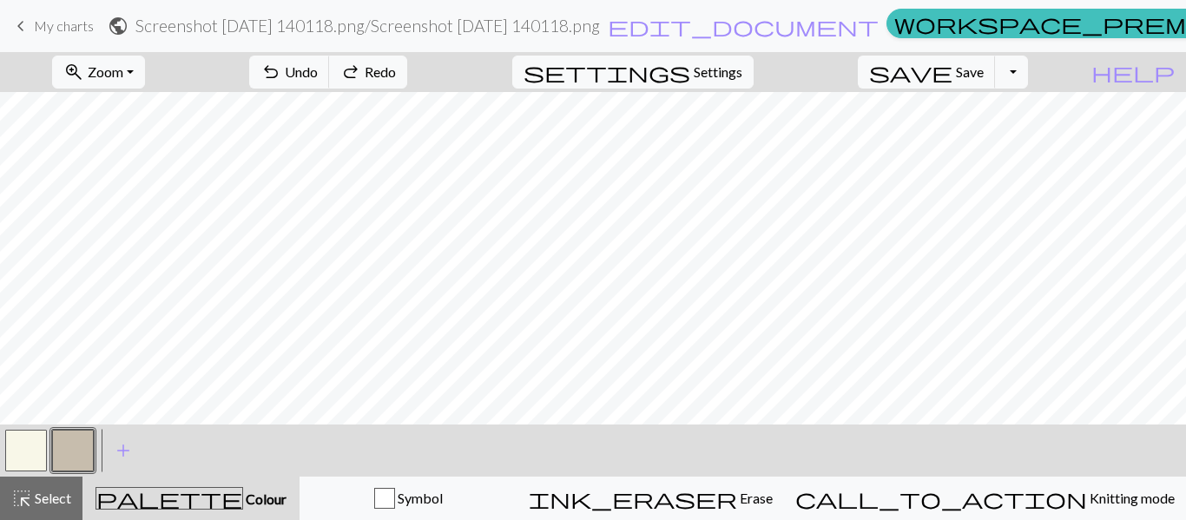
click at [65, 435] on button "button" at bounding box center [73, 451] width 42 height 42
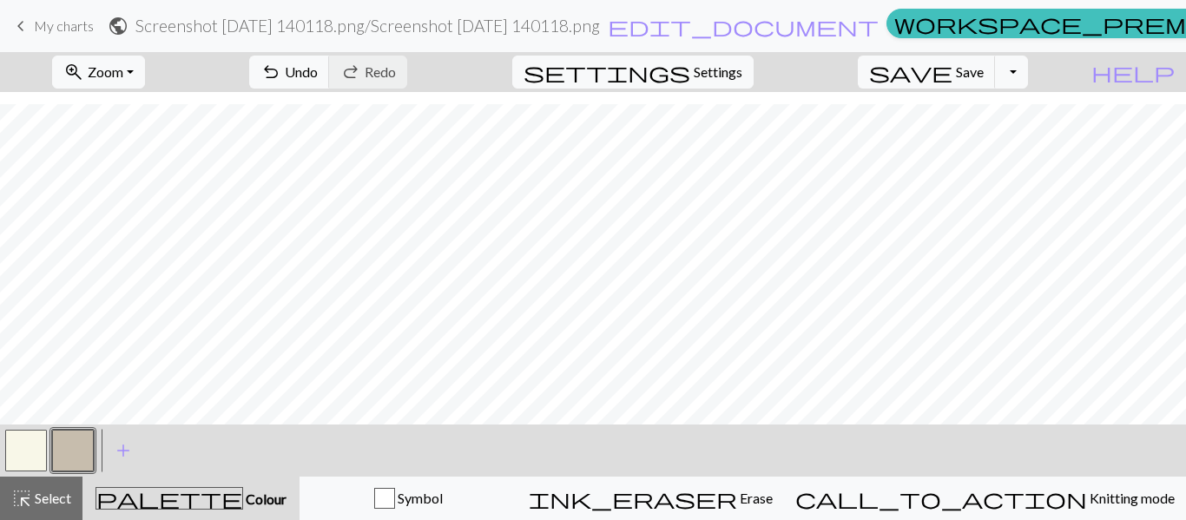
scroll to position [227, 0]
click at [721, 74] on span "Settings" at bounding box center [718, 72] width 49 height 21
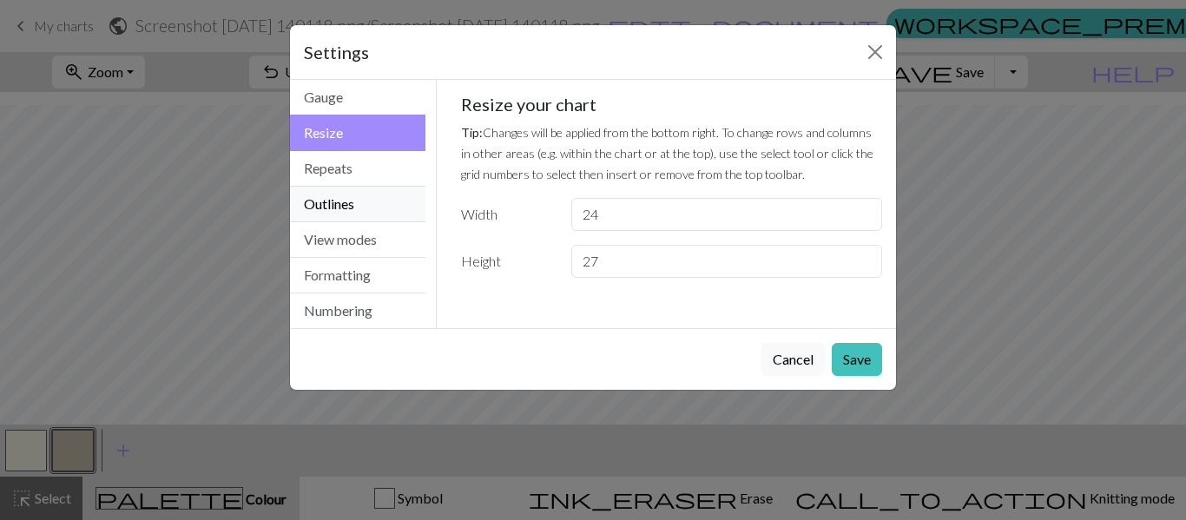
click at [351, 202] on button "Outlines" at bounding box center [357, 205] width 135 height 36
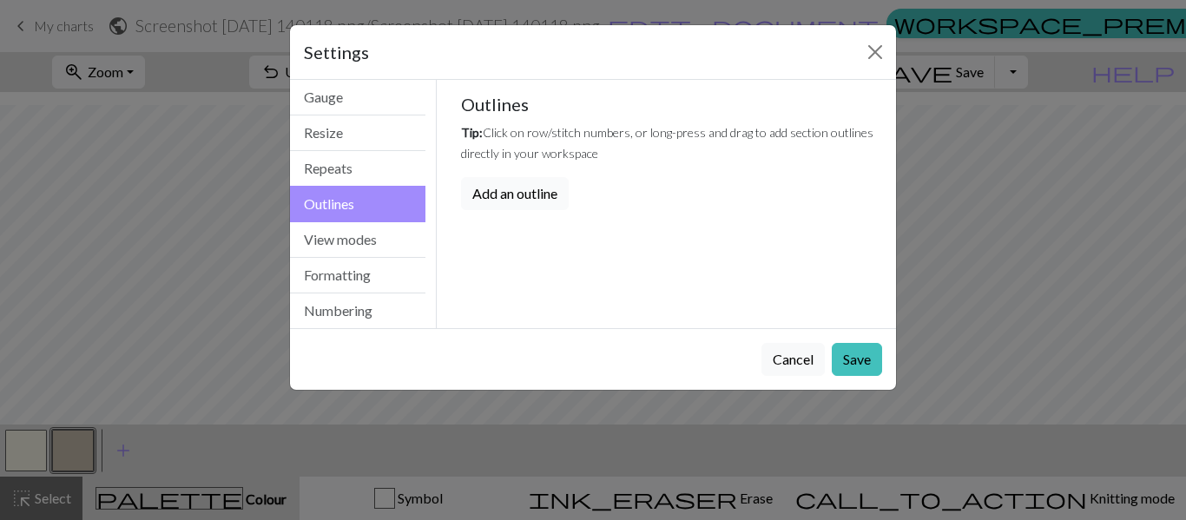
click at [512, 197] on button "Add an outline" at bounding box center [515, 193] width 108 height 33
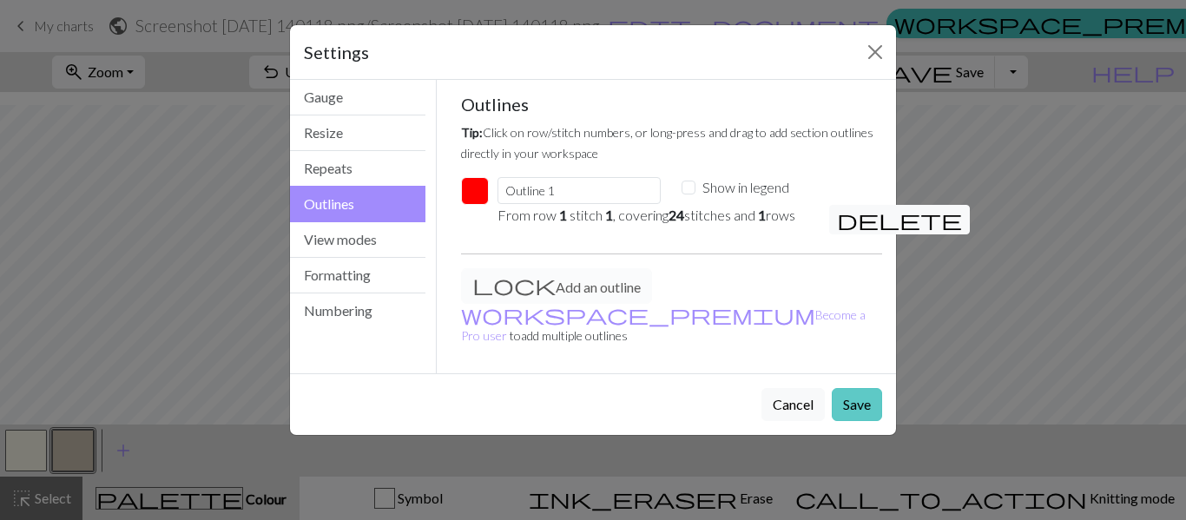
click at [872, 388] on button "Save" at bounding box center [857, 404] width 50 height 33
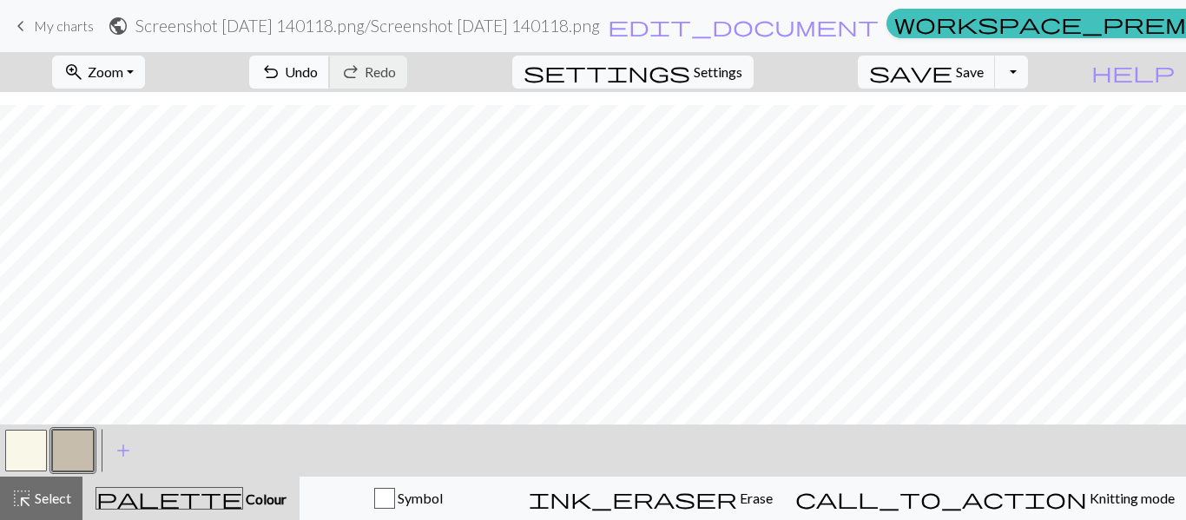
click at [281, 63] on span "undo" at bounding box center [270, 72] width 21 height 24
click at [318, 76] on span "Undo" at bounding box center [301, 71] width 33 height 16
click at [122, 445] on span "add" at bounding box center [123, 450] width 21 height 24
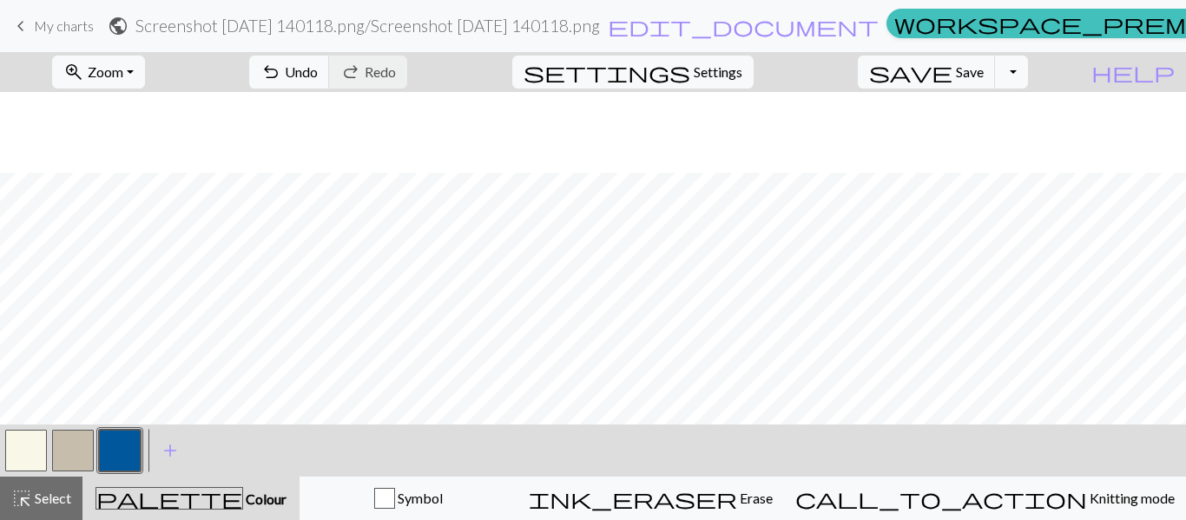
scroll to position [227, 0]
click at [318, 70] on span "Undo" at bounding box center [301, 71] width 33 height 16
click at [318, 69] on span "Undo" at bounding box center [301, 71] width 33 height 16
click at [318, 67] on span "Undo" at bounding box center [301, 71] width 33 height 16
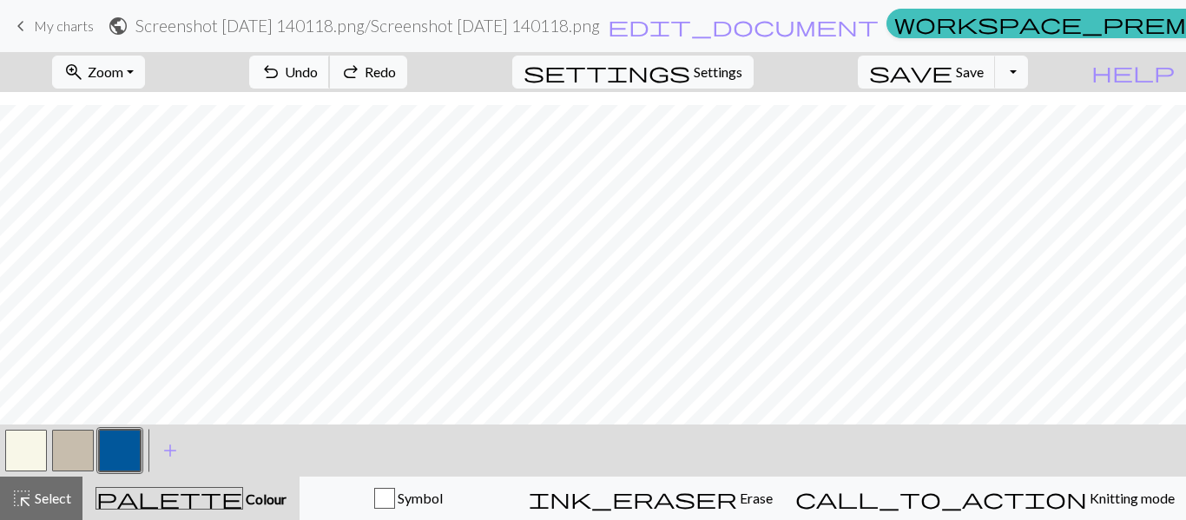
click at [318, 67] on span "Undo" at bounding box center [301, 71] width 33 height 16
click at [281, 77] on span "undo" at bounding box center [270, 72] width 21 height 24
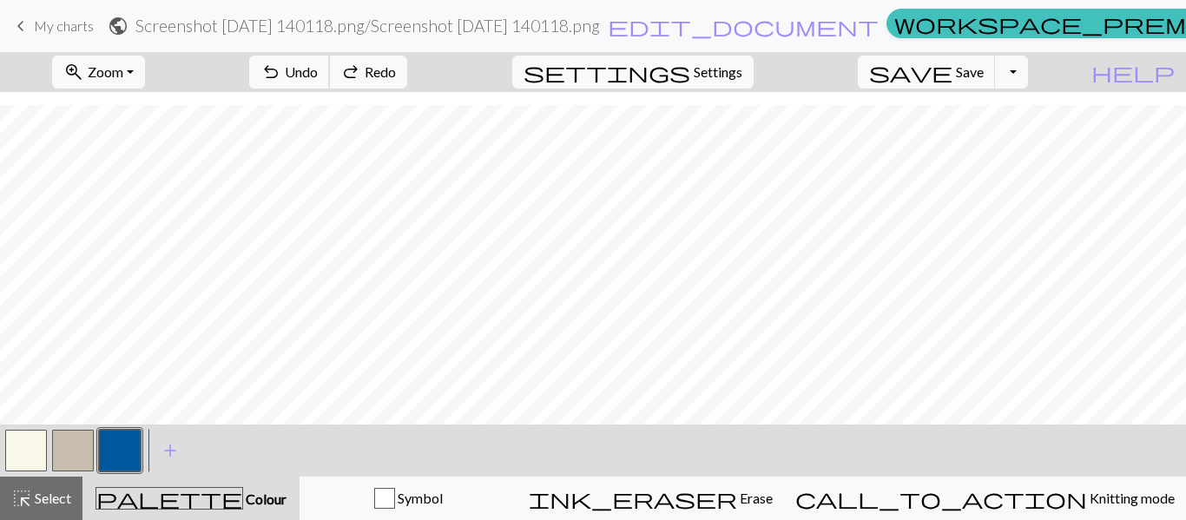
click at [281, 77] on span "undo" at bounding box center [270, 72] width 21 height 24
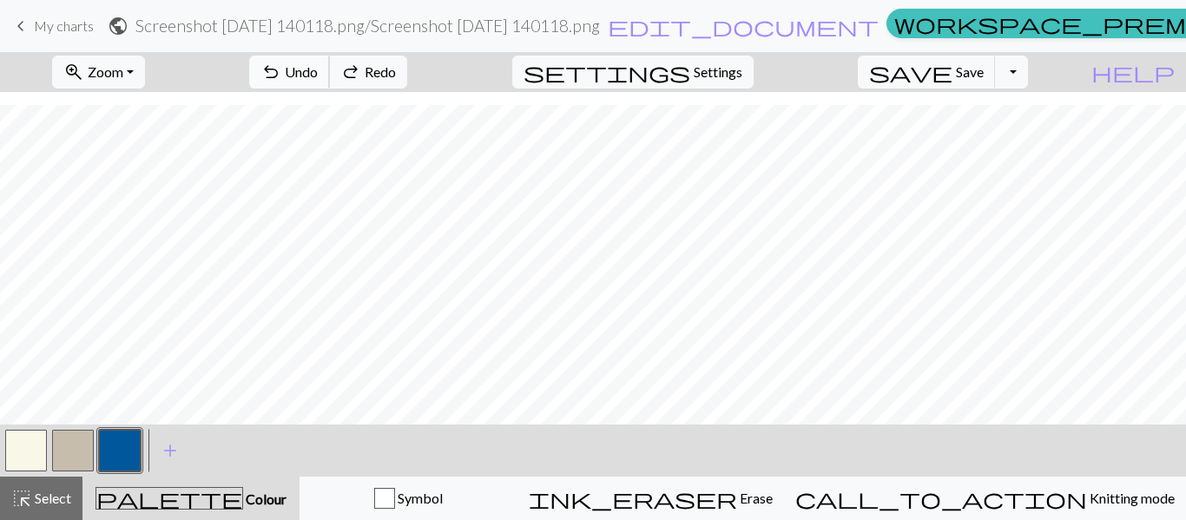
click at [281, 77] on span "undo" at bounding box center [270, 72] width 21 height 24
click at [318, 79] on span "Undo" at bounding box center [301, 71] width 33 height 16
click at [281, 73] on span "undo" at bounding box center [270, 72] width 21 height 24
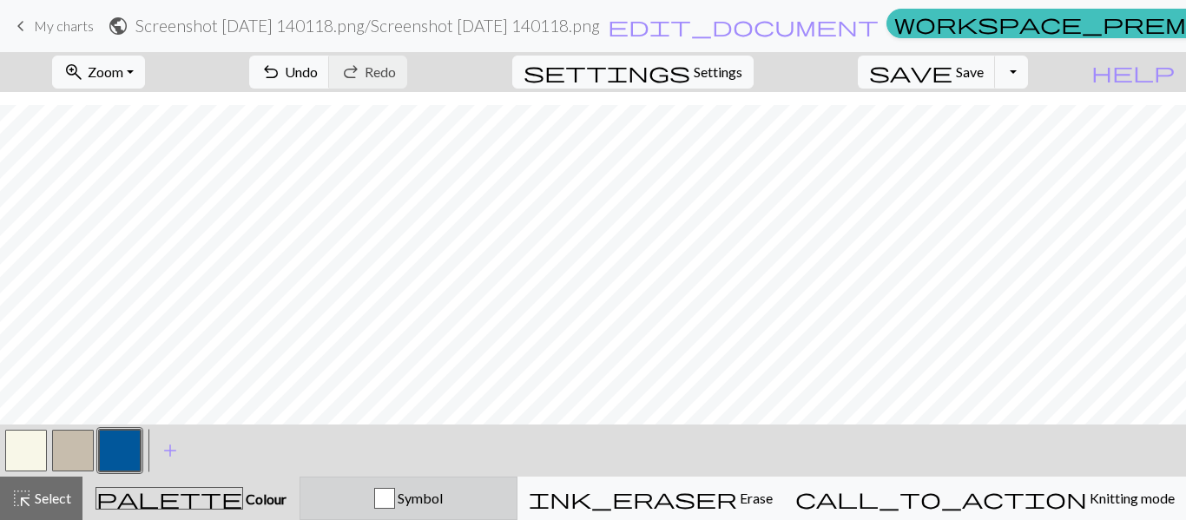
click at [464, 514] on button "Symbol" at bounding box center [409, 498] width 218 height 43
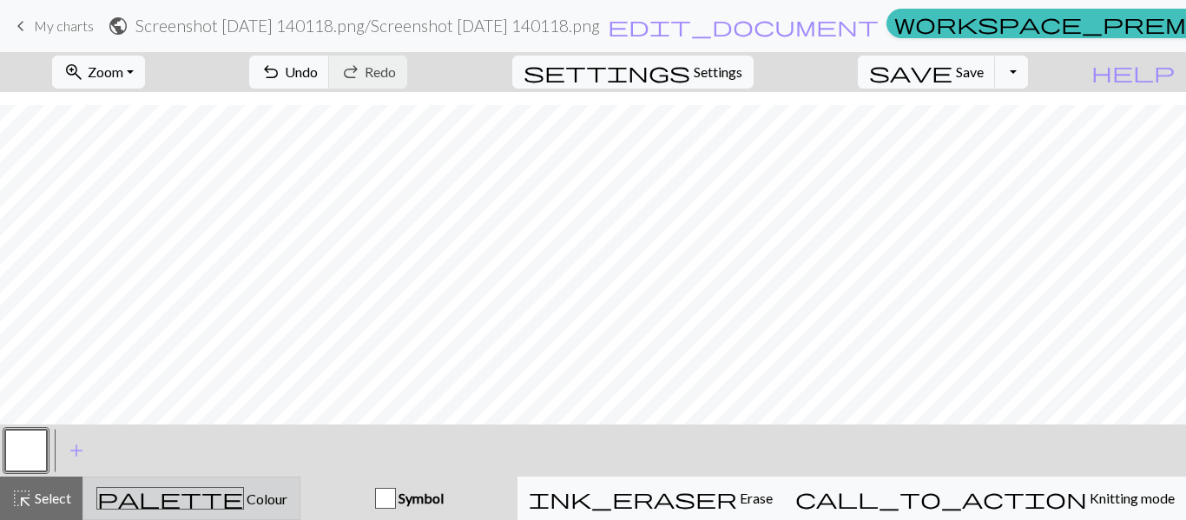
click at [248, 508] on div "palette Colour Colour" at bounding box center [191, 498] width 195 height 23
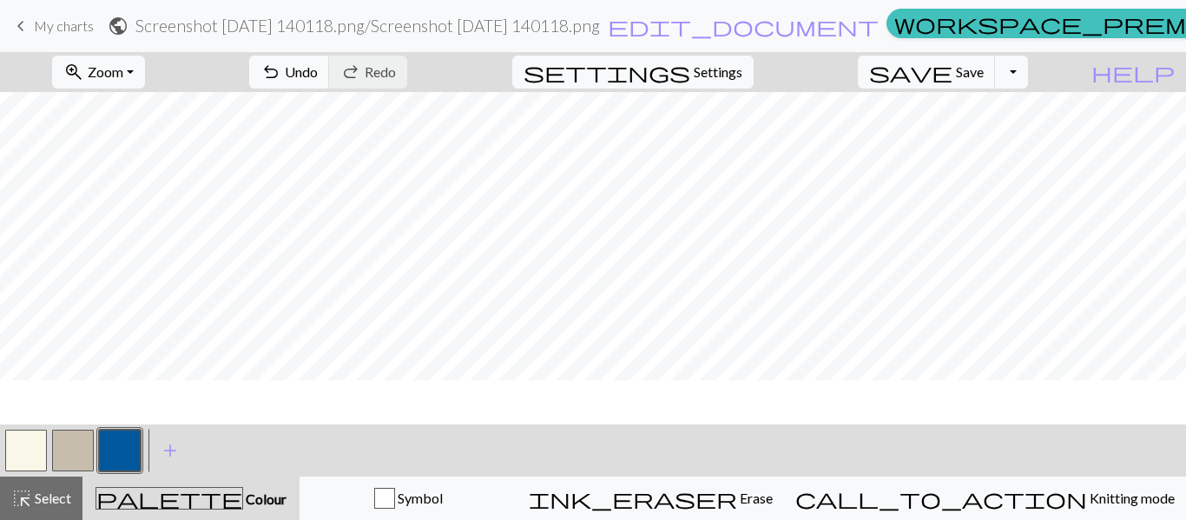
scroll to position [174, 0]
click at [145, 72] on button "zoom_in Zoom Zoom" at bounding box center [98, 72] width 93 height 33
click at [150, 313] on div "zoom_in Zoom Zoom Fit all Fit width Fit height 50% 100% 150% 200% undo Undo Und…" at bounding box center [593, 286] width 1186 height 468
click at [164, 51] on nav "keyboard_arrow_left My charts public Screenshot [DATE] 140118.png / Screenshot …" at bounding box center [593, 26] width 1186 height 52
click at [145, 70] on button "zoom_in Zoom Zoom" at bounding box center [98, 72] width 93 height 33
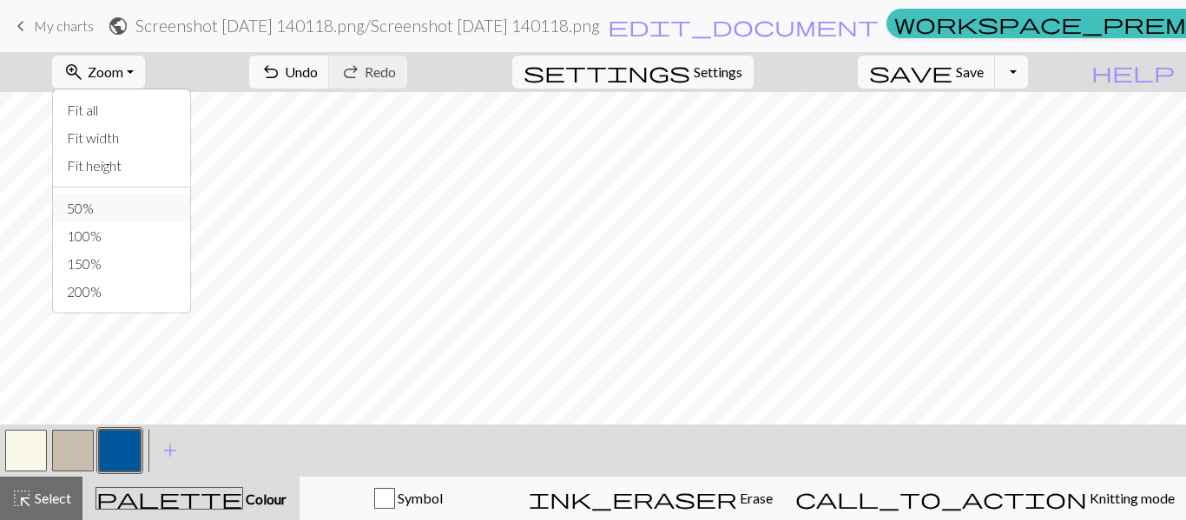
click at [123, 201] on button "50%" at bounding box center [121, 208] width 137 height 28
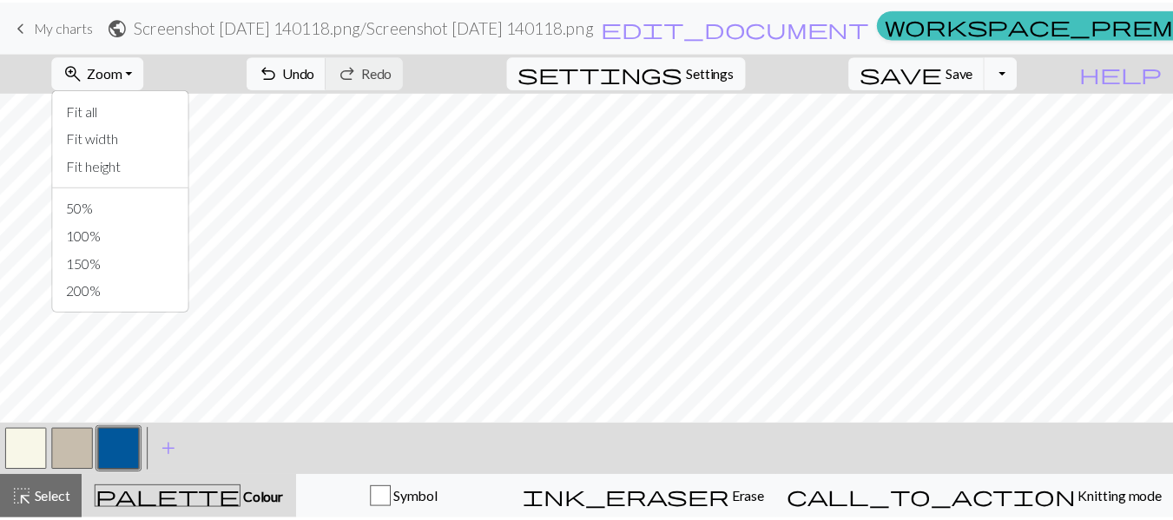
scroll to position [0, 0]
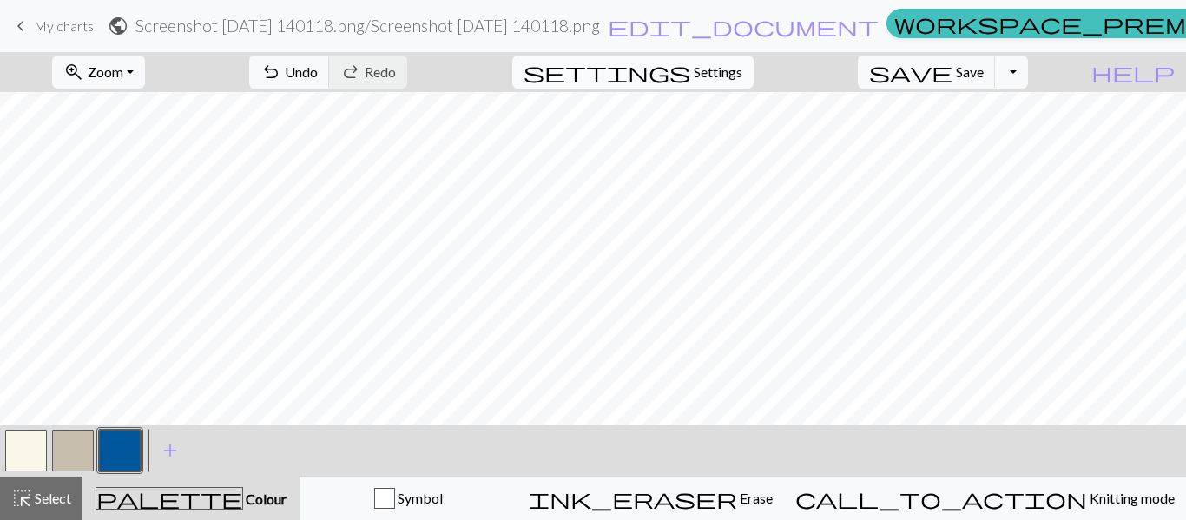
click at [720, 79] on span "Settings" at bounding box center [718, 72] width 49 height 21
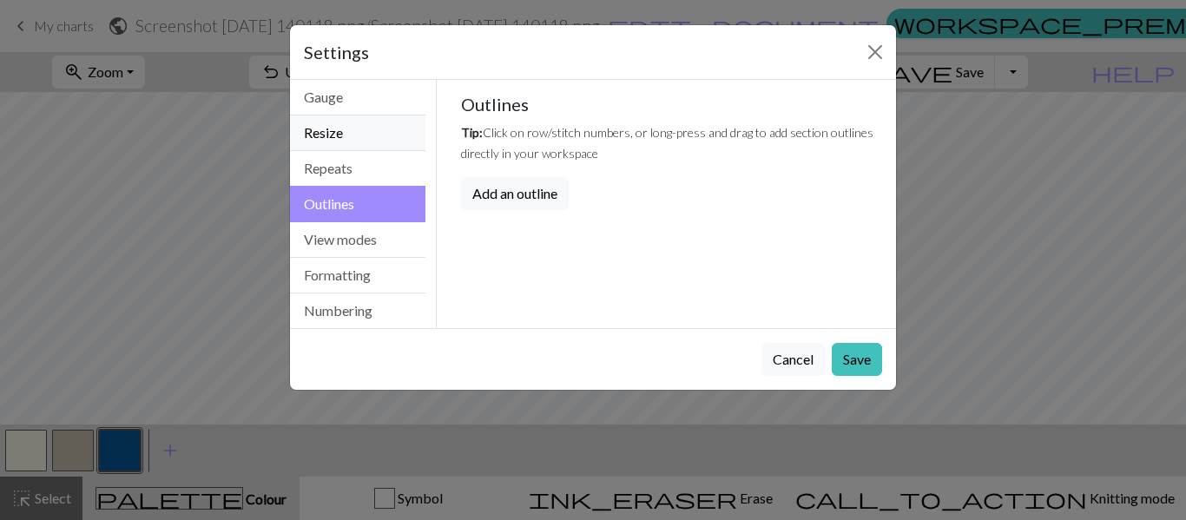
click at [338, 139] on button "Resize" at bounding box center [357, 133] width 135 height 36
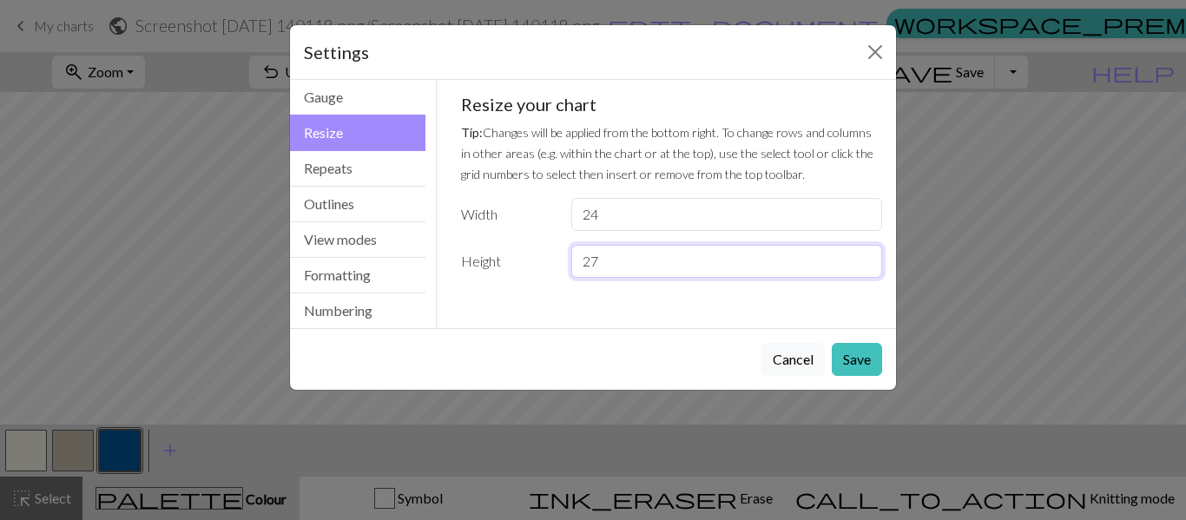
click at [616, 257] on input "27" at bounding box center [726, 261] width 311 height 33
click at [866, 257] on input "28" at bounding box center [726, 261] width 311 height 33
click at [866, 257] on input "29" at bounding box center [726, 261] width 311 height 33
click at [866, 257] on input "30" at bounding box center [726, 261] width 311 height 33
click at [866, 257] on input "31" at bounding box center [726, 261] width 311 height 33
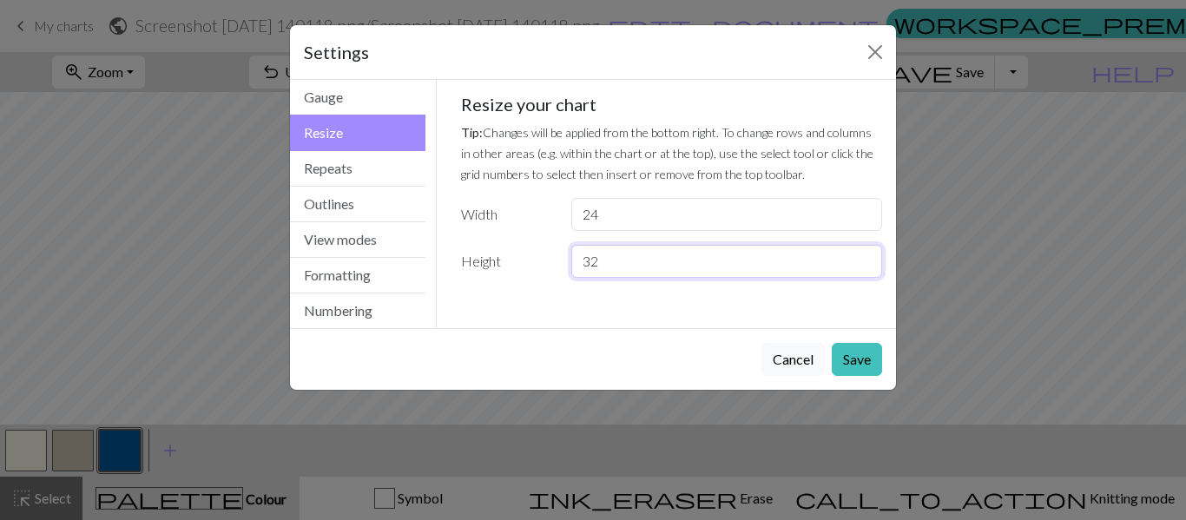
type input "32"
click at [866, 257] on input "32" at bounding box center [726, 261] width 311 height 33
click at [873, 362] on button "Save" at bounding box center [857, 359] width 50 height 33
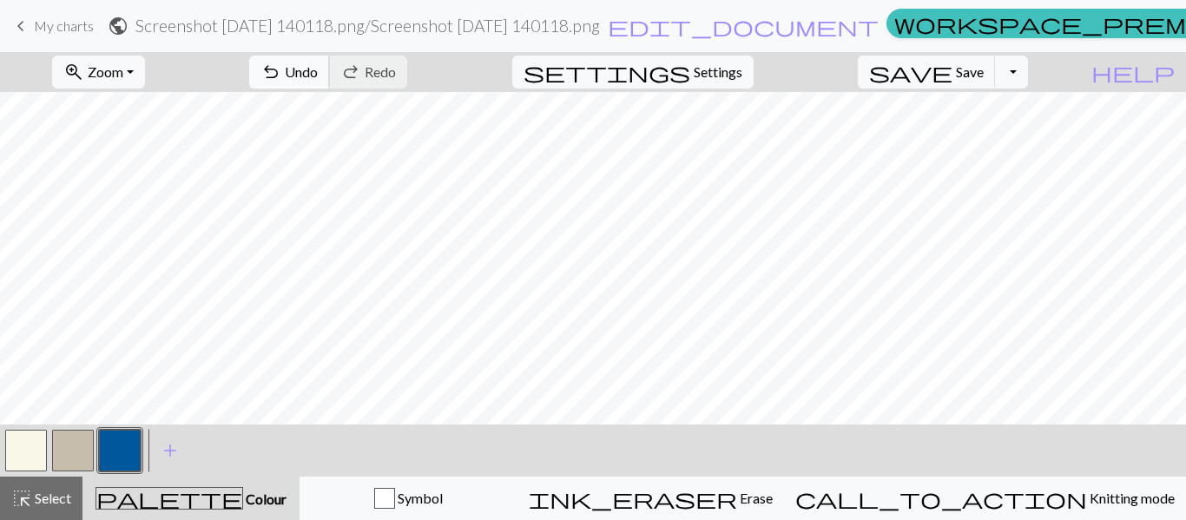
click at [318, 75] on span "Undo" at bounding box center [301, 71] width 33 height 16
click at [1028, 67] on button "Toggle Dropdown" at bounding box center [1011, 72] width 33 height 33
click at [962, 106] on button "file_copy Save a copy" at bounding box center [884, 110] width 287 height 28
click at [1028, 66] on button "Toggle Dropdown" at bounding box center [1011, 72] width 33 height 33
click at [952, 69] on span "save" at bounding box center [910, 72] width 83 height 24
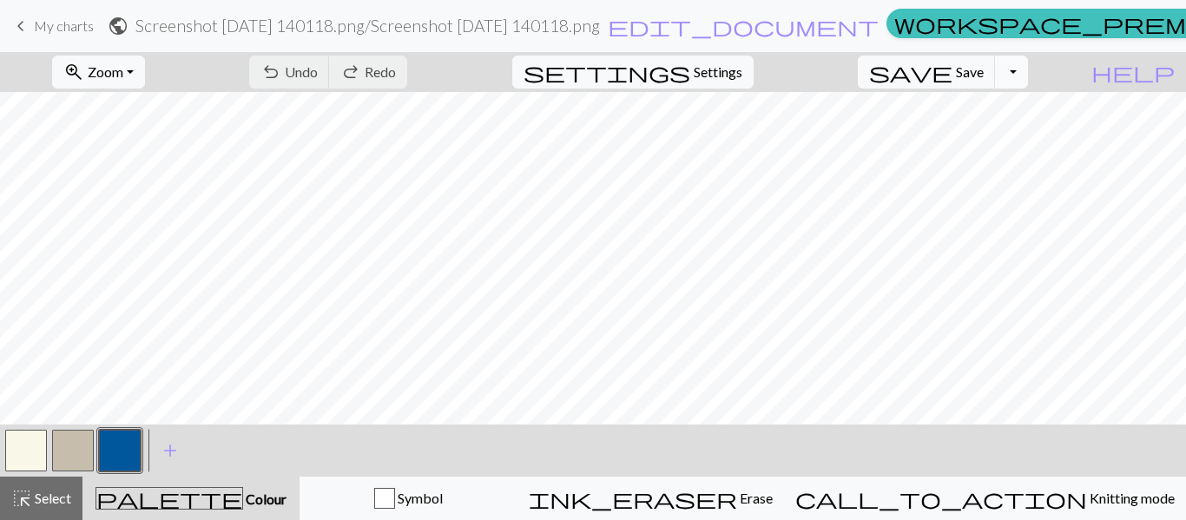
click at [1028, 76] on button "Toggle Dropdown" at bounding box center [1011, 72] width 33 height 33
click at [1015, 131] on button "save_alt Download" at bounding box center [884, 138] width 287 height 28
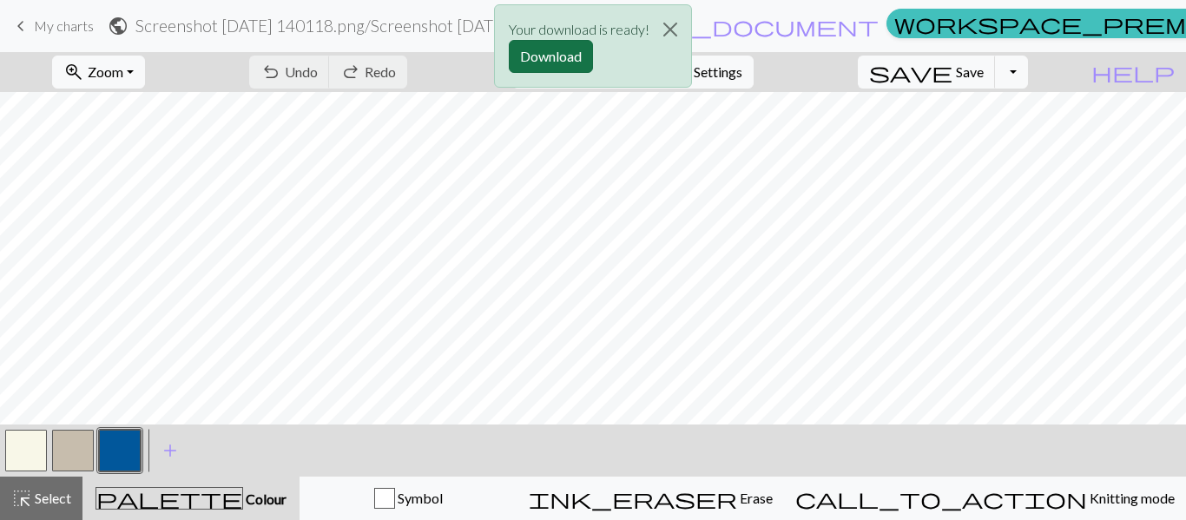
click at [563, 62] on button "Download" at bounding box center [551, 56] width 84 height 33
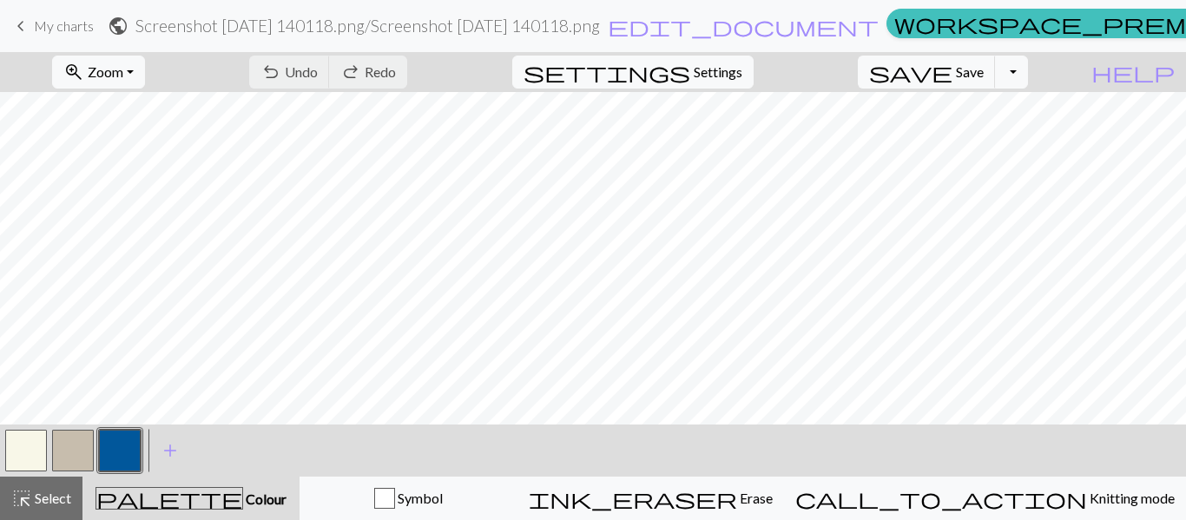
click at [23, 21] on span "keyboard_arrow_left" at bounding box center [20, 26] width 21 height 24
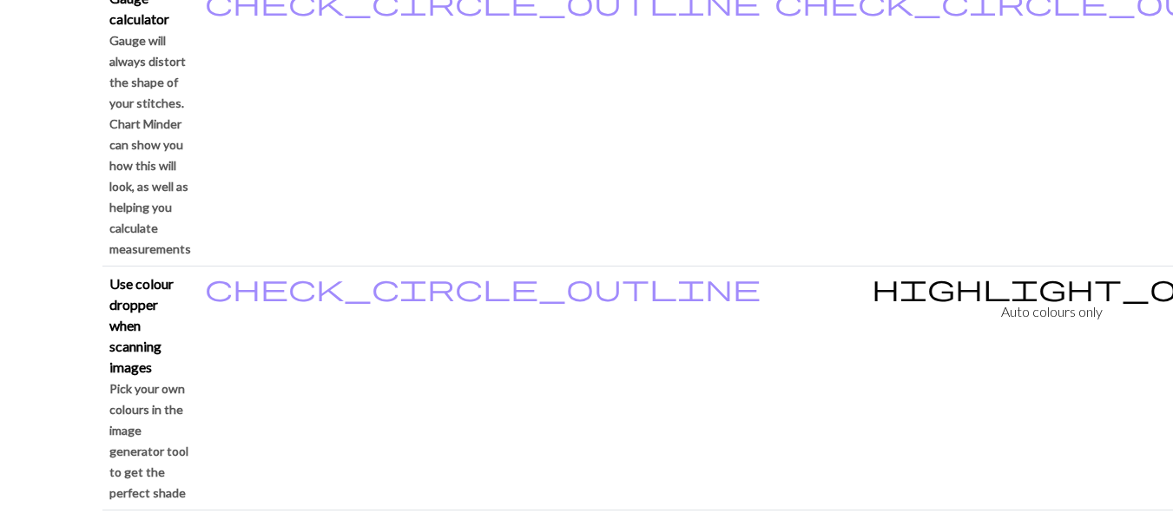
scroll to position [1736, 0]
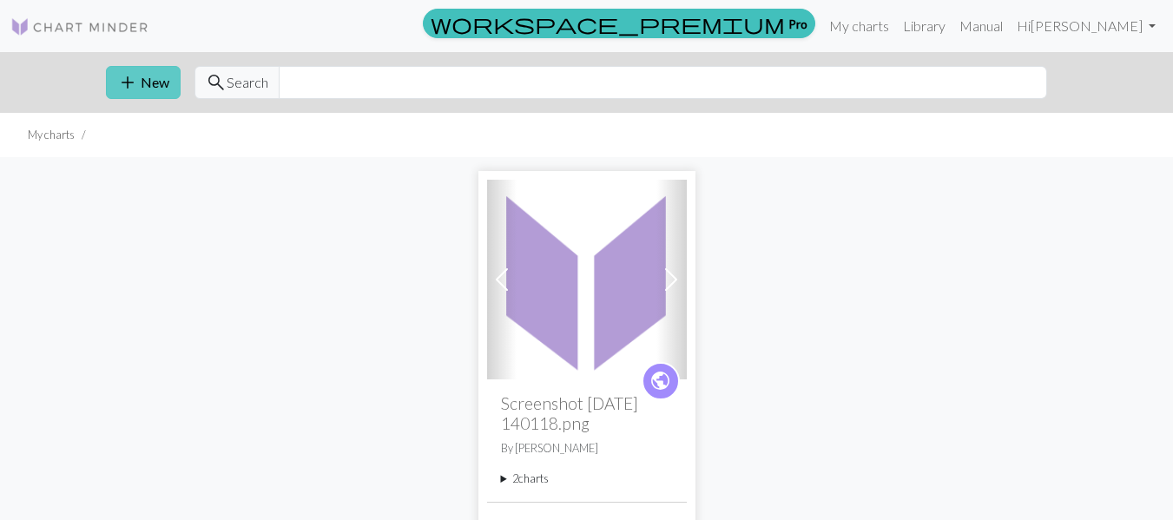
click at [135, 76] on span "add" at bounding box center [127, 82] width 21 height 24
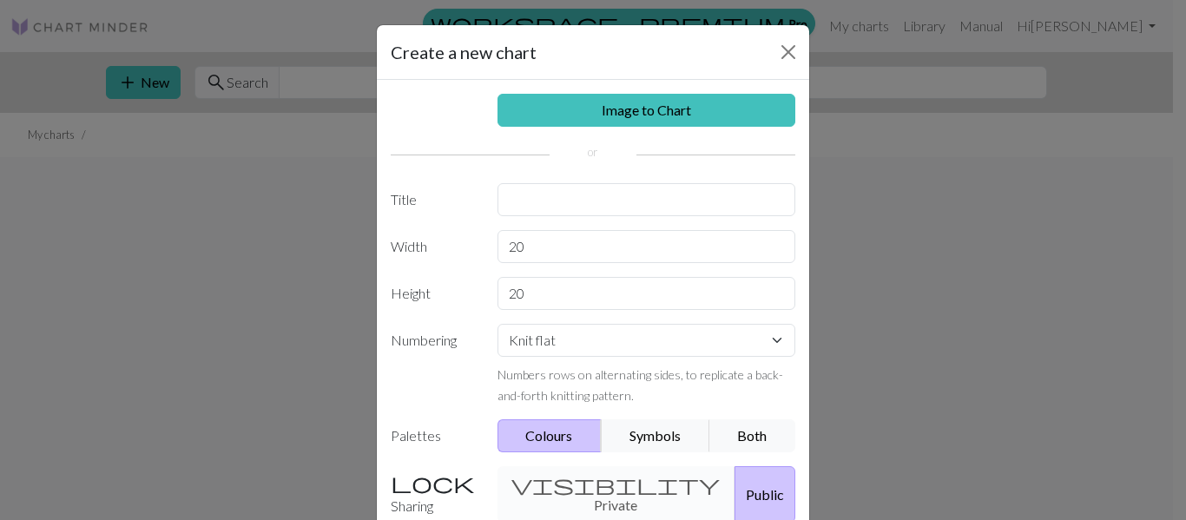
click at [981, 259] on div "Create a new chart Image to Chart Title Width 20 Height 20 Numbering Knit flat …" at bounding box center [593, 260] width 1186 height 520
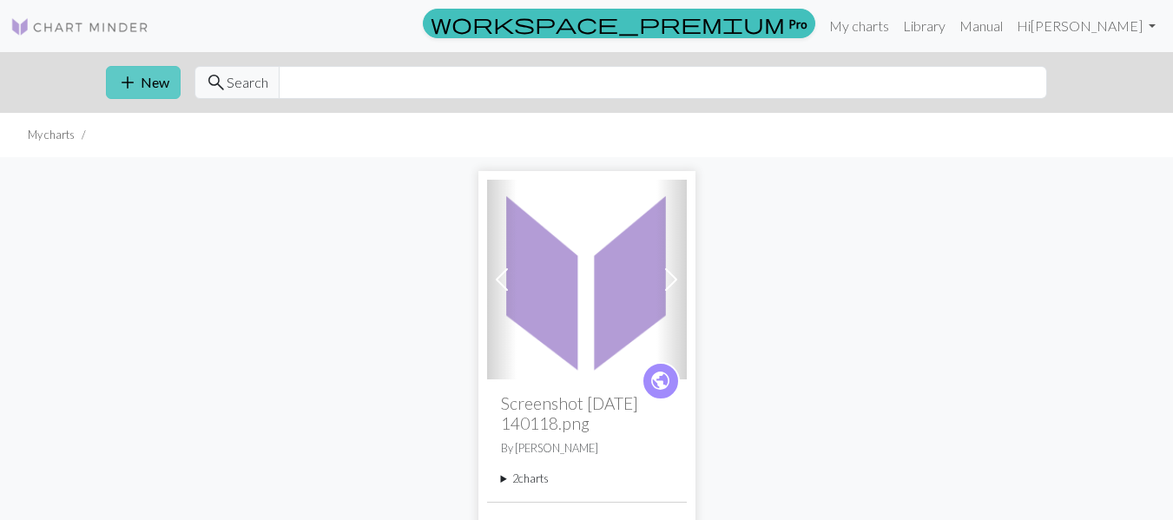
click at [161, 76] on button "add New" at bounding box center [143, 82] width 75 height 33
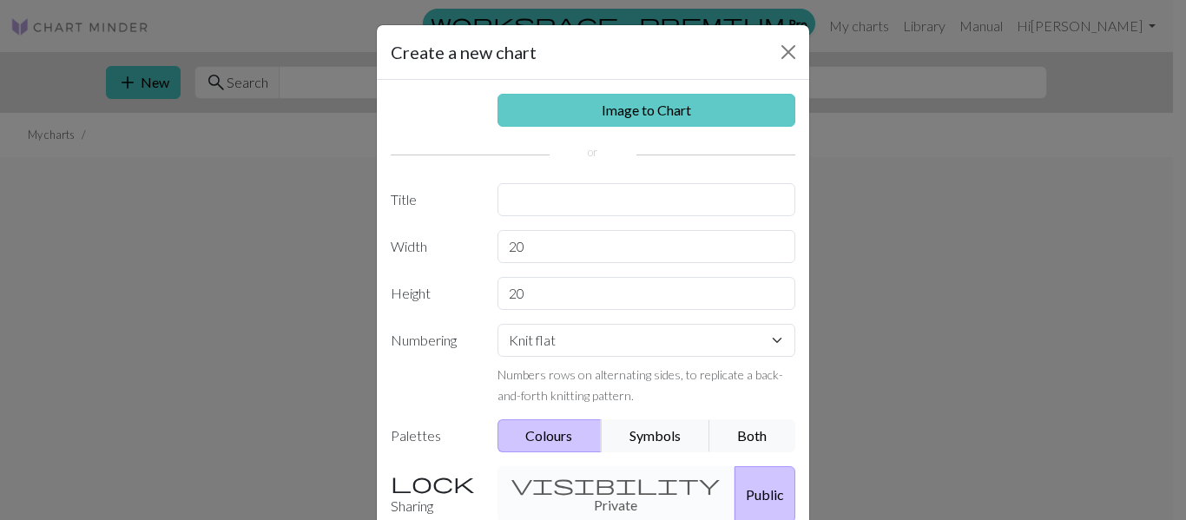
click at [633, 111] on link "Image to Chart" at bounding box center [646, 110] width 299 height 33
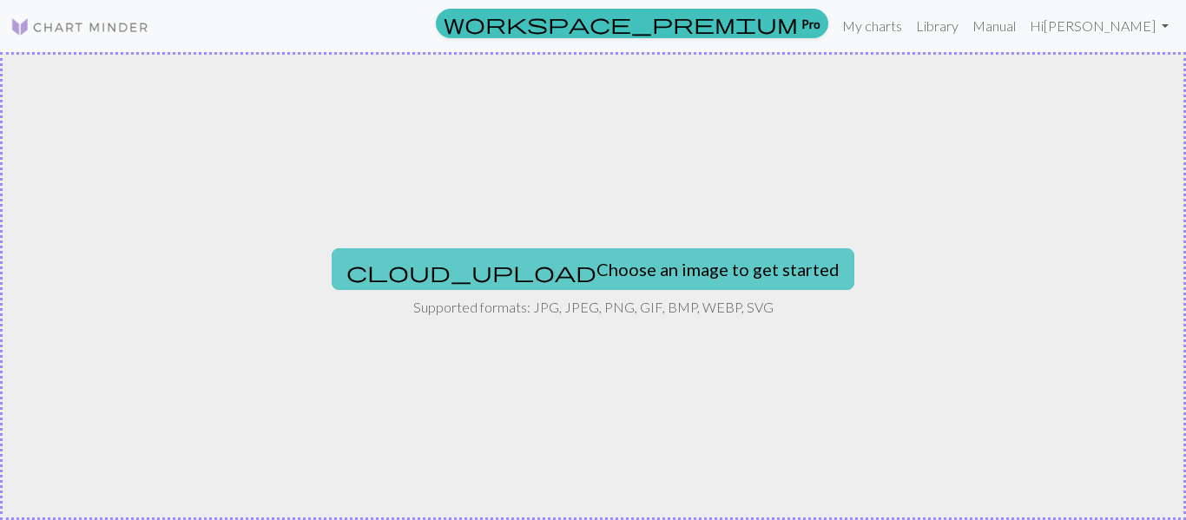
click at [629, 271] on button "cloud_upload Choose an image to get started" at bounding box center [593, 269] width 523 height 42
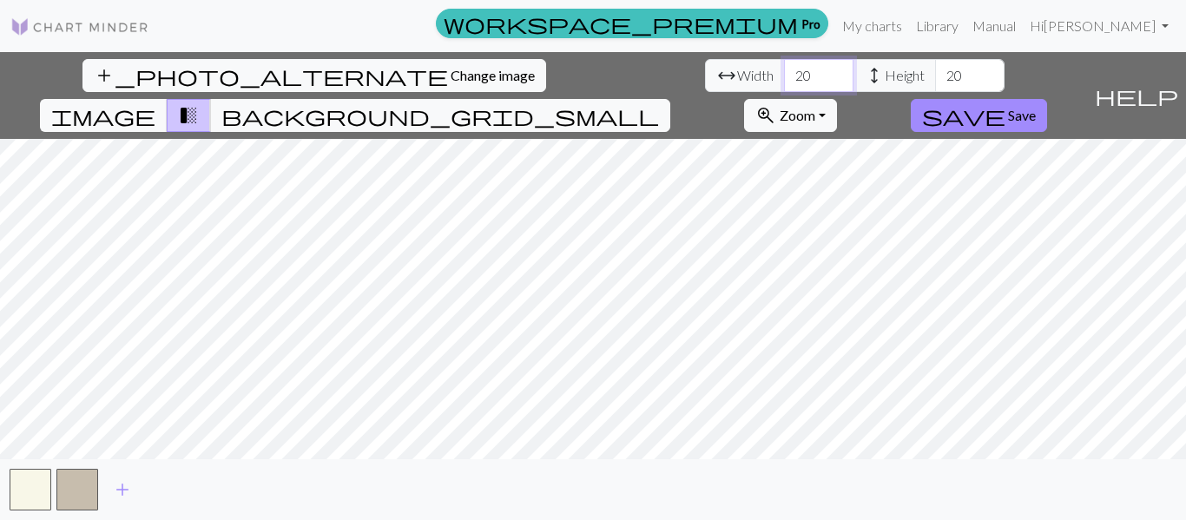
click at [784, 69] on input "20" at bounding box center [818, 75] width 69 height 33
click at [784, 69] on input "21" at bounding box center [818, 75] width 69 height 33
click at [784, 69] on input "22" at bounding box center [818, 75] width 69 height 33
click at [784, 69] on input "23" at bounding box center [818, 75] width 69 height 33
type input "24"
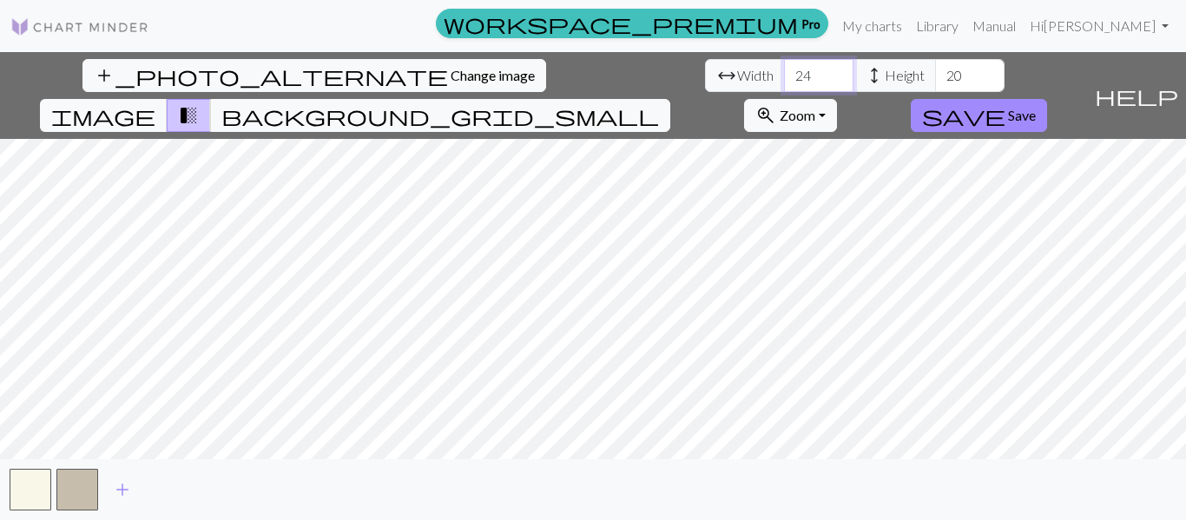
click at [784, 69] on input "24" at bounding box center [818, 75] width 69 height 33
click at [935, 71] on input "21" at bounding box center [969, 75] width 69 height 33
click at [935, 71] on input "22" at bounding box center [969, 75] width 69 height 33
click at [935, 71] on input "23" at bounding box center [969, 75] width 69 height 33
click at [935, 71] on input "24" at bounding box center [969, 75] width 69 height 33
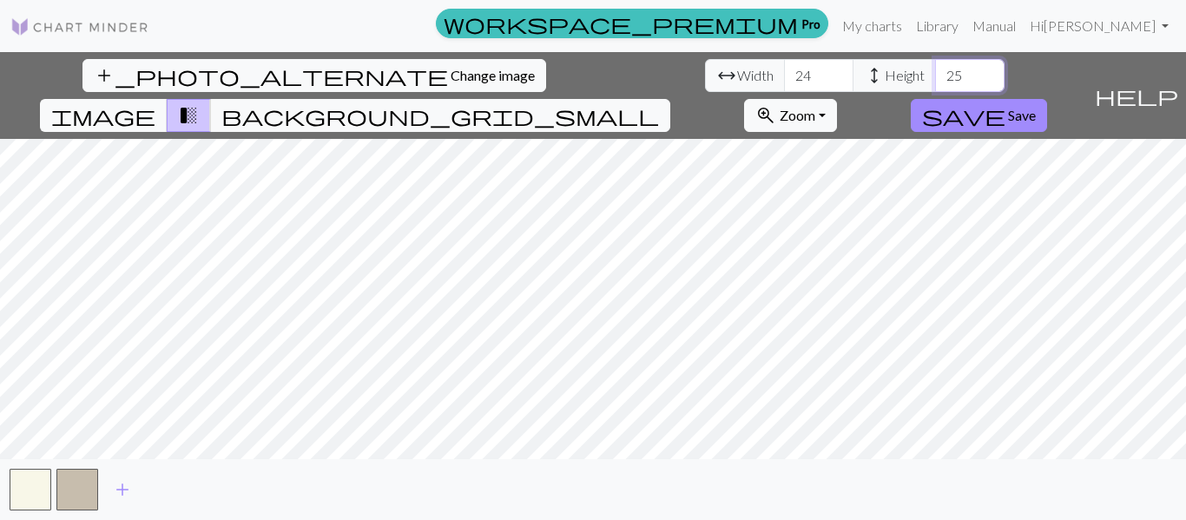
click at [935, 71] on input "25" at bounding box center [969, 75] width 69 height 33
click at [935, 71] on input "26" at bounding box center [969, 75] width 69 height 33
click at [935, 71] on input "27" at bounding box center [969, 75] width 69 height 33
click at [935, 71] on input "28" at bounding box center [969, 75] width 69 height 33
click at [935, 71] on input "29" at bounding box center [969, 75] width 69 height 33
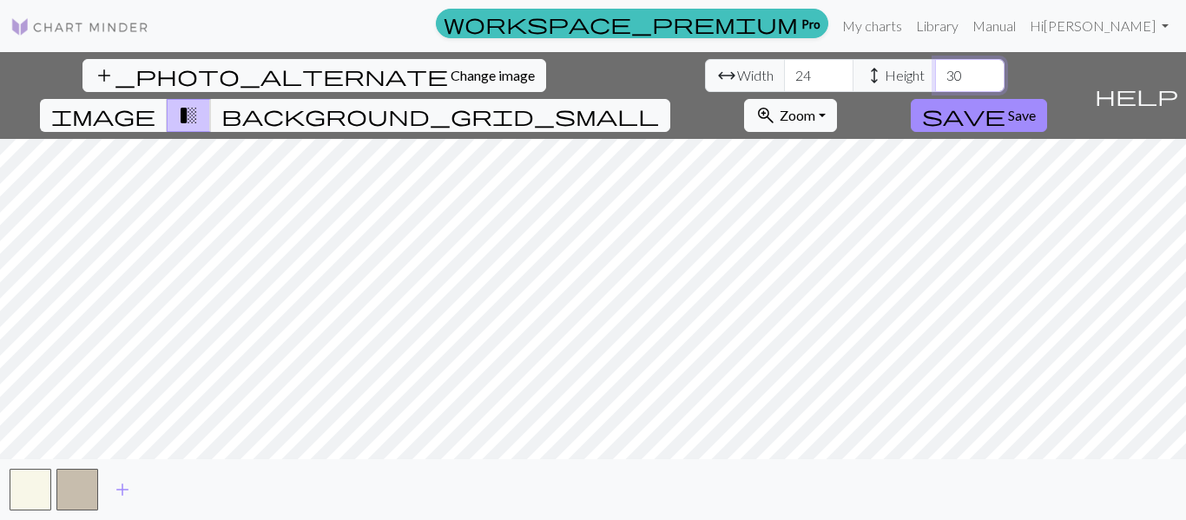
click at [935, 69] on input "30" at bounding box center [969, 75] width 69 height 33
click at [935, 69] on input "31" at bounding box center [969, 75] width 69 height 33
type input "32"
click at [935, 69] on input "32" at bounding box center [969, 75] width 69 height 33
click at [155, 103] on span "image" at bounding box center [103, 115] width 104 height 24
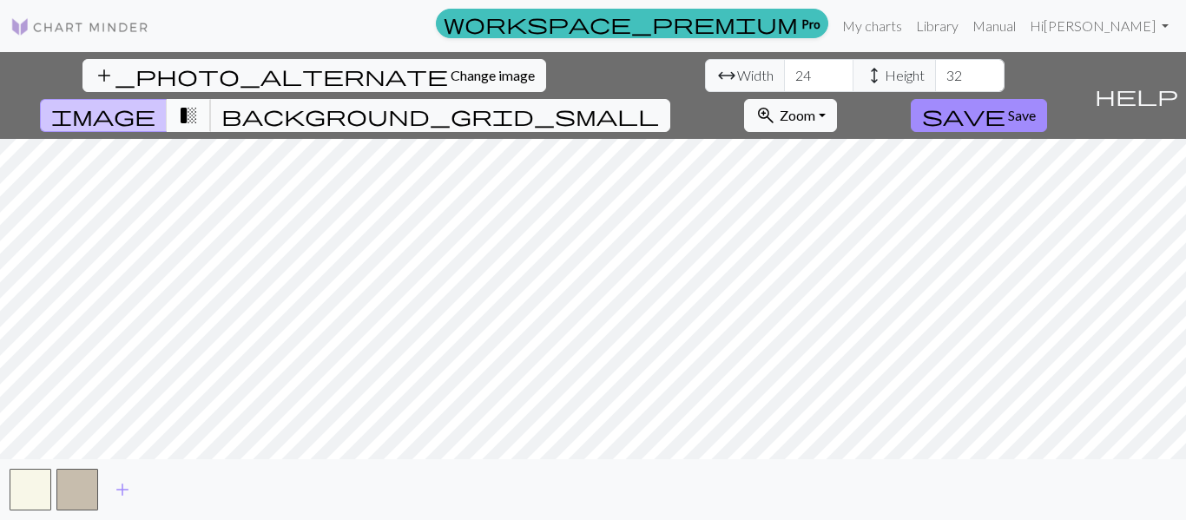
click at [199, 103] on span "transition_fade" at bounding box center [188, 115] width 21 height 24
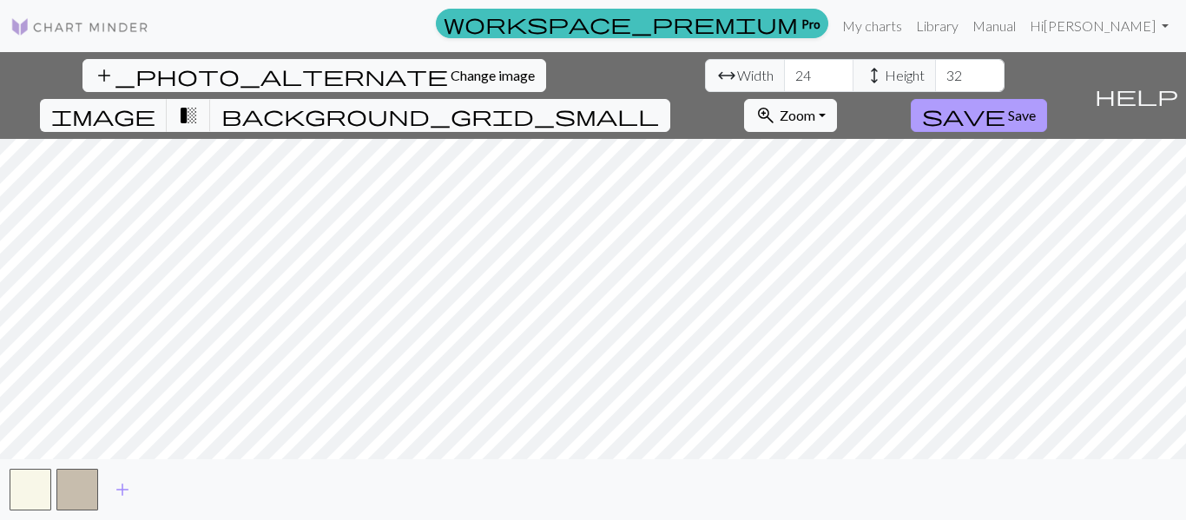
click at [1047, 99] on button "save Save" at bounding box center [979, 115] width 136 height 33
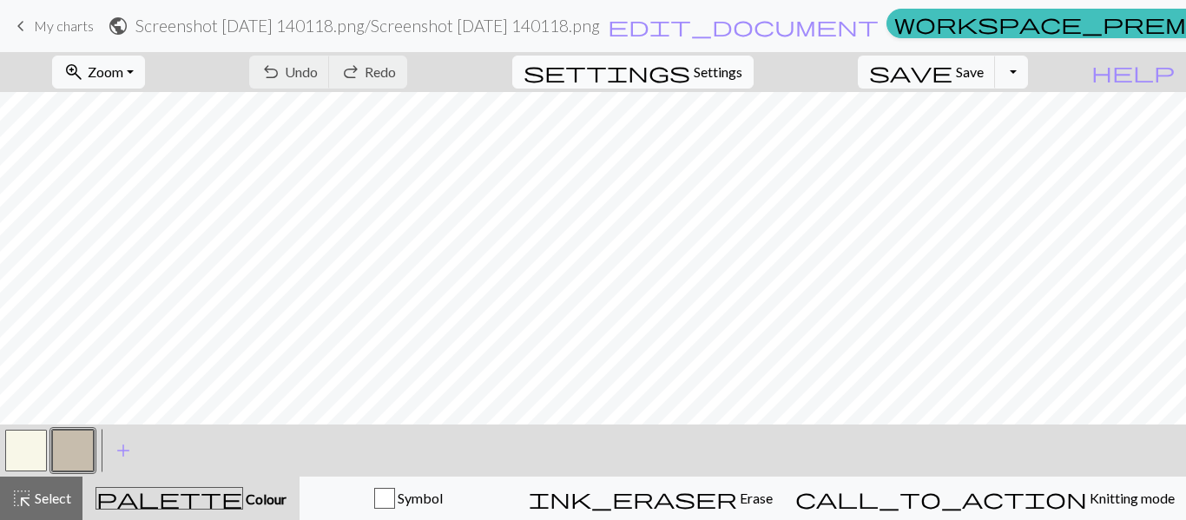
click at [717, 66] on span "Settings" at bounding box center [718, 72] width 49 height 21
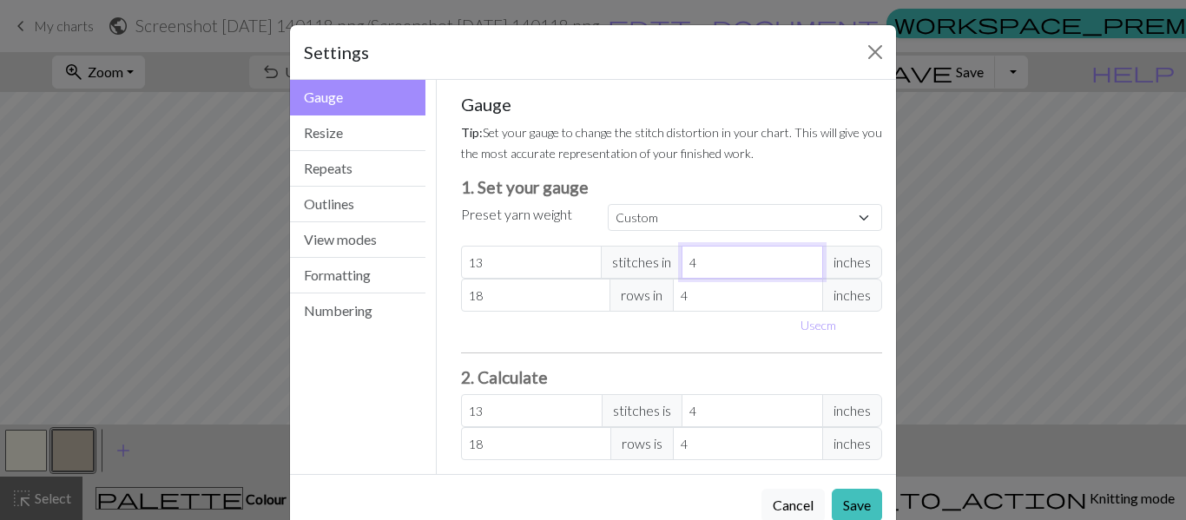
type input "5"
type input "10.4"
click at [803, 262] on input "5" at bounding box center [753, 262] width 142 height 33
type input "4"
type input "13"
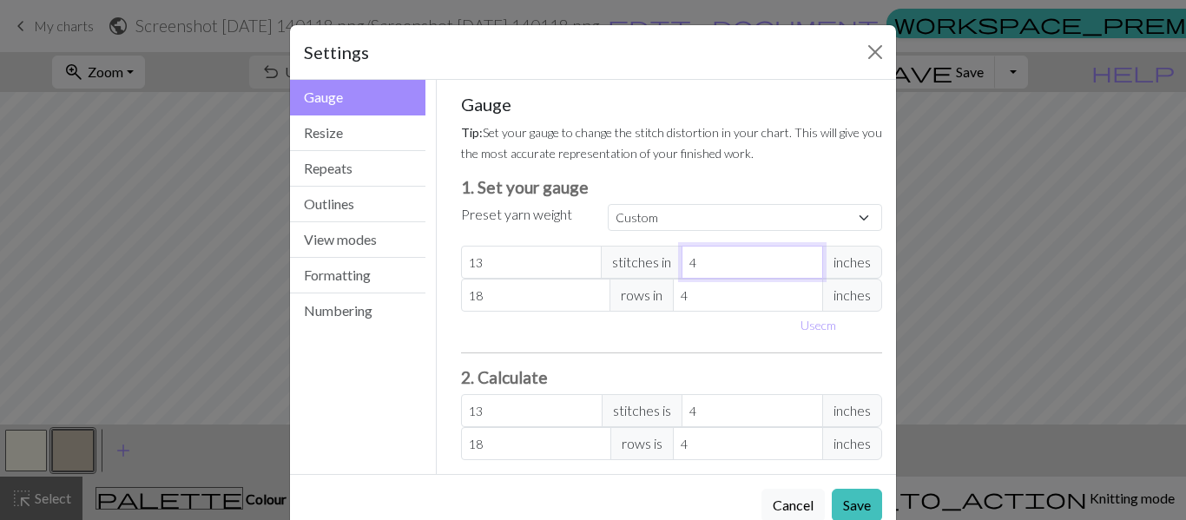
click at [803, 265] on input "4" at bounding box center [753, 262] width 142 height 33
type input "3"
type input "17.33"
click at [799, 270] on input "3" at bounding box center [753, 262] width 142 height 33
type input "2"
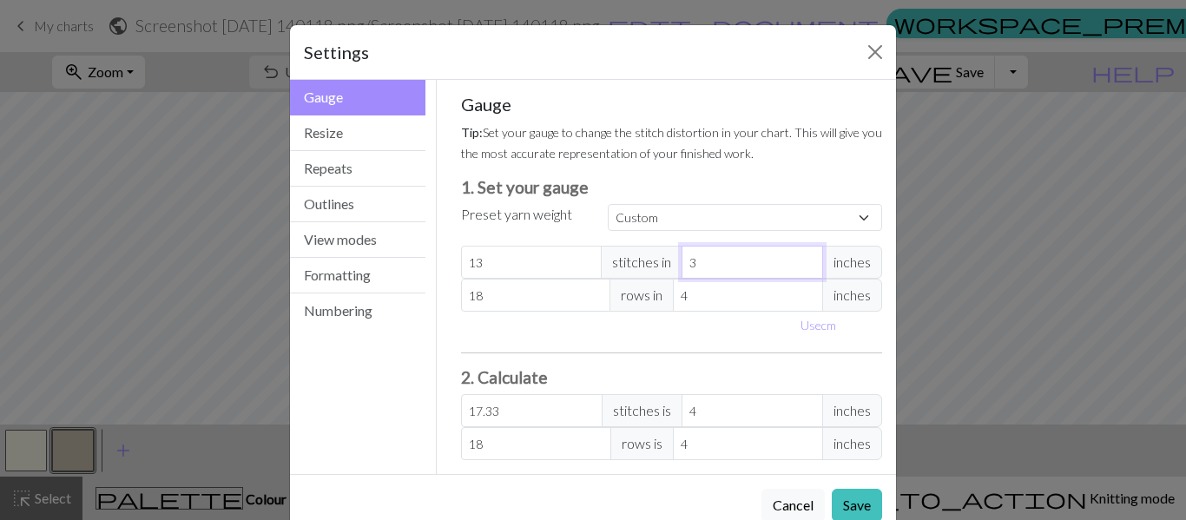
type input "26"
type input "2"
click at [799, 267] on input "2" at bounding box center [753, 262] width 142 height 33
type input "3"
type input "24"
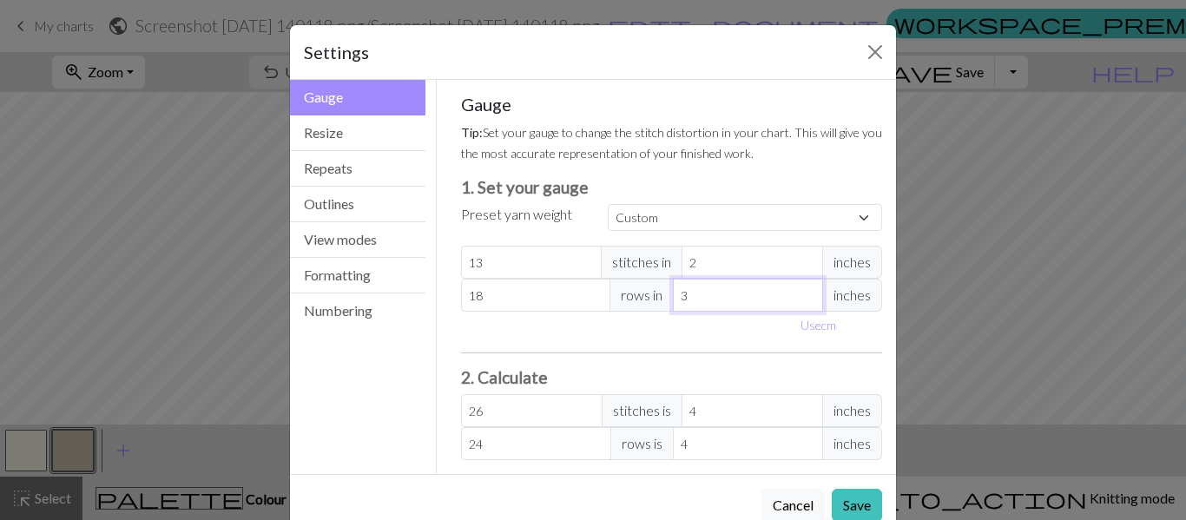
click at [801, 300] on input "3" at bounding box center [748, 295] width 150 height 33
type input "2"
type input "36"
click at [801, 300] on input "2" at bounding box center [748, 295] width 150 height 33
type input "1"
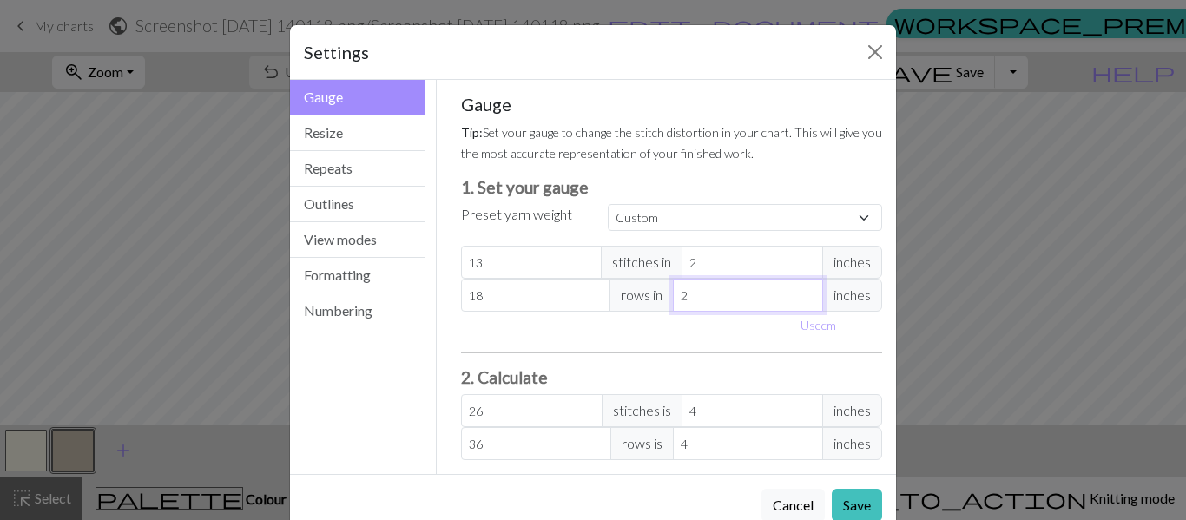
type input "72"
click at [801, 300] on input "1" at bounding box center [748, 295] width 150 height 33
type input "2"
type input "36"
type input "2"
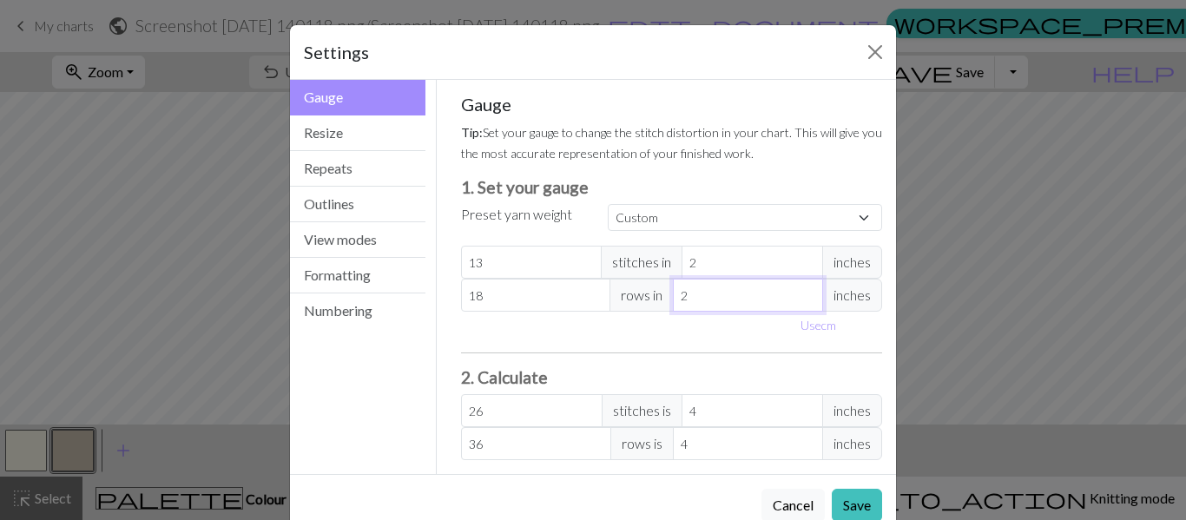
click at [801, 286] on input "2" at bounding box center [748, 295] width 150 height 33
click at [847, 501] on button "Save" at bounding box center [857, 505] width 50 height 33
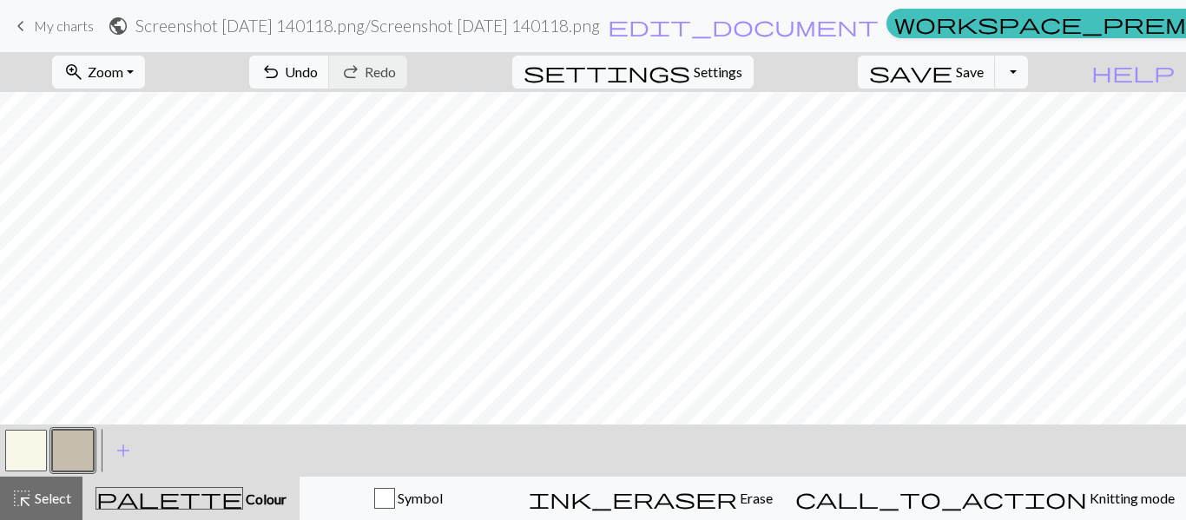
click at [16, 448] on button "button" at bounding box center [26, 451] width 42 height 42
click at [727, 70] on span "Settings" at bounding box center [718, 72] width 49 height 21
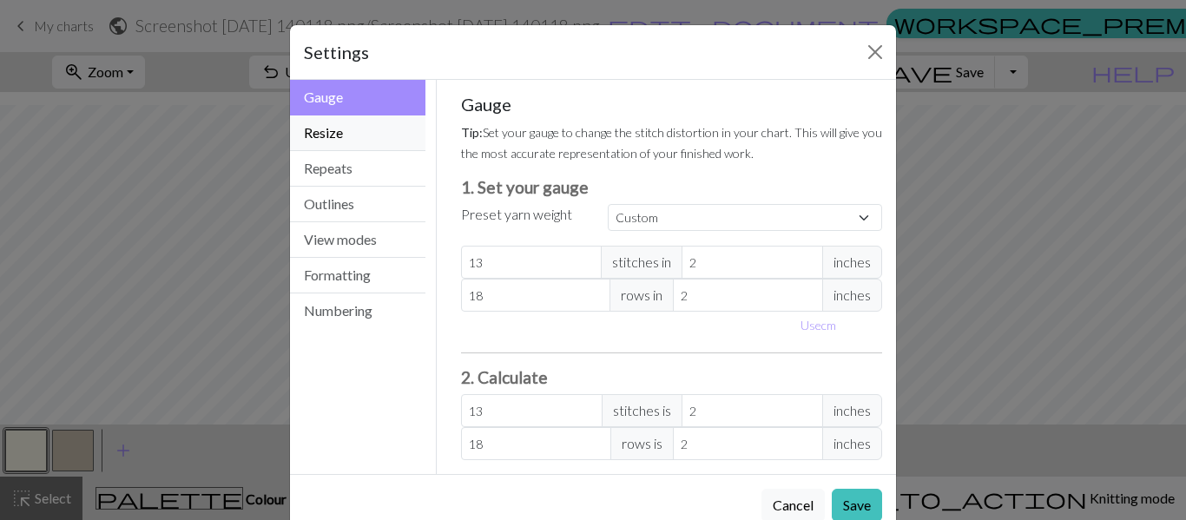
click at [313, 133] on button "Resize" at bounding box center [357, 133] width 135 height 36
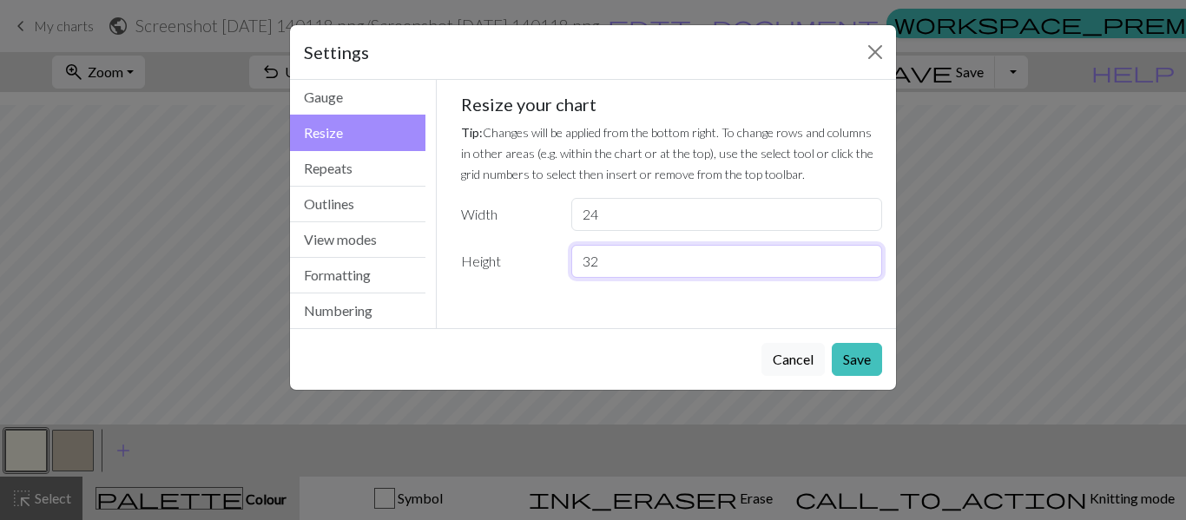
click at [618, 260] on input "32" at bounding box center [726, 261] width 311 height 33
click at [870, 251] on input "33" at bounding box center [726, 261] width 311 height 33
type input "34"
click at [867, 252] on input "34" at bounding box center [726, 261] width 311 height 33
click at [853, 357] on button "Save" at bounding box center [857, 359] width 50 height 33
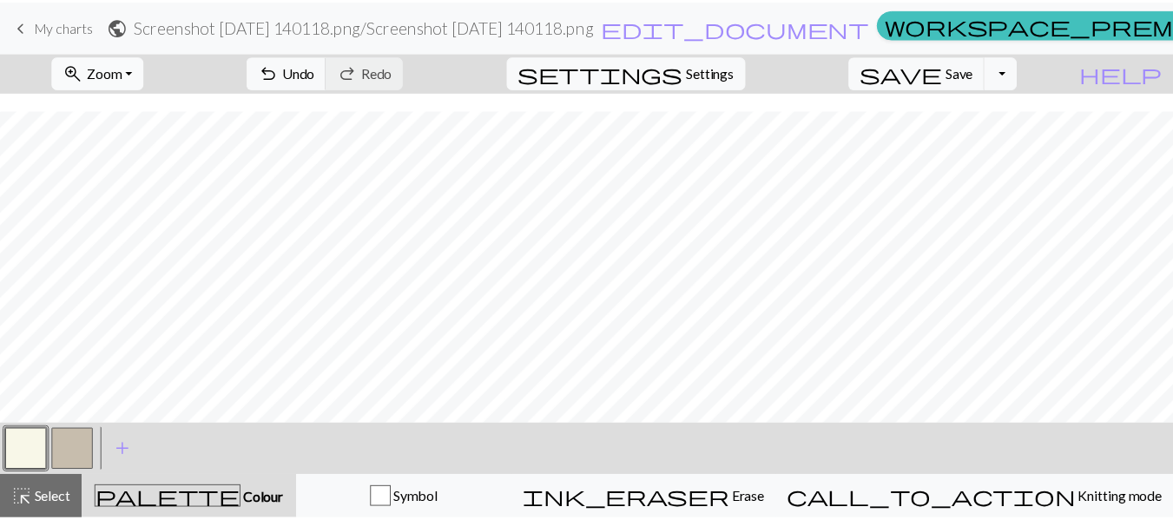
scroll to position [347, 0]
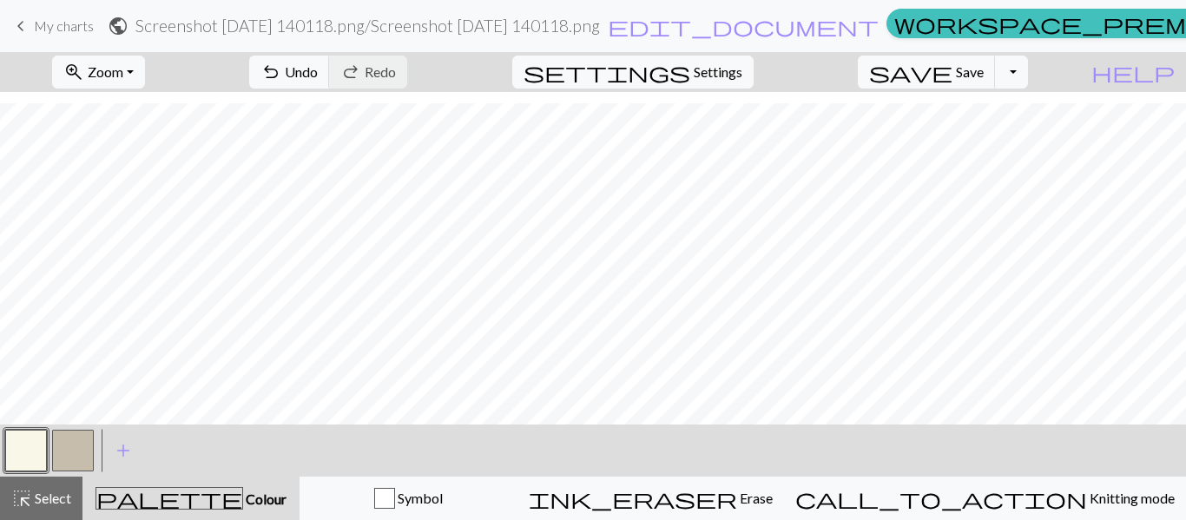
drag, startPoint x: 40, startPoint y: 28, endPoint x: 666, endPoint y: 49, distance: 626.4
click at [40, 28] on span "My charts" at bounding box center [64, 25] width 60 height 16
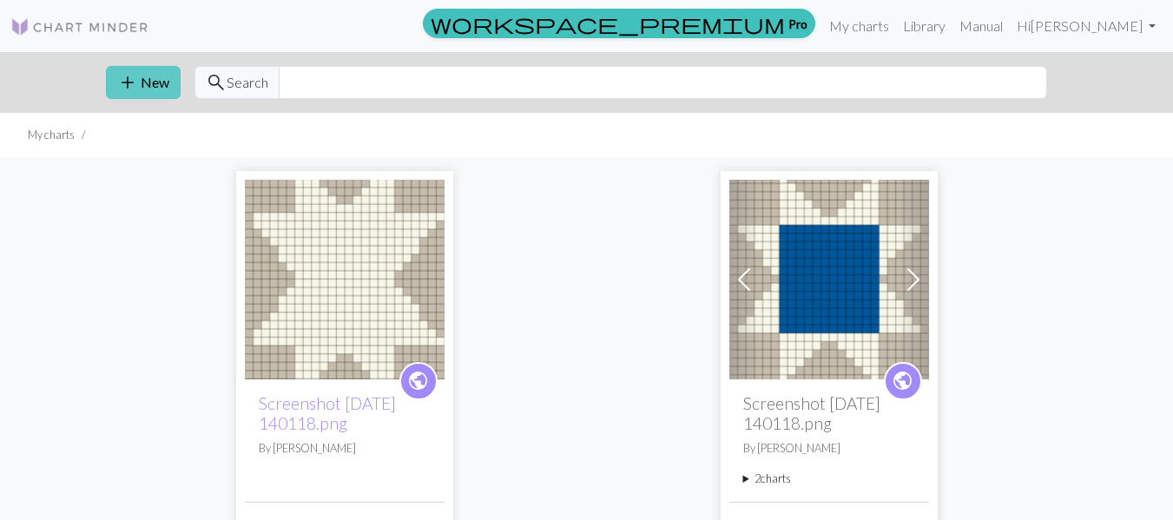
click at [140, 67] on button "add New" at bounding box center [143, 82] width 75 height 33
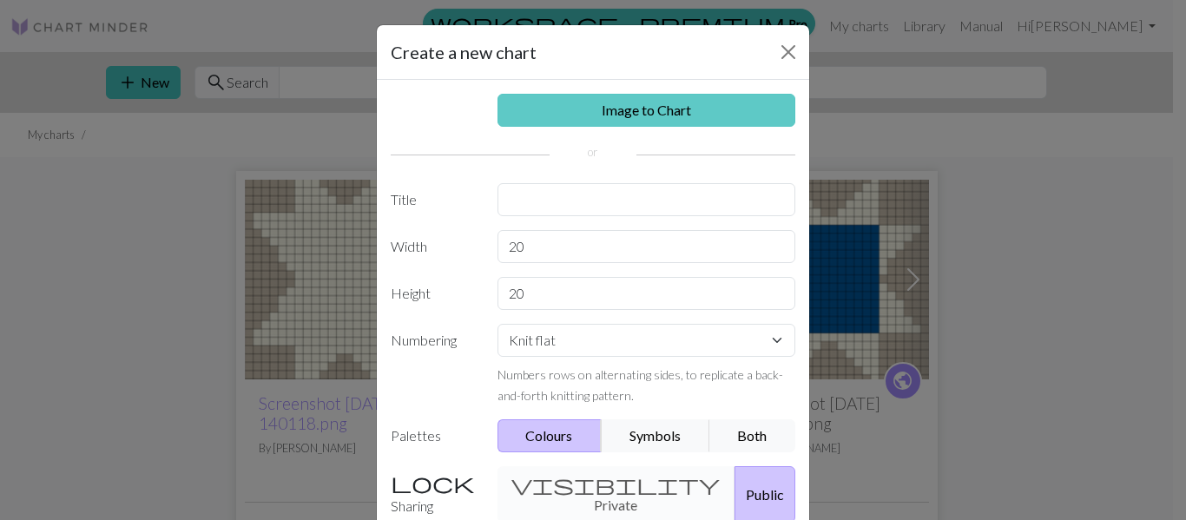
click at [514, 110] on link "Image to Chart" at bounding box center [646, 110] width 299 height 33
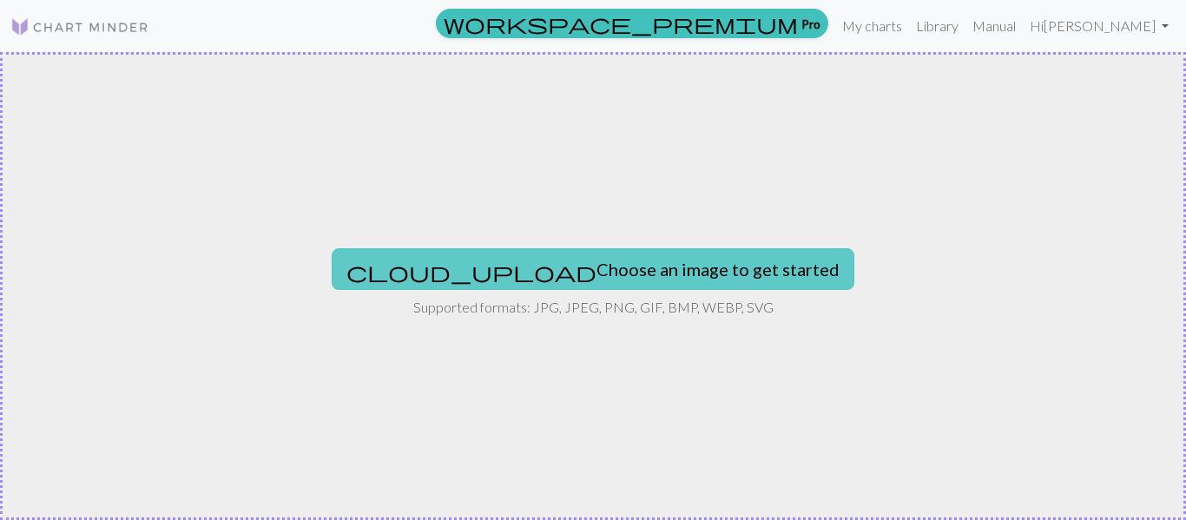
click at [646, 258] on button "cloud_upload Choose an image to get started" at bounding box center [593, 269] width 523 height 42
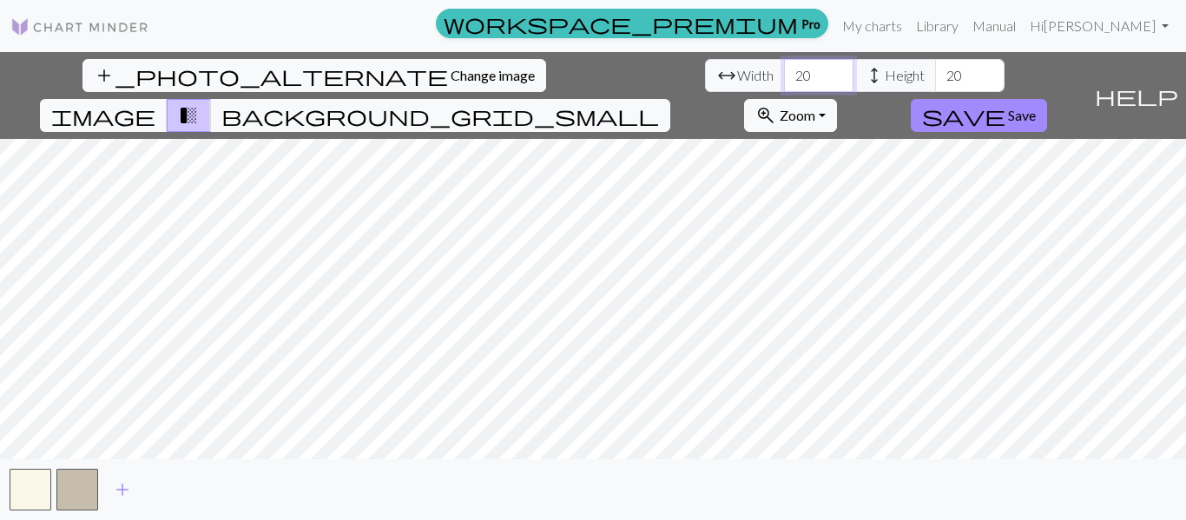
click at [784, 71] on input "20" at bounding box center [818, 75] width 69 height 33
click at [784, 71] on input "21" at bounding box center [818, 75] width 69 height 33
click at [784, 71] on input "22" at bounding box center [818, 75] width 69 height 33
click at [784, 71] on input "23" at bounding box center [818, 75] width 69 height 33
type input "24"
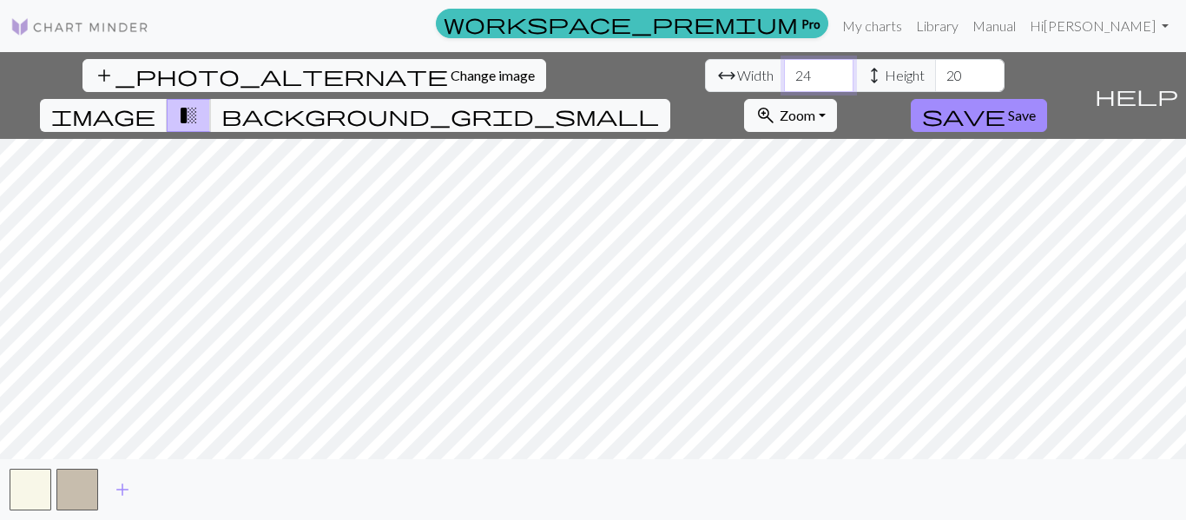
click at [784, 71] on input "24" at bounding box center [818, 75] width 69 height 33
click at [935, 80] on input "20" at bounding box center [969, 75] width 69 height 33
click at [935, 69] on input "21" at bounding box center [969, 75] width 69 height 33
click at [935, 69] on input "22" at bounding box center [969, 75] width 69 height 33
click at [935, 68] on input "23" at bounding box center [969, 75] width 69 height 33
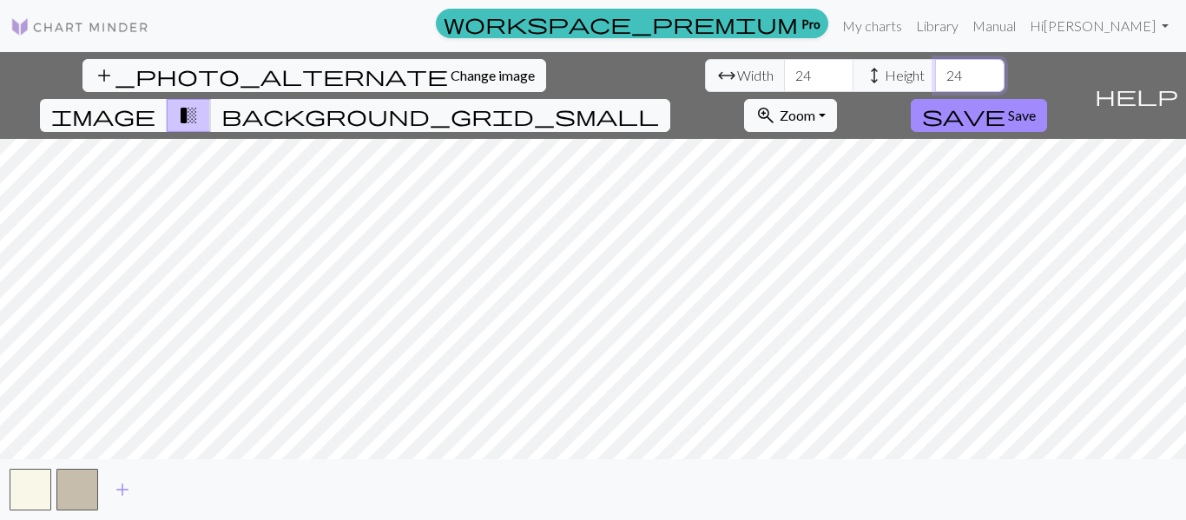
click at [935, 68] on input "24" at bounding box center [969, 75] width 69 height 33
click at [935, 68] on input "25" at bounding box center [969, 75] width 69 height 33
click at [935, 68] on input "26" at bounding box center [969, 75] width 69 height 33
click at [935, 68] on input "27" at bounding box center [969, 75] width 69 height 33
click at [935, 68] on input "28" at bounding box center [969, 75] width 69 height 33
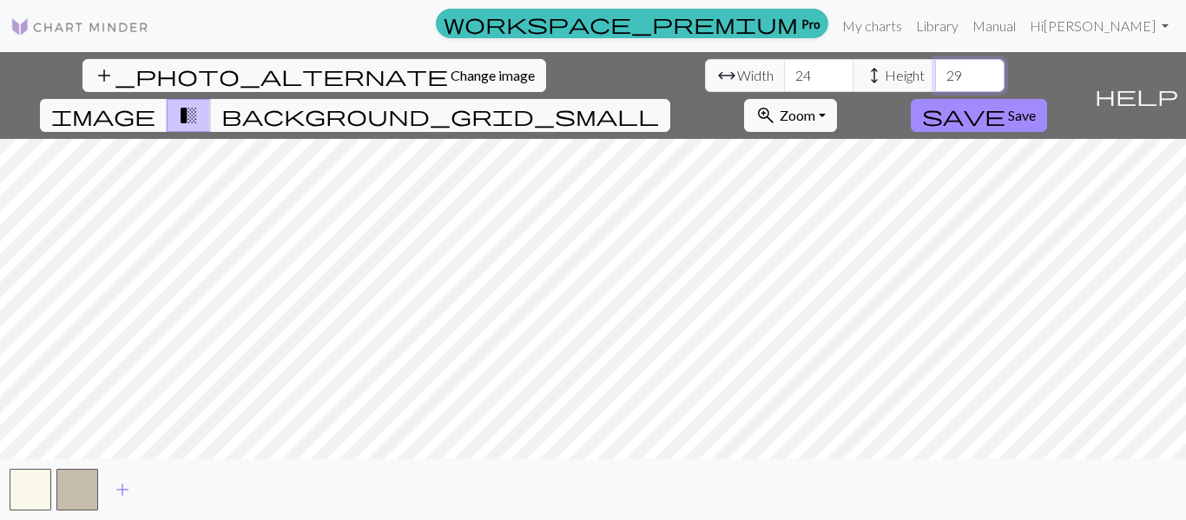
click at [935, 68] on input "29" at bounding box center [969, 75] width 69 height 33
click at [935, 68] on input "30" at bounding box center [969, 75] width 69 height 33
click at [935, 68] on input "31" at bounding box center [969, 75] width 69 height 33
click at [935, 68] on input "32" at bounding box center [969, 75] width 69 height 33
click at [935, 68] on input "33" at bounding box center [969, 75] width 69 height 33
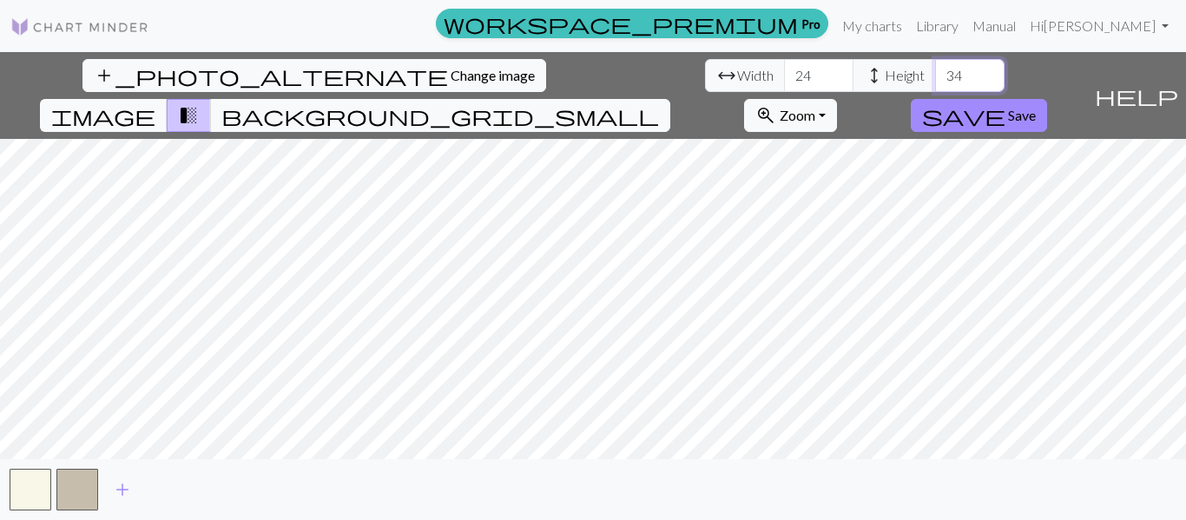
type input "34"
click at [935, 68] on input "34" at bounding box center [969, 75] width 69 height 33
click at [815, 107] on span "Zoom" at bounding box center [798, 115] width 36 height 16
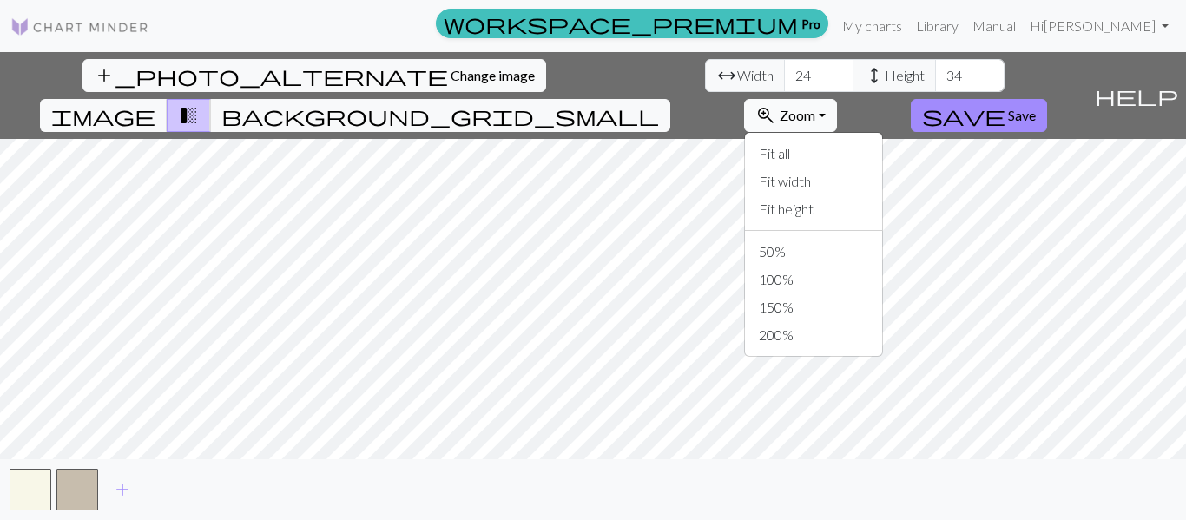
click at [815, 107] on span "Zoom" at bounding box center [798, 115] width 36 height 16
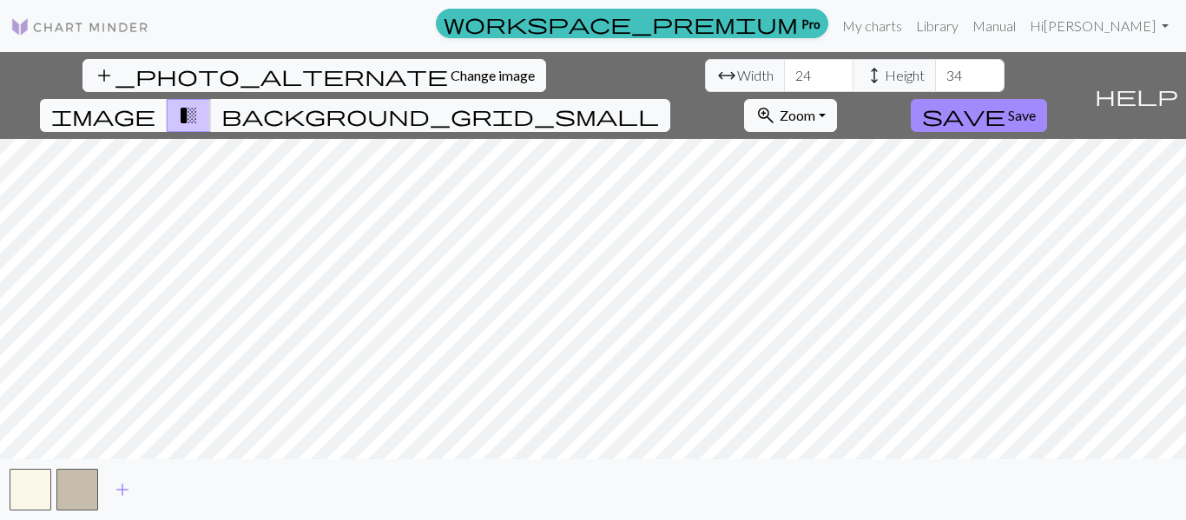
click at [168, 99] on button "image" at bounding box center [104, 115] width 128 height 33
click at [659, 103] on span "background_grid_small" at bounding box center [440, 115] width 438 height 24
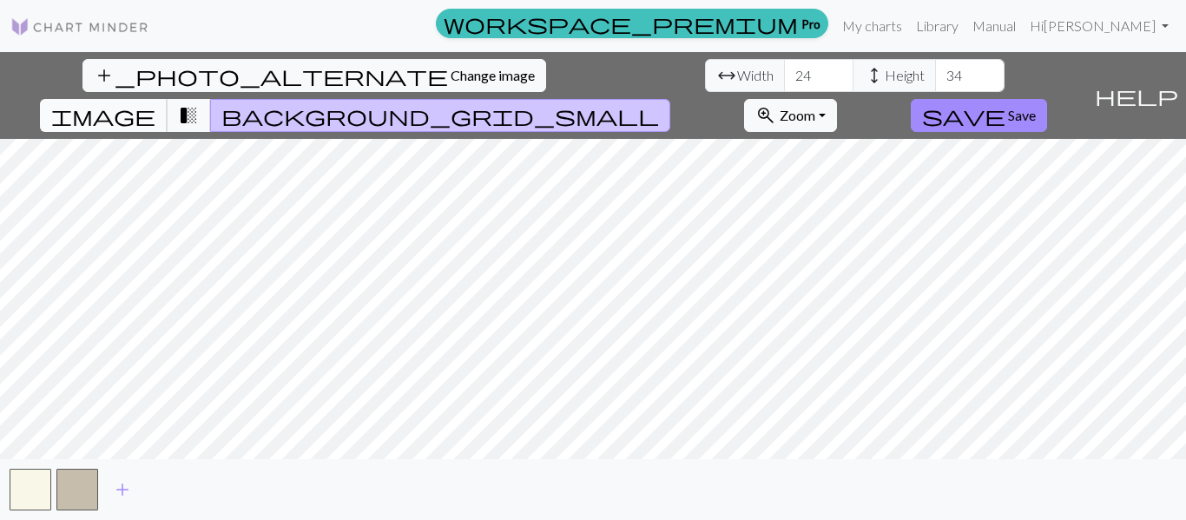
click at [155, 103] on span "image" at bounding box center [103, 115] width 104 height 24
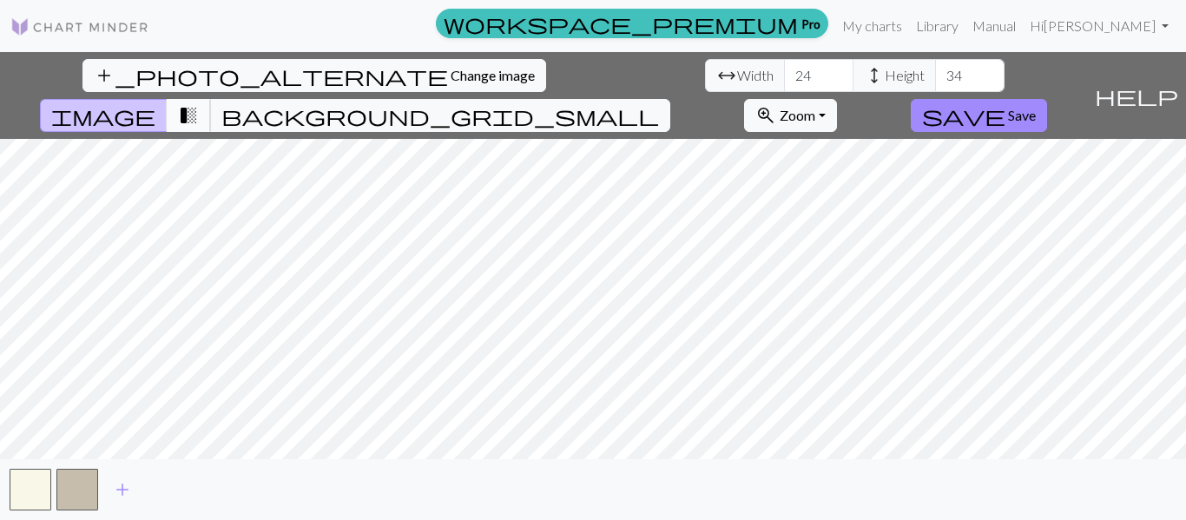
click at [211, 99] on button "transition_fade" at bounding box center [189, 115] width 44 height 33
click at [659, 103] on span "background_grid_small" at bounding box center [440, 115] width 438 height 24
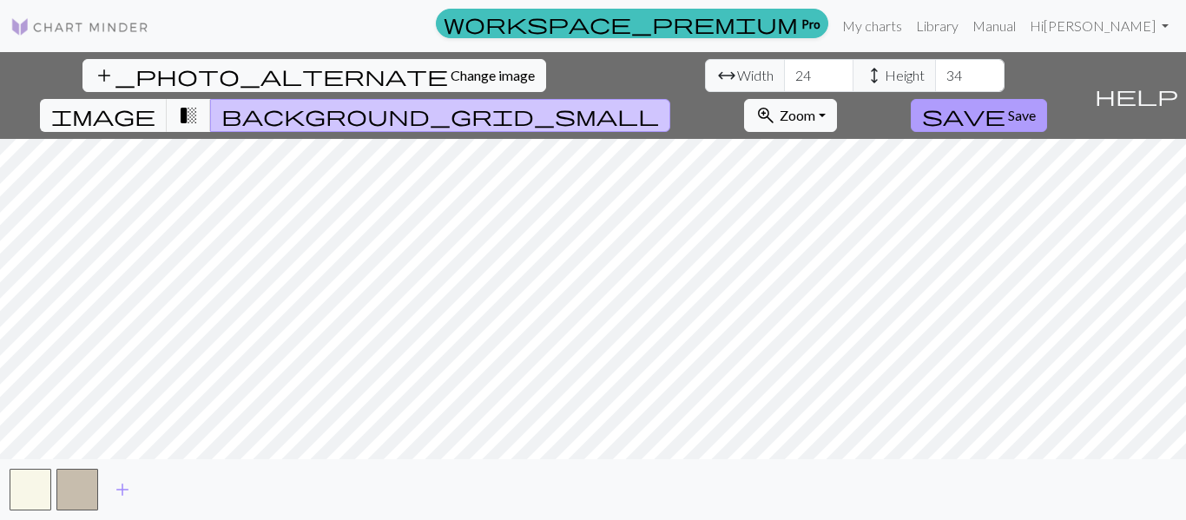
click at [1005, 103] on span "save" at bounding box center [963, 115] width 83 height 24
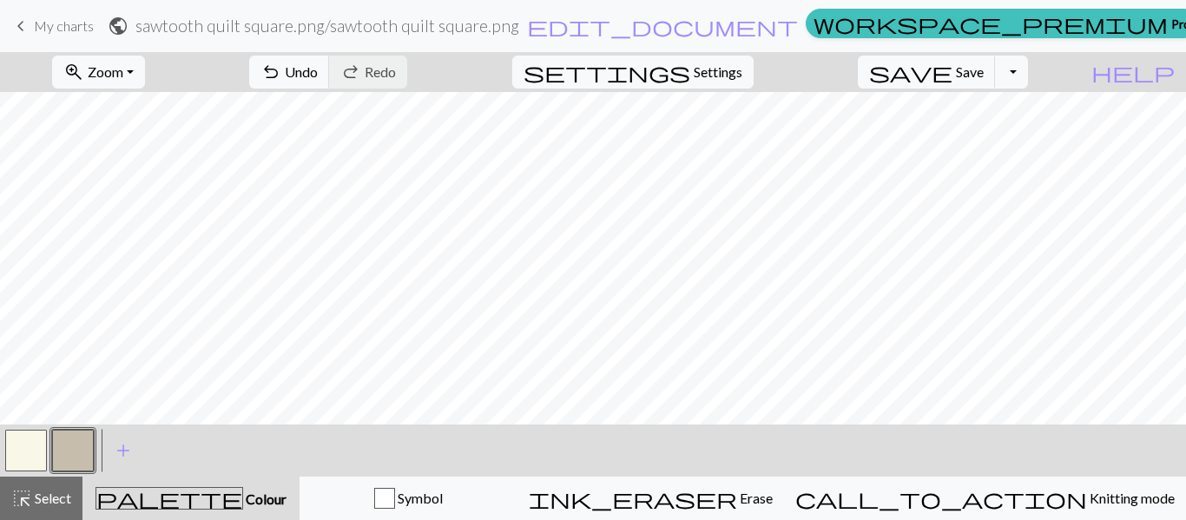
click at [32, 455] on button "button" at bounding box center [26, 451] width 42 height 42
click at [74, 449] on button "button" at bounding box center [73, 451] width 42 height 42
click at [61, 455] on button "button" at bounding box center [73, 451] width 42 height 42
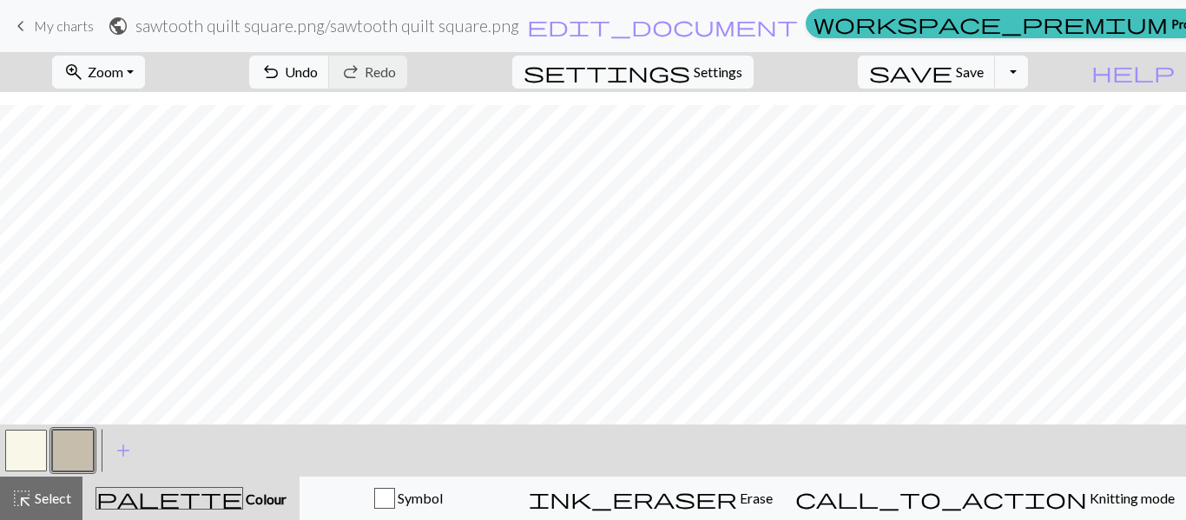
click at [73, 450] on button "button" at bounding box center [73, 451] width 42 height 42
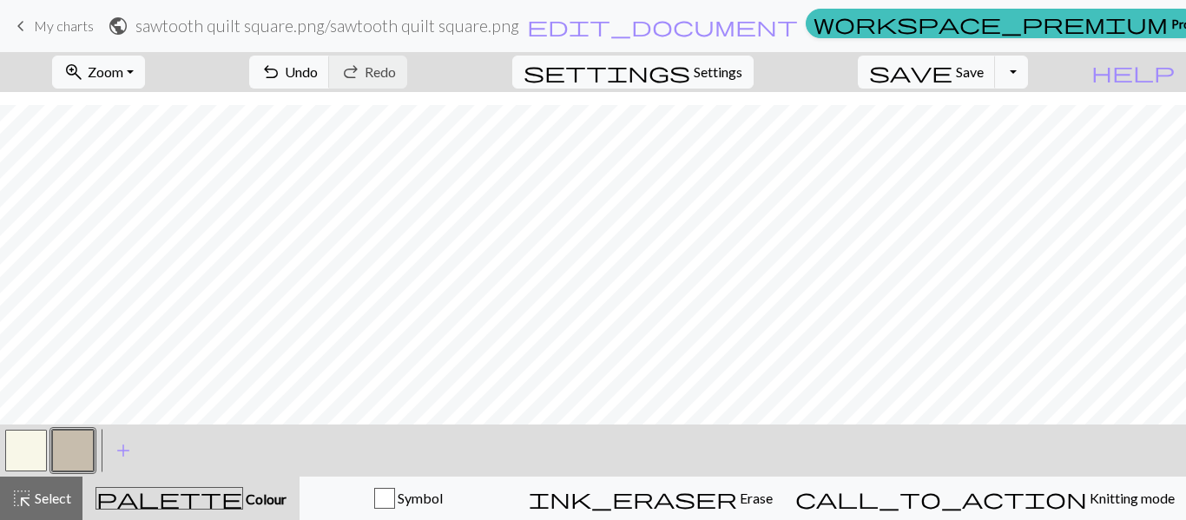
drag, startPoint x: 19, startPoint y: 451, endPoint x: 34, endPoint y: 441, distance: 18.1
click at [19, 450] on button "button" at bounding box center [26, 451] width 42 height 42
click at [79, 442] on button "button" at bounding box center [73, 451] width 42 height 42
click at [24, 459] on button "button" at bounding box center [26, 451] width 42 height 42
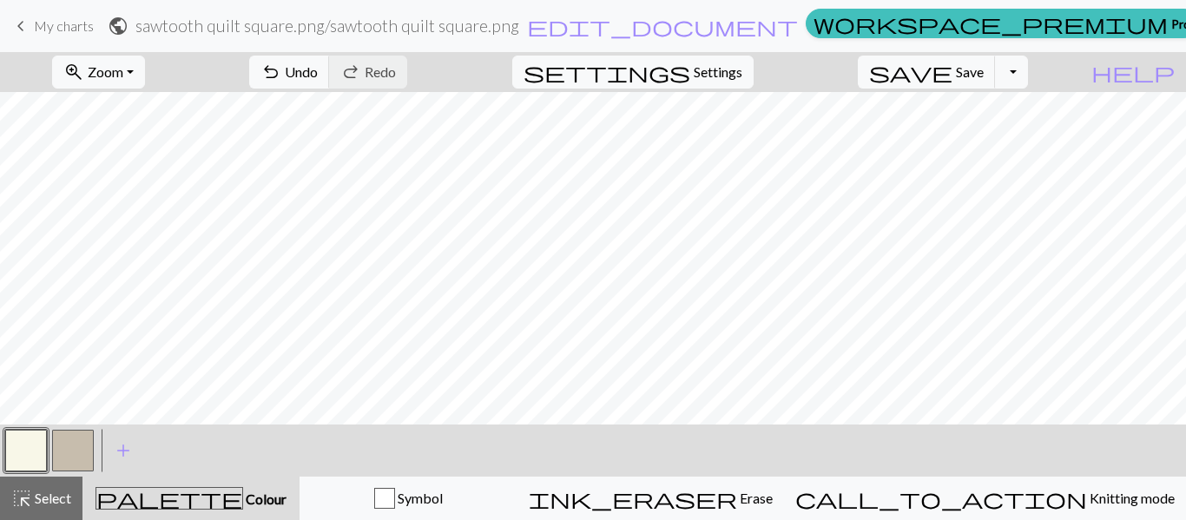
click at [81, 432] on button "button" at bounding box center [73, 451] width 42 height 42
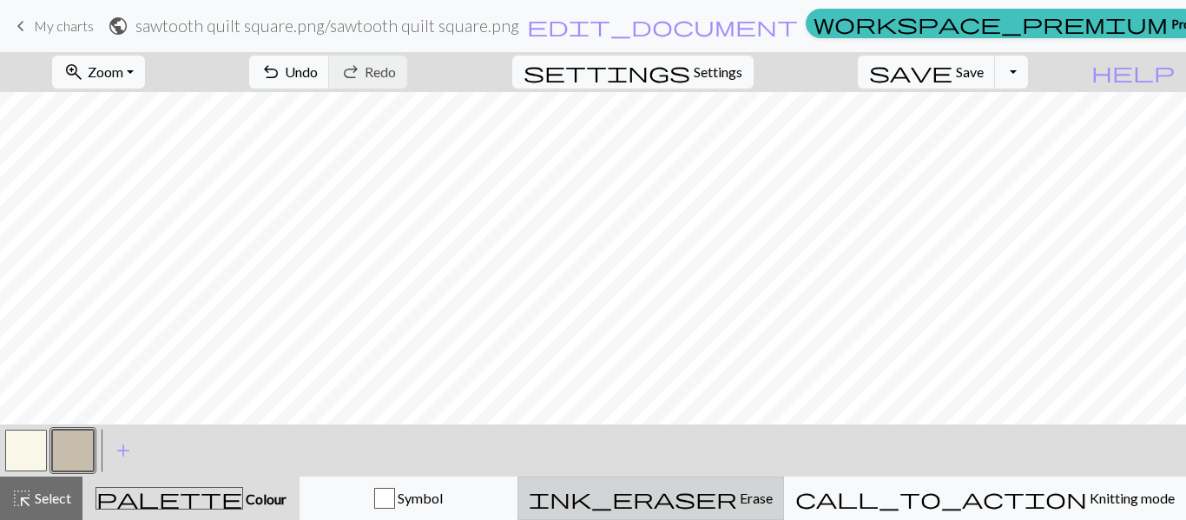
click at [773, 500] on div "ink_eraser Erase Erase" at bounding box center [651, 498] width 244 height 21
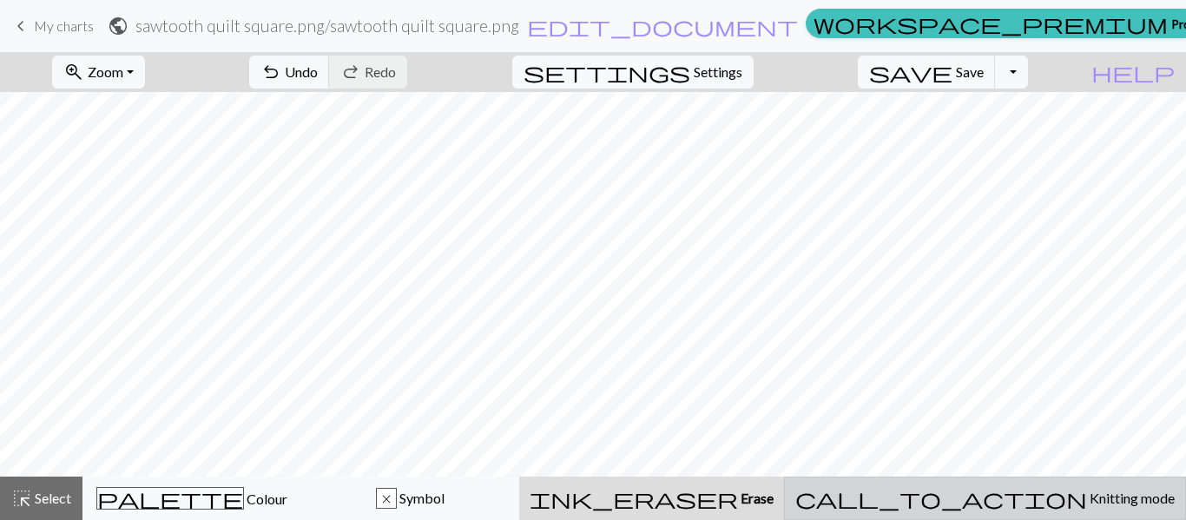
click at [1087, 491] on span "Knitting mode" at bounding box center [1131, 498] width 88 height 16
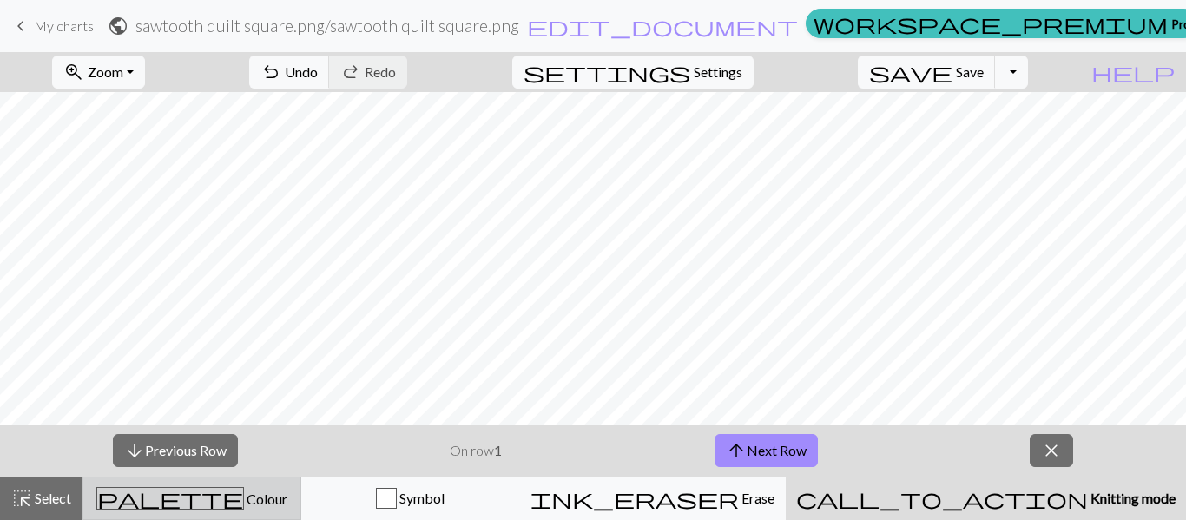
click at [297, 486] on button "palette Colour Colour" at bounding box center [191, 498] width 219 height 43
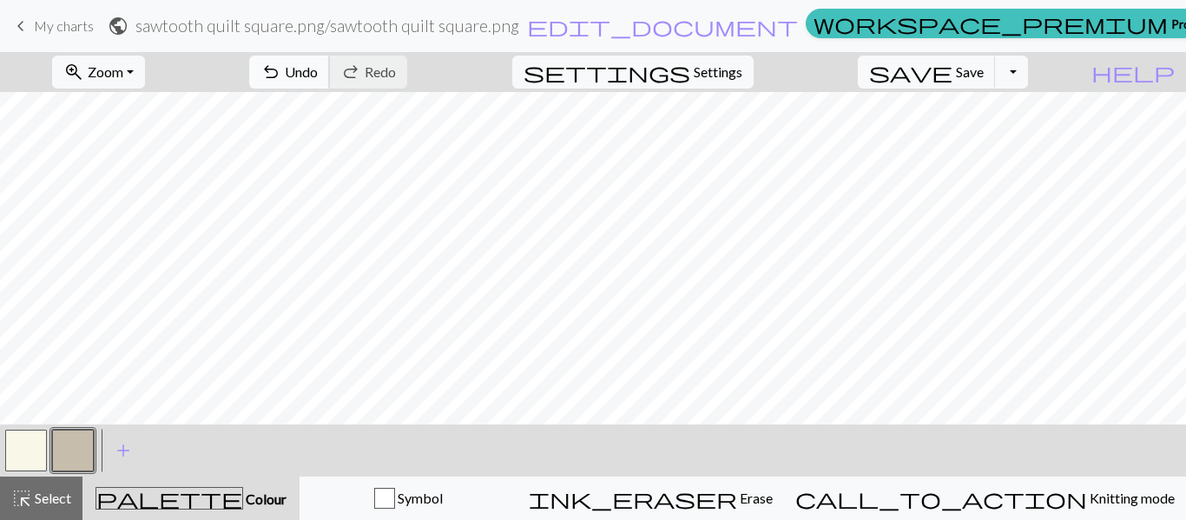
click at [318, 64] on span "Undo" at bounding box center [301, 71] width 33 height 16
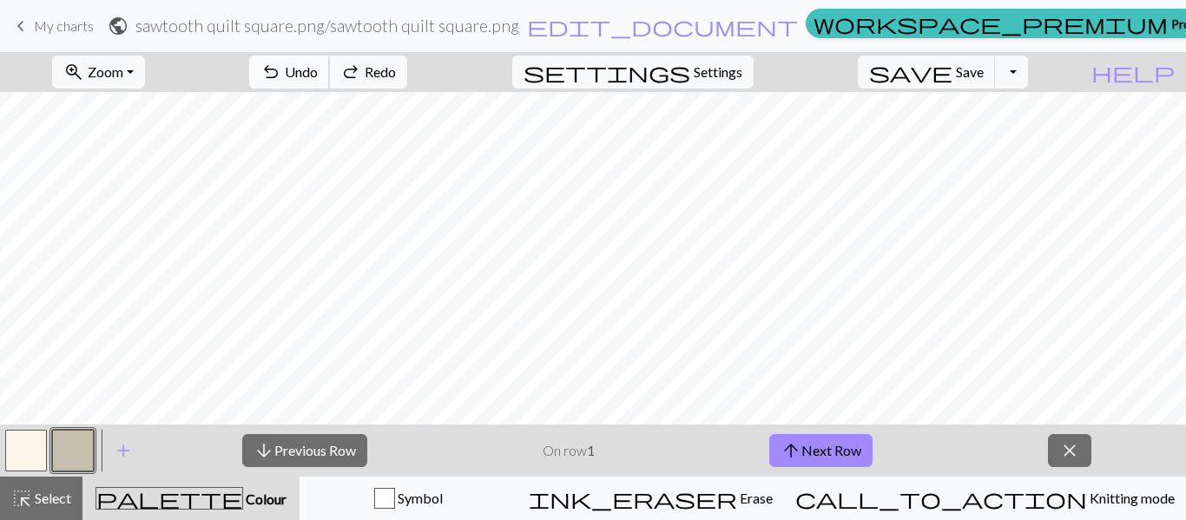
click at [318, 64] on span "Undo" at bounding box center [301, 71] width 33 height 16
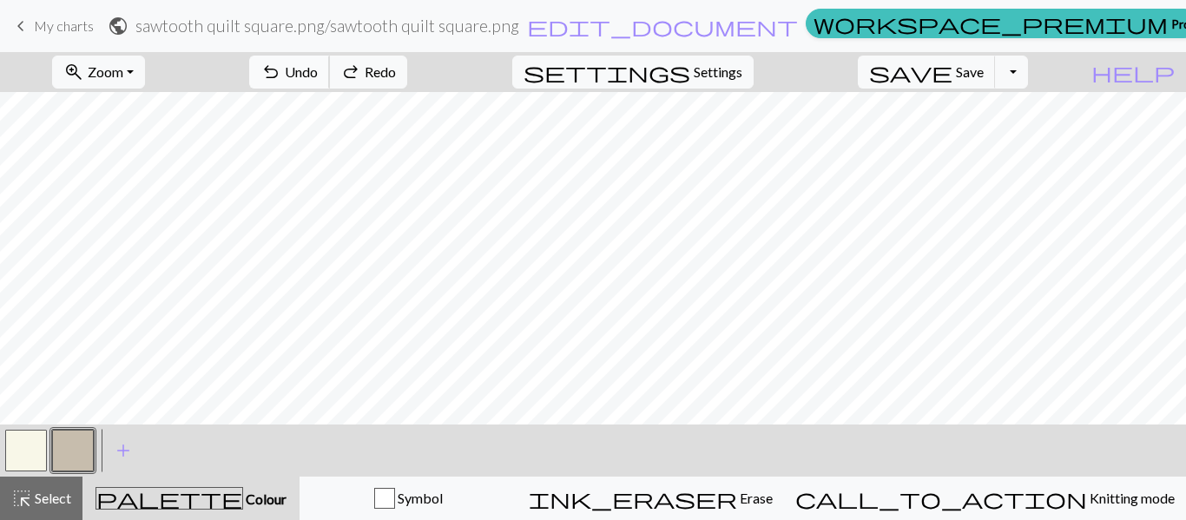
click at [318, 64] on span "Undo" at bounding box center [301, 71] width 33 height 16
click at [76, 450] on button "button" at bounding box center [73, 451] width 42 height 42
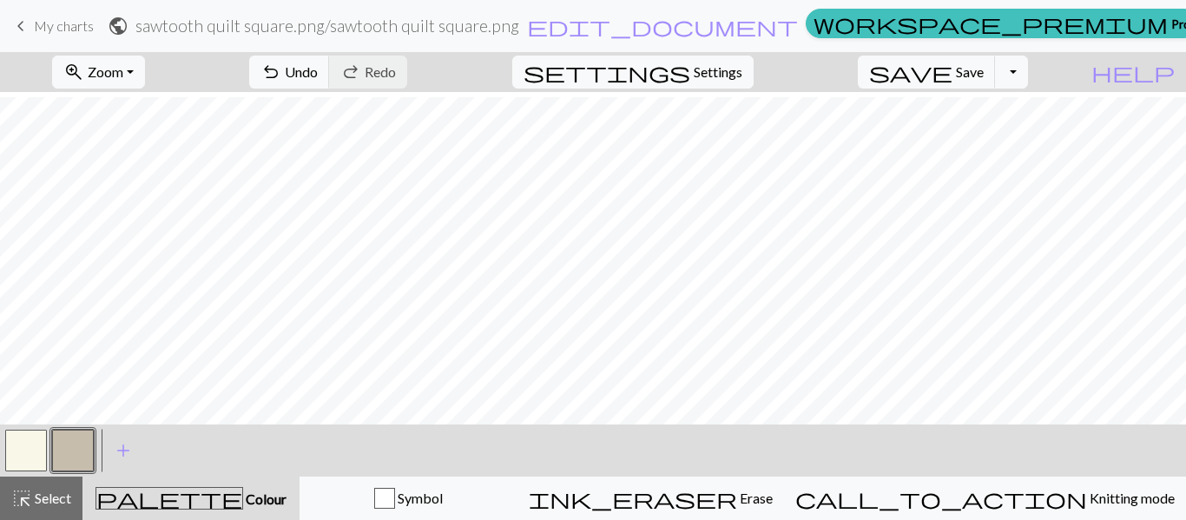
scroll to position [174, 0]
click at [27, 447] on button "button" at bounding box center [26, 451] width 42 height 42
click at [65, 446] on button "button" at bounding box center [73, 451] width 42 height 42
click at [61, 449] on button "button" at bounding box center [73, 451] width 42 height 42
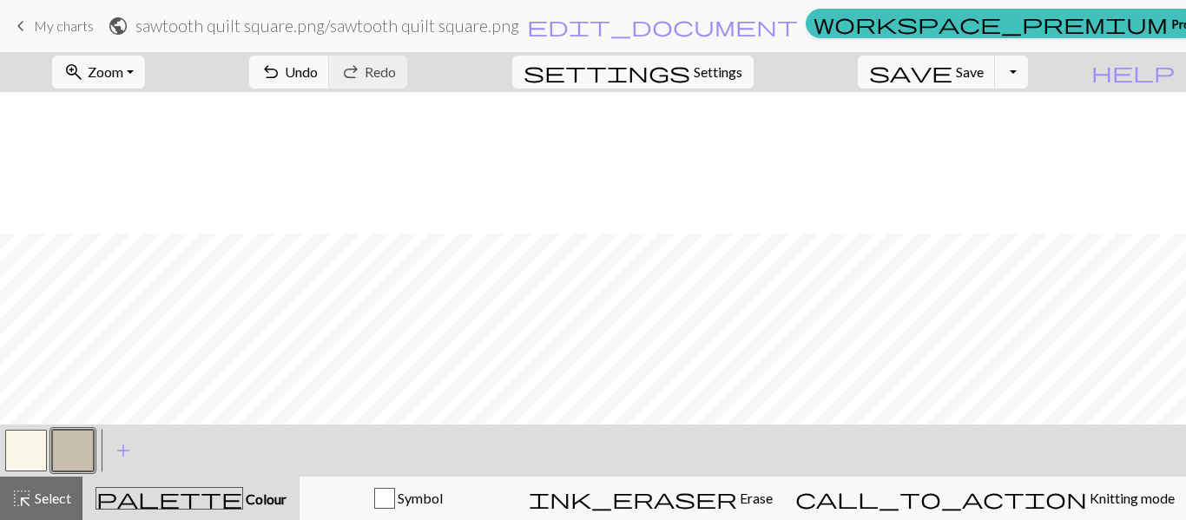
scroll to position [349, 0]
click at [984, 69] on span "Save" at bounding box center [970, 71] width 28 height 16
click at [741, 73] on span "Settings" at bounding box center [718, 72] width 49 height 21
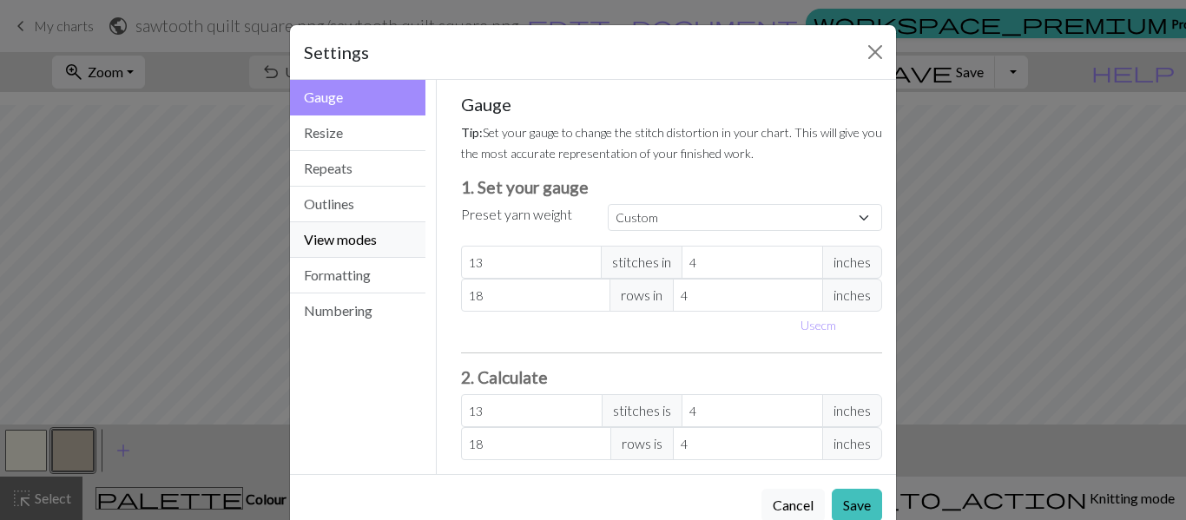
click at [375, 240] on button "View modes" at bounding box center [357, 240] width 135 height 36
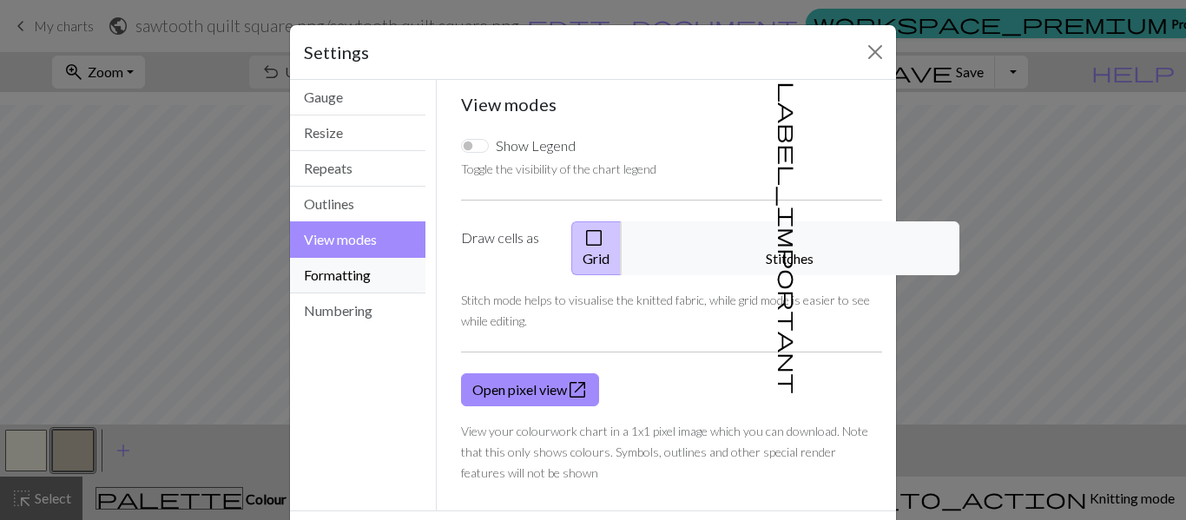
click at [333, 273] on button "Formatting" at bounding box center [357, 276] width 135 height 36
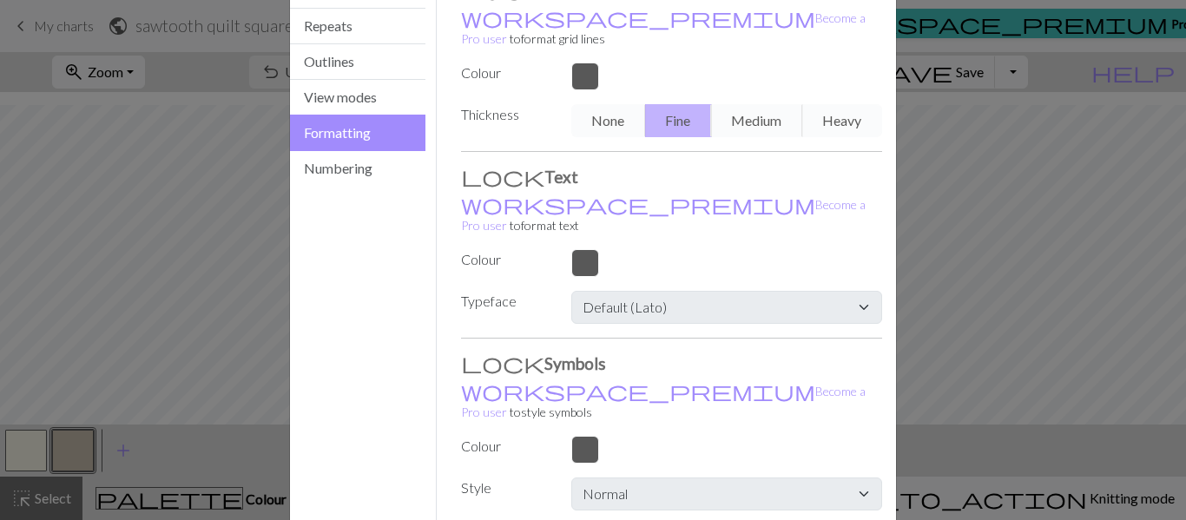
scroll to position [174, 0]
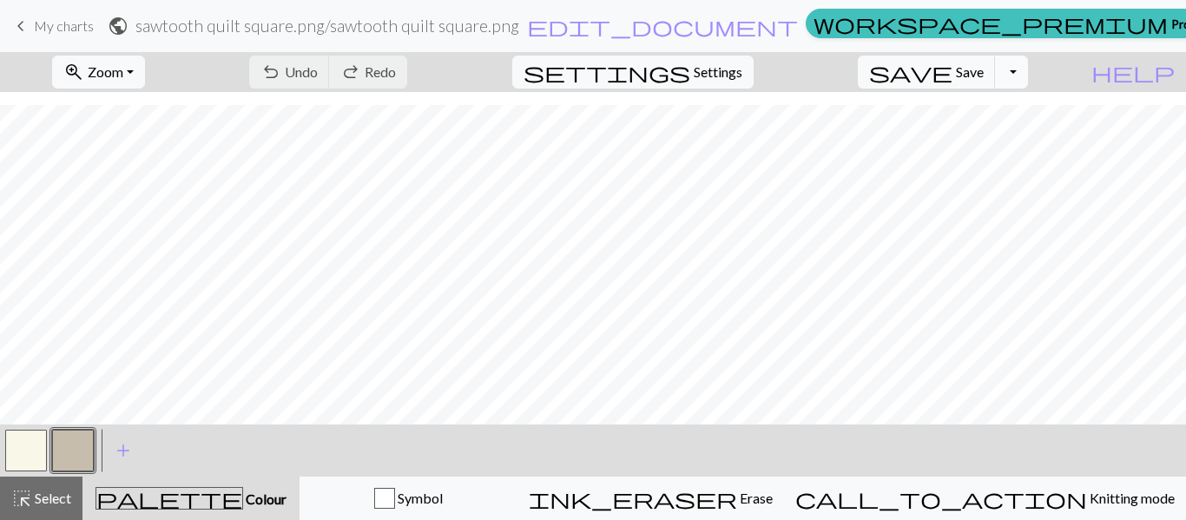
click at [1028, 75] on button "Toggle Dropdown" at bounding box center [1011, 72] width 33 height 33
click at [989, 136] on button "save_alt Download" at bounding box center [884, 138] width 287 height 28
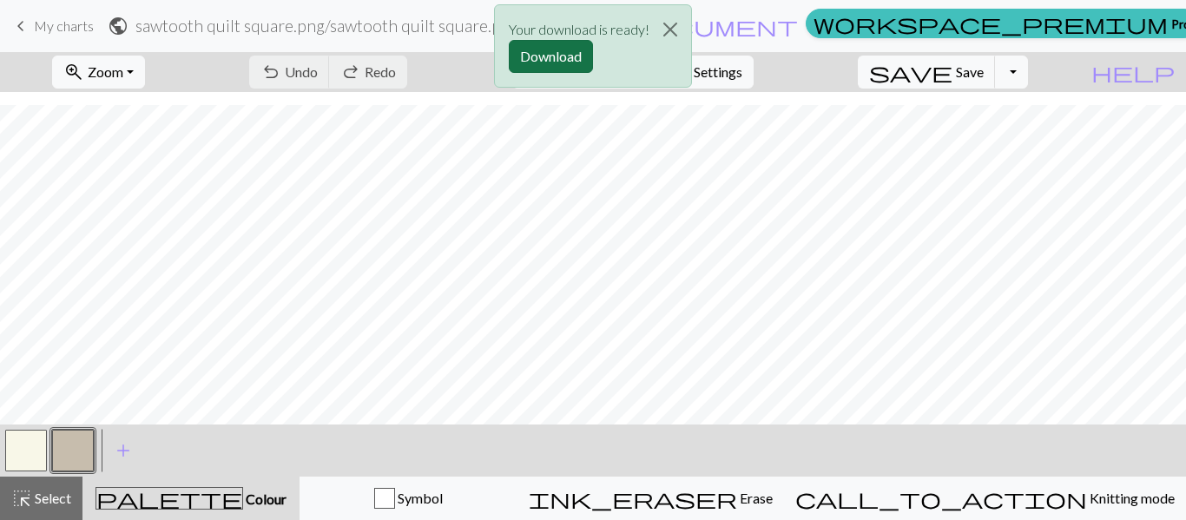
click at [549, 51] on button "Download" at bounding box center [551, 56] width 84 height 33
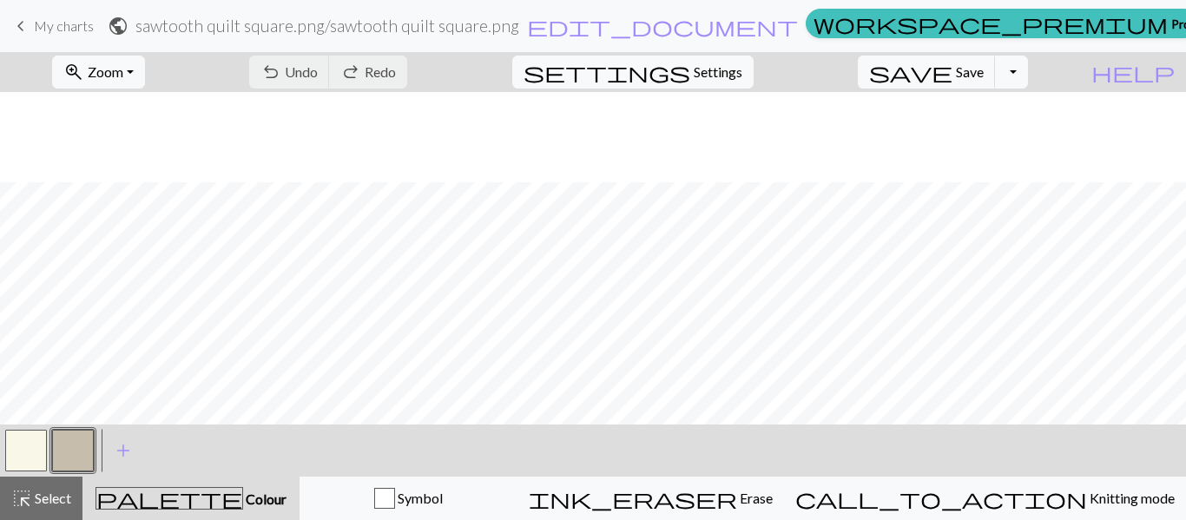
scroll to position [349, 0]
